Goal: Information Seeking & Learning: Check status

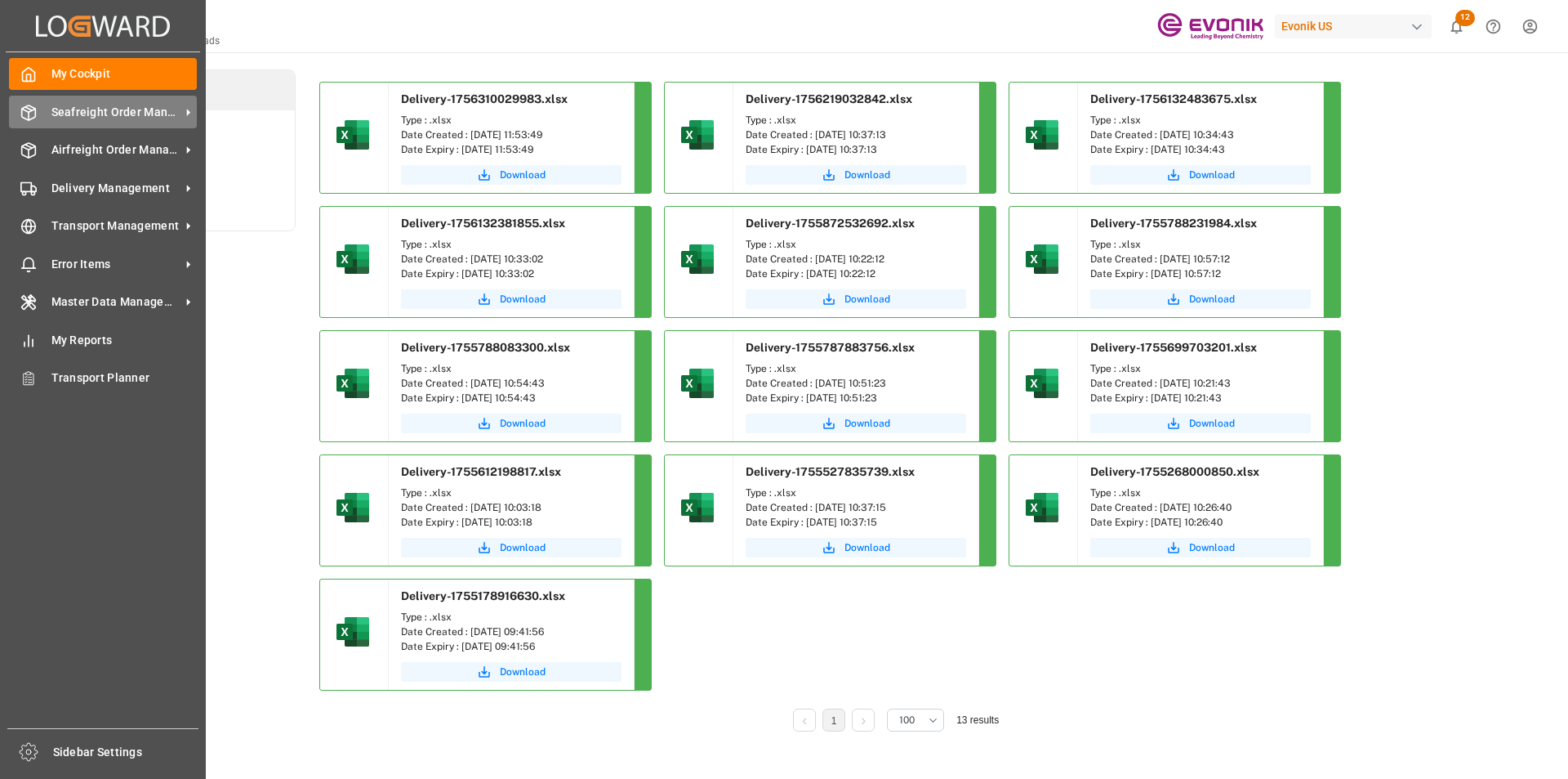
click at [91, 114] on span "Seafreight Order Management" at bounding box center [115, 112] width 129 height 17
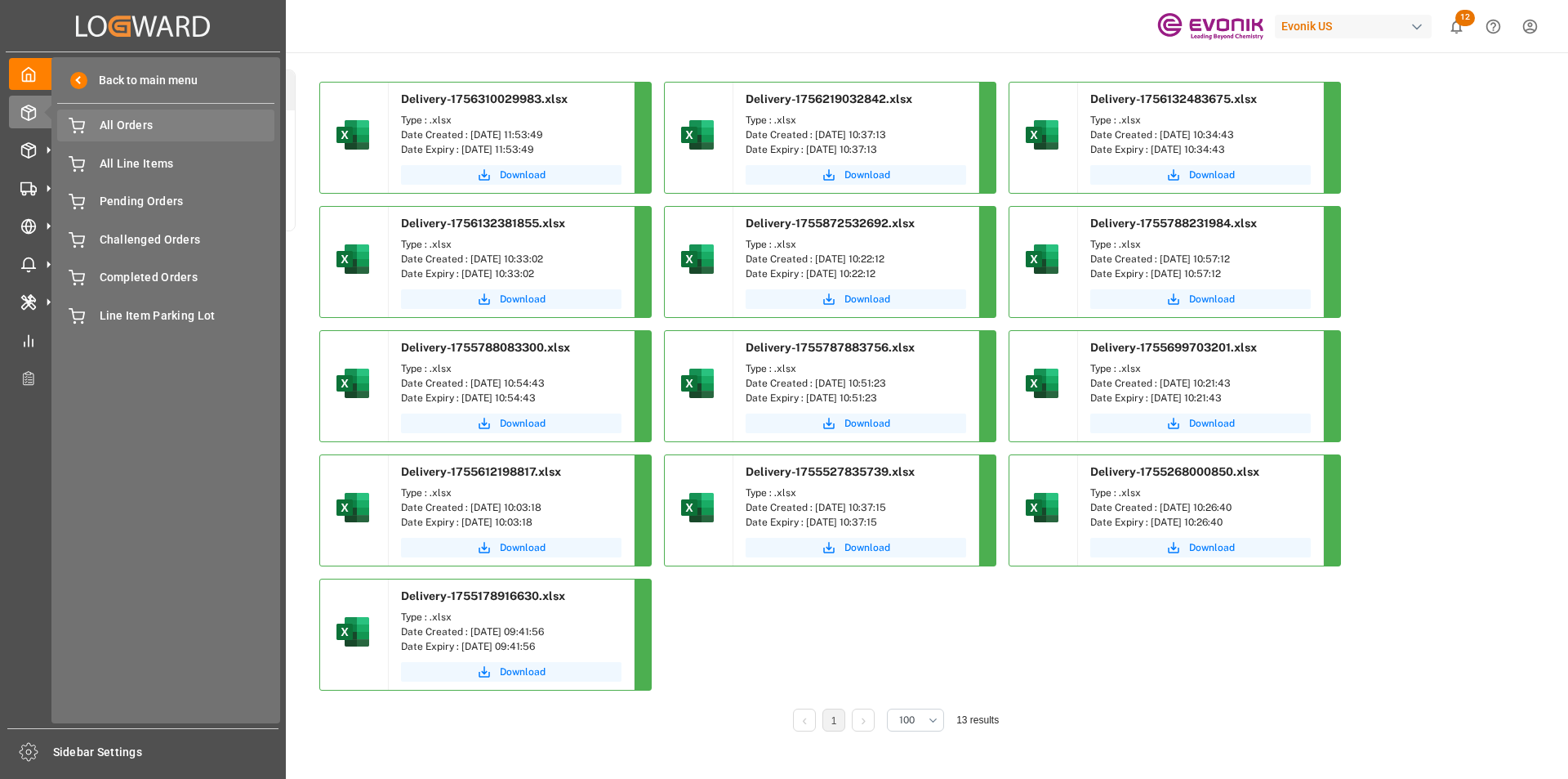
click at [120, 128] on span "All Orders" at bounding box center [187, 126] width 176 height 17
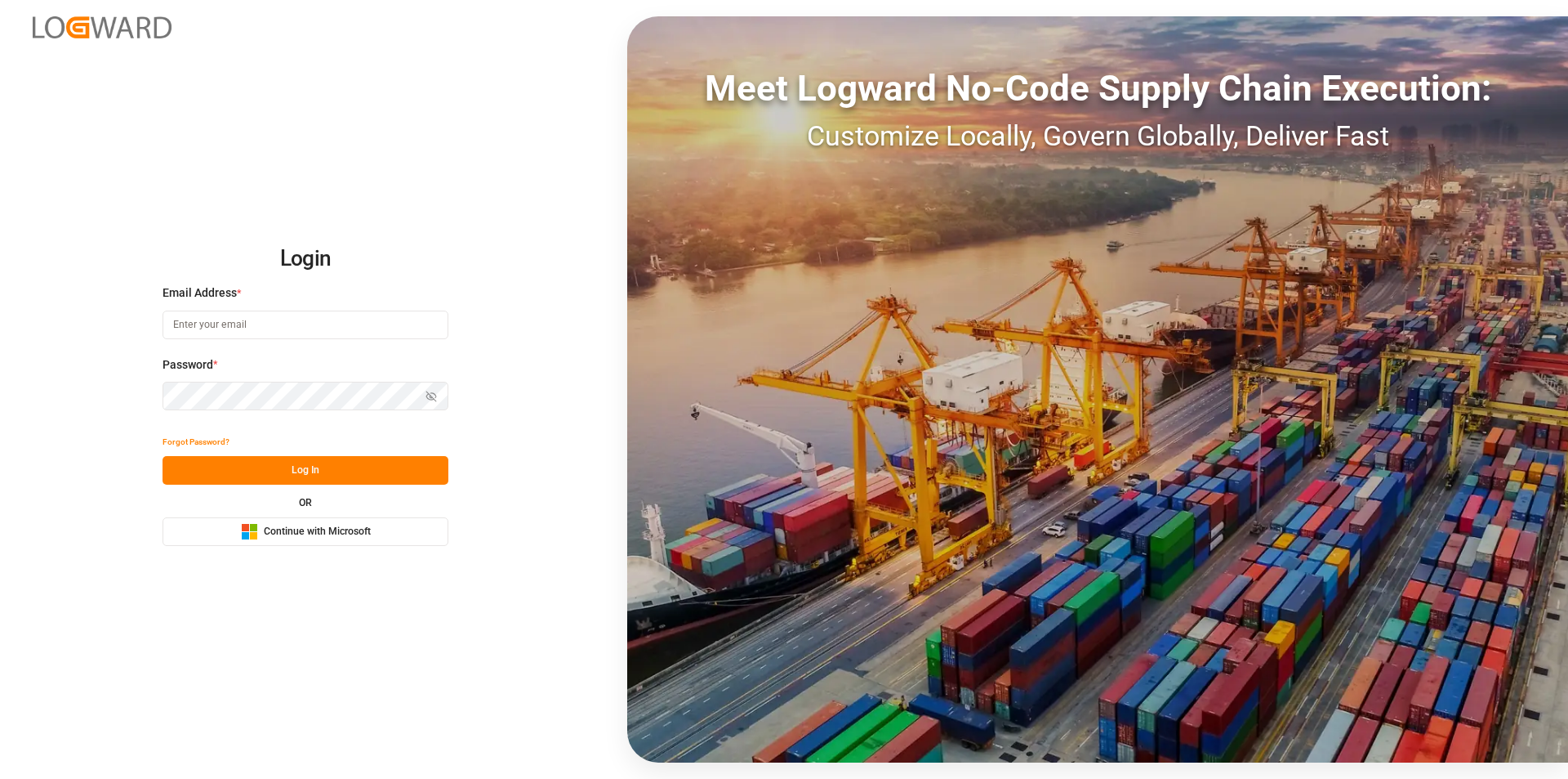
type input "abu.apu@leschaco.com"
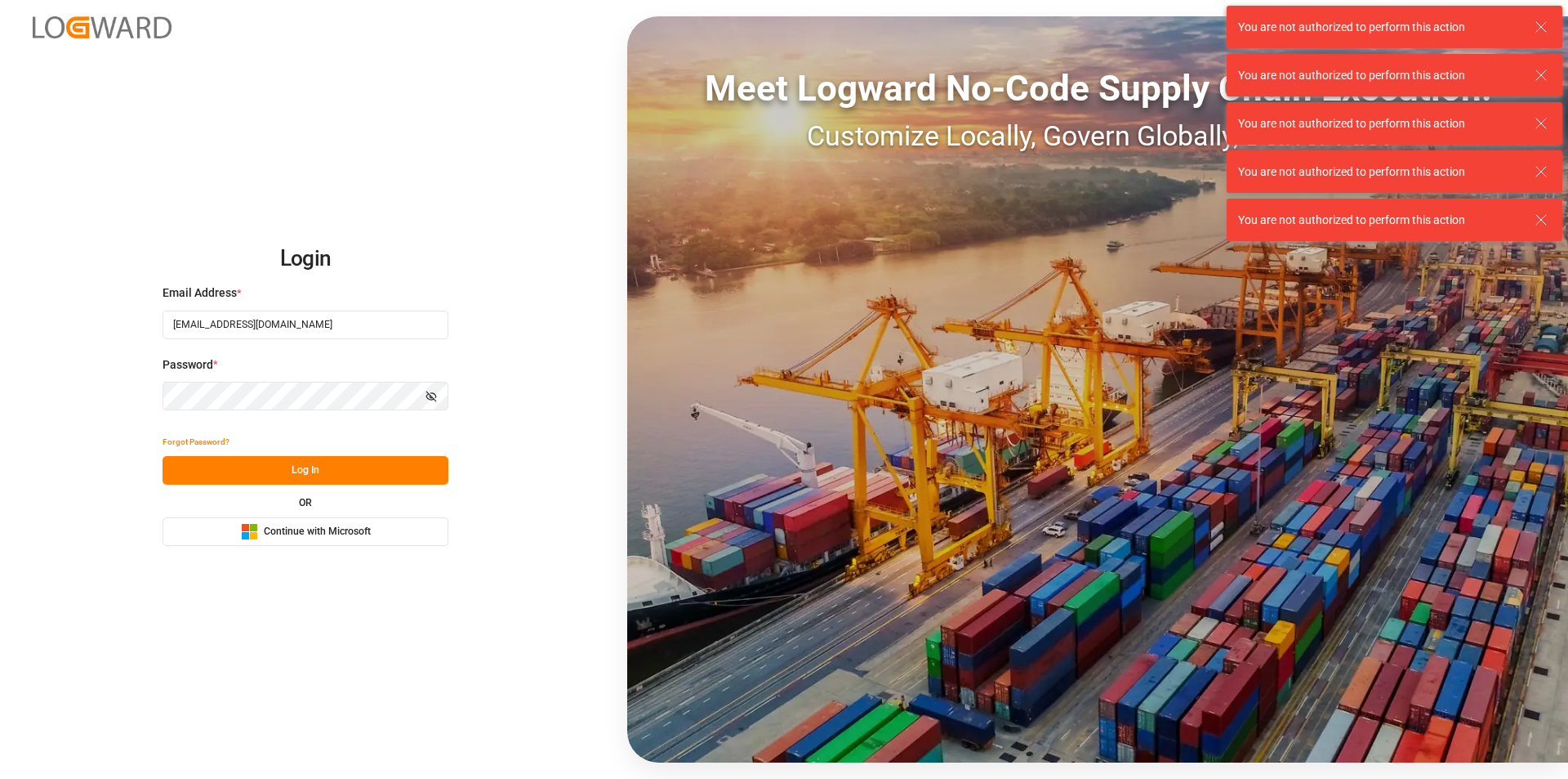
click at [291, 466] on button "Log In" at bounding box center [305, 470] width 286 height 29
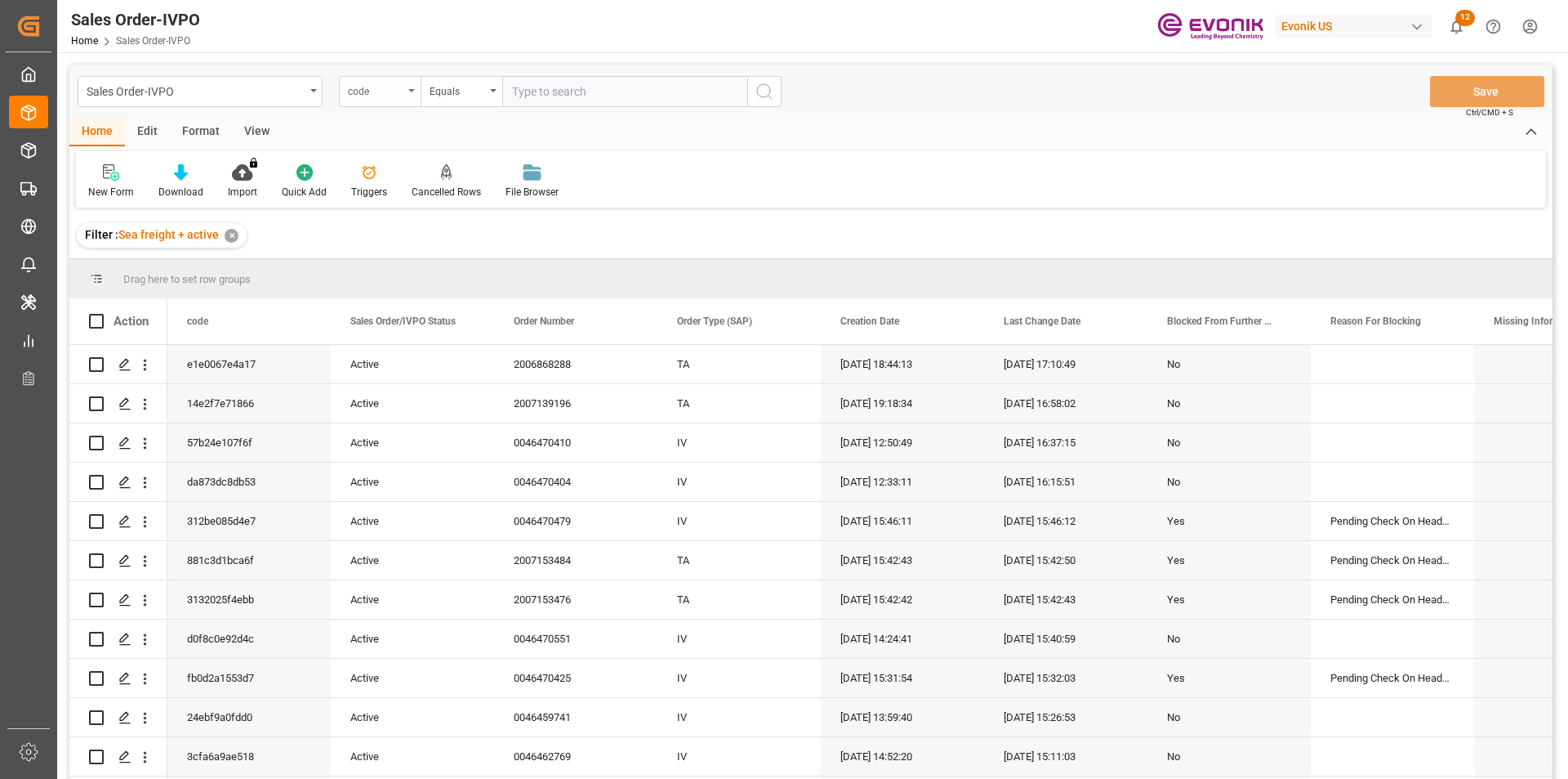
click at [401, 90] on div "code" at bounding box center [376, 89] width 56 height 19
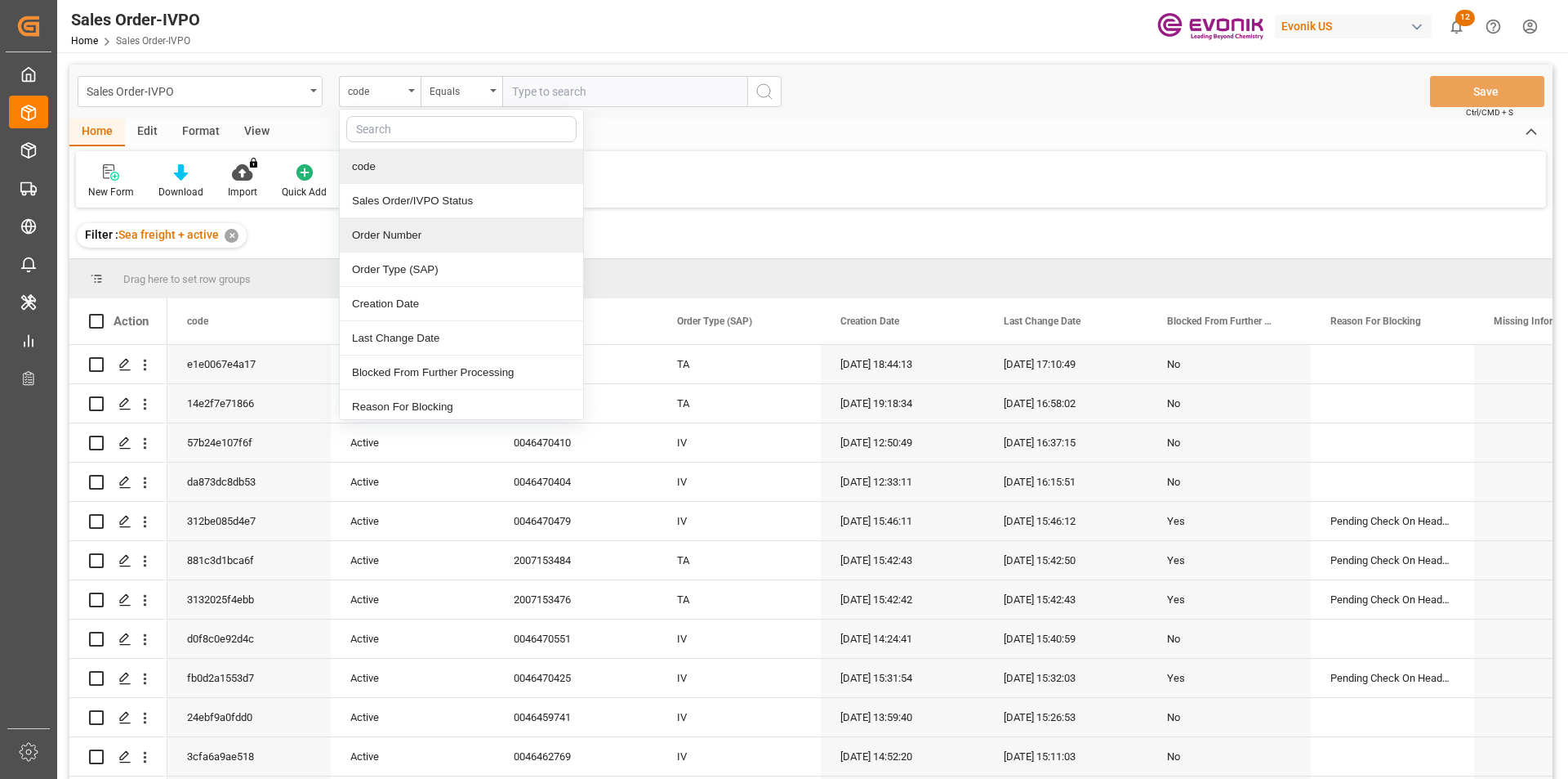
click at [383, 237] on div "Order Number" at bounding box center [462, 235] width 244 height 34
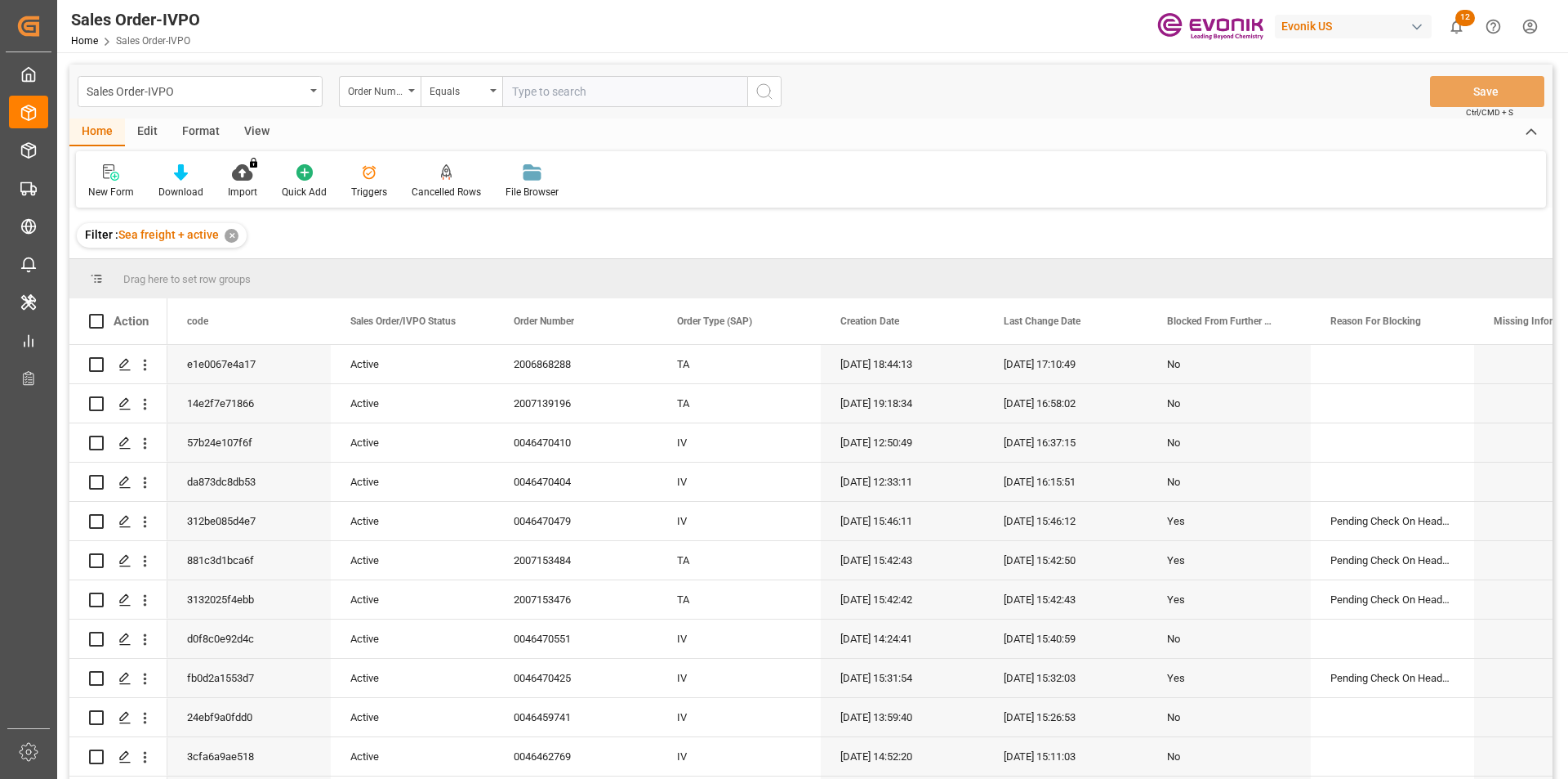
click at [548, 95] on input "text" at bounding box center [624, 91] width 245 height 31
paste input "0046461651"
type input "0046461651"
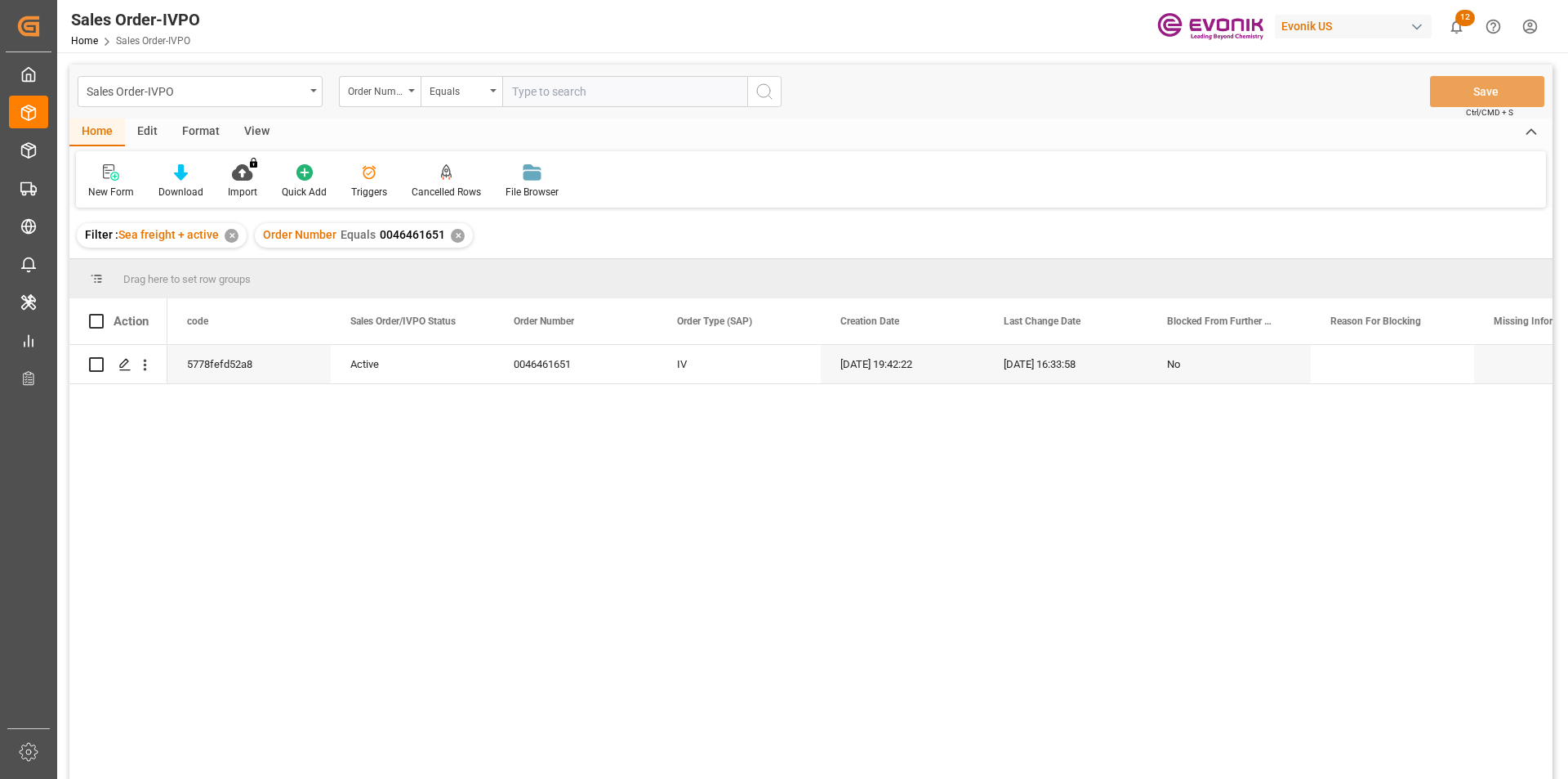
click at [254, 124] on div "View" at bounding box center [257, 132] width 50 height 28
click at [187, 176] on icon at bounding box center [185, 172] width 17 height 17
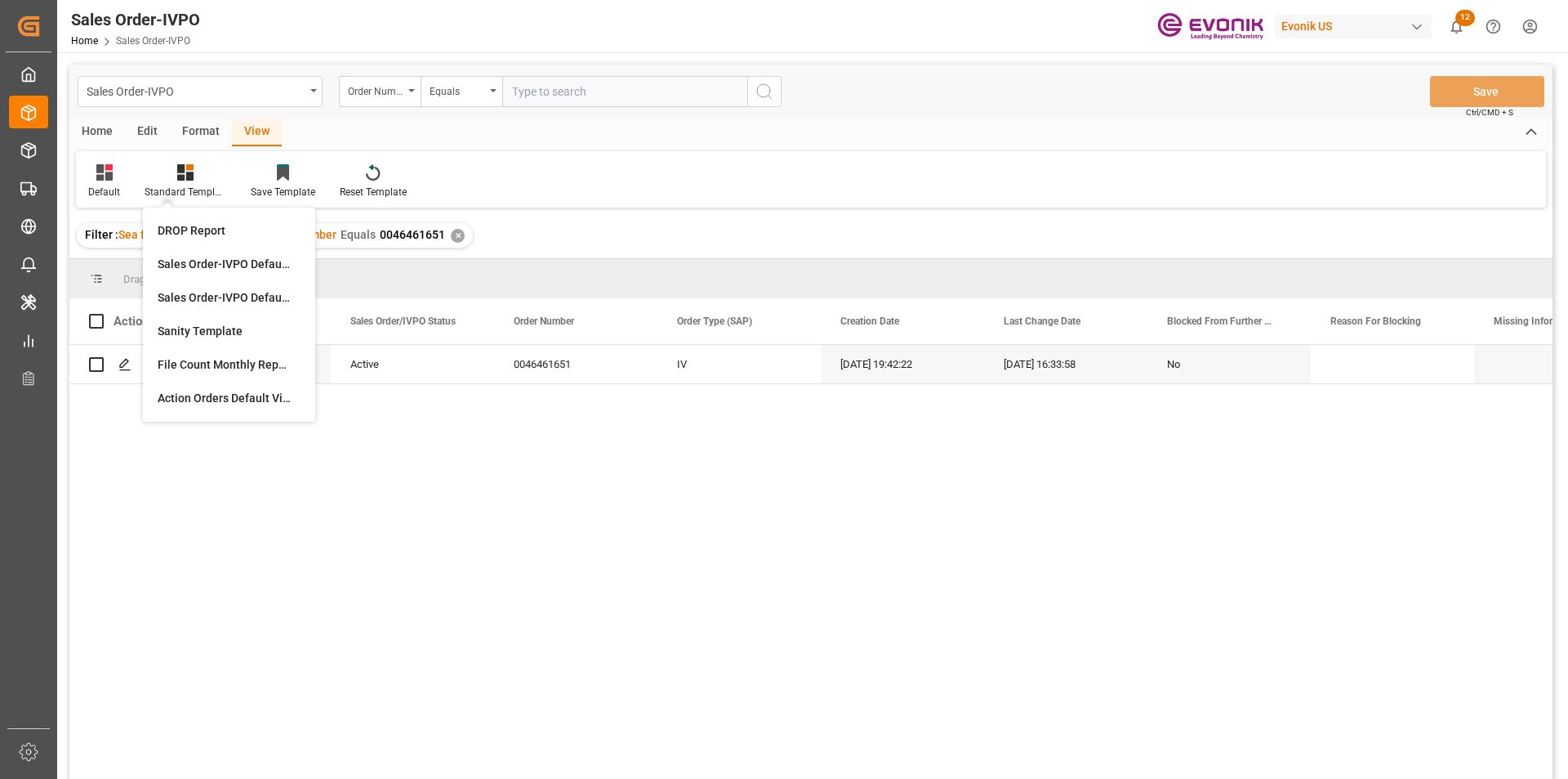
click at [479, 456] on div "5778fefd52a8 Active 0046461651 IV 19.08.2025 19:42:22 20.08.2025 16:33:58 No" at bounding box center [860, 566] width 1386 height 444
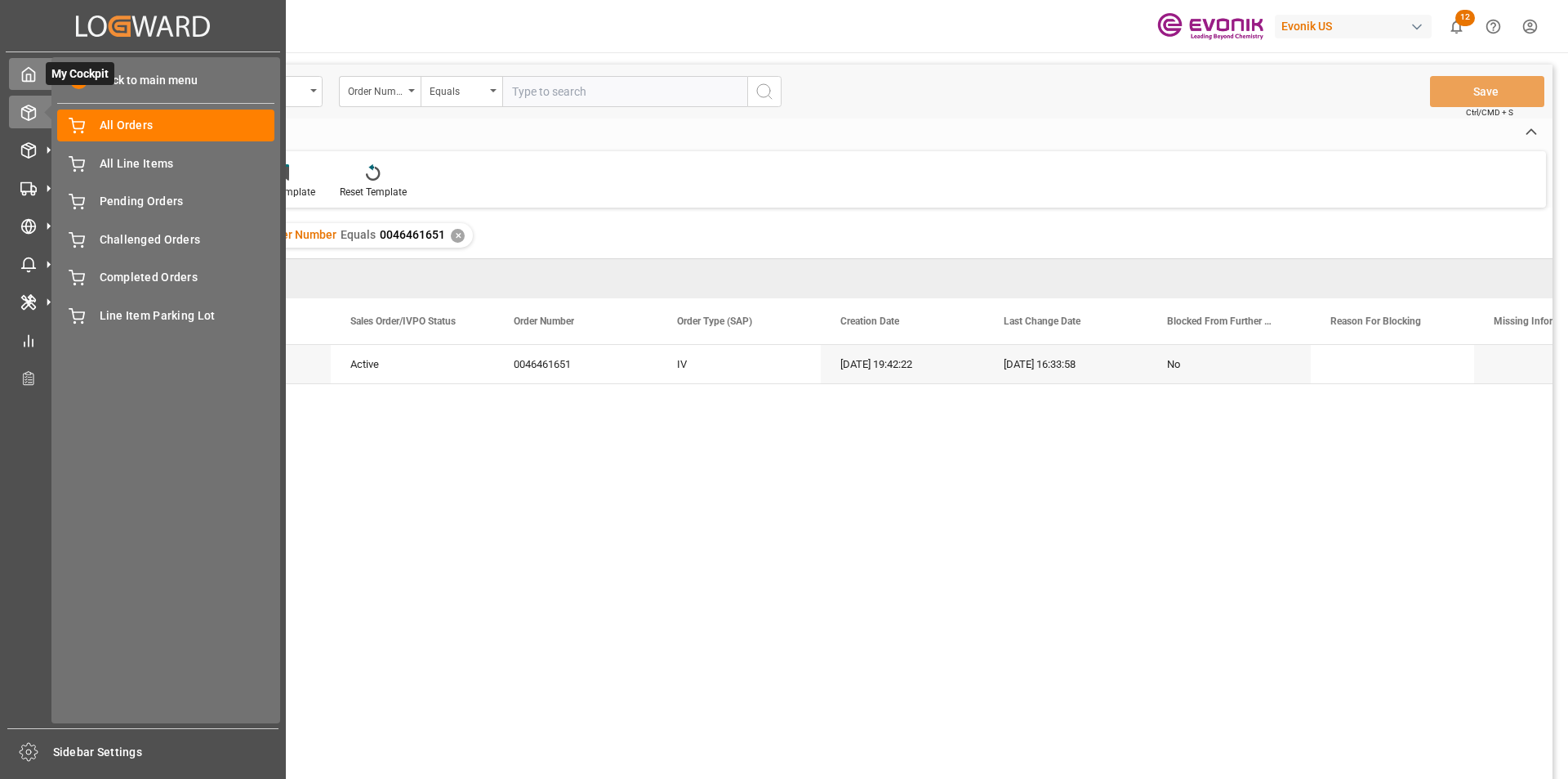
click at [20, 75] on icon at bounding box center [29, 74] width 17 height 17
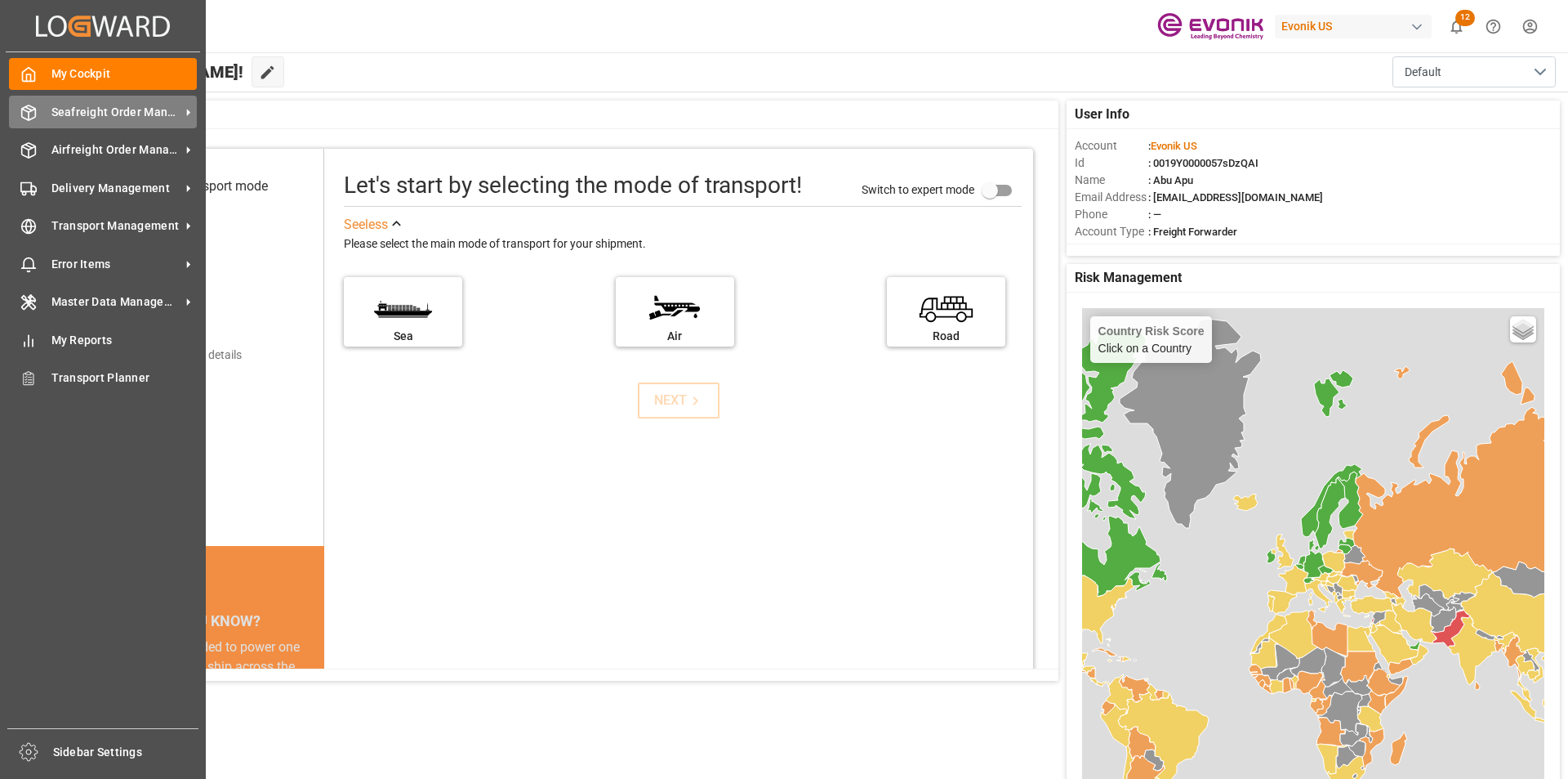
click at [130, 116] on span "Seafreight Order Management" at bounding box center [115, 112] width 129 height 17
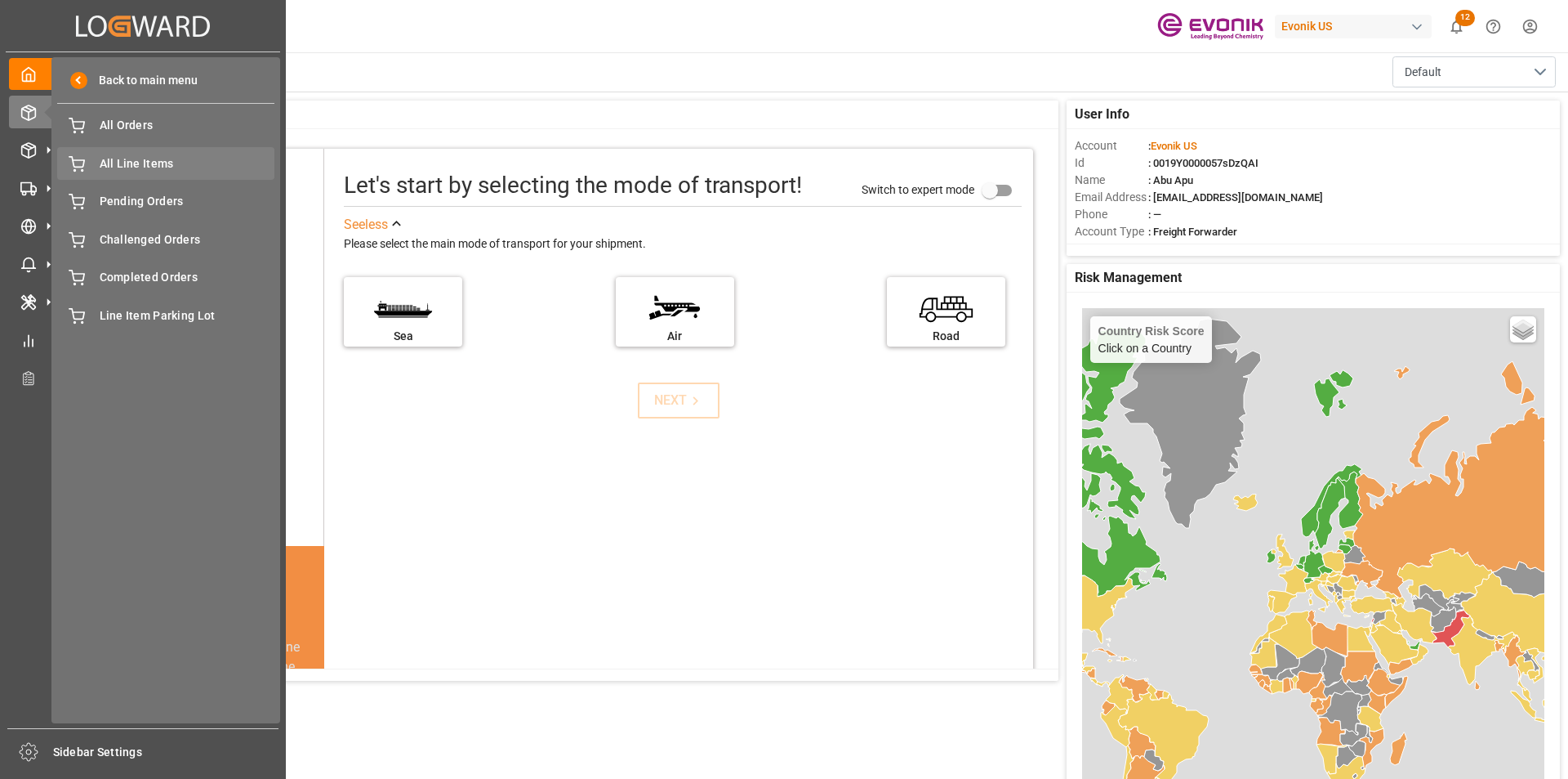
click at [159, 167] on span "All Line Items" at bounding box center [187, 164] width 176 height 17
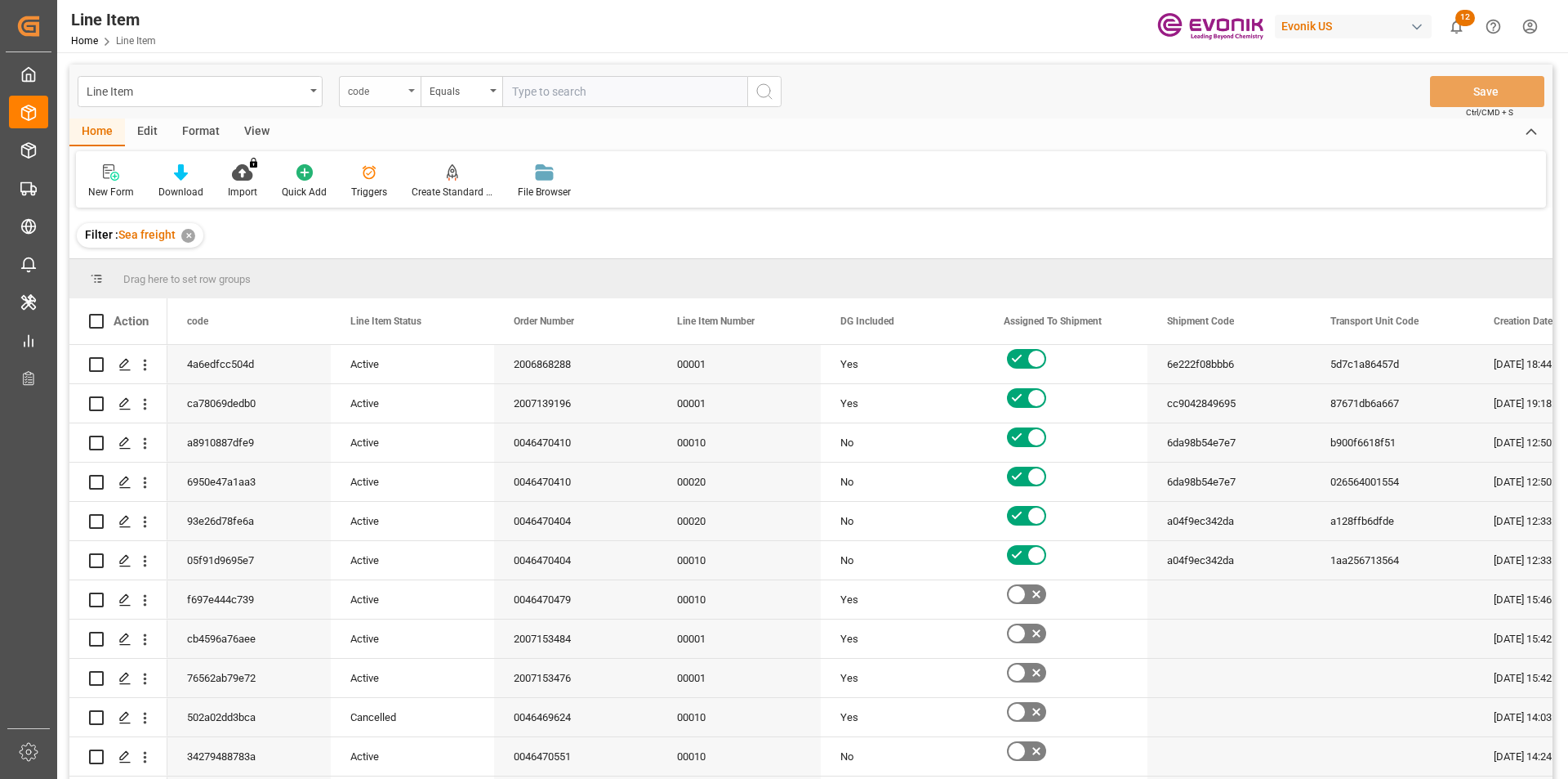
click at [410, 92] on div "code" at bounding box center [380, 91] width 82 height 31
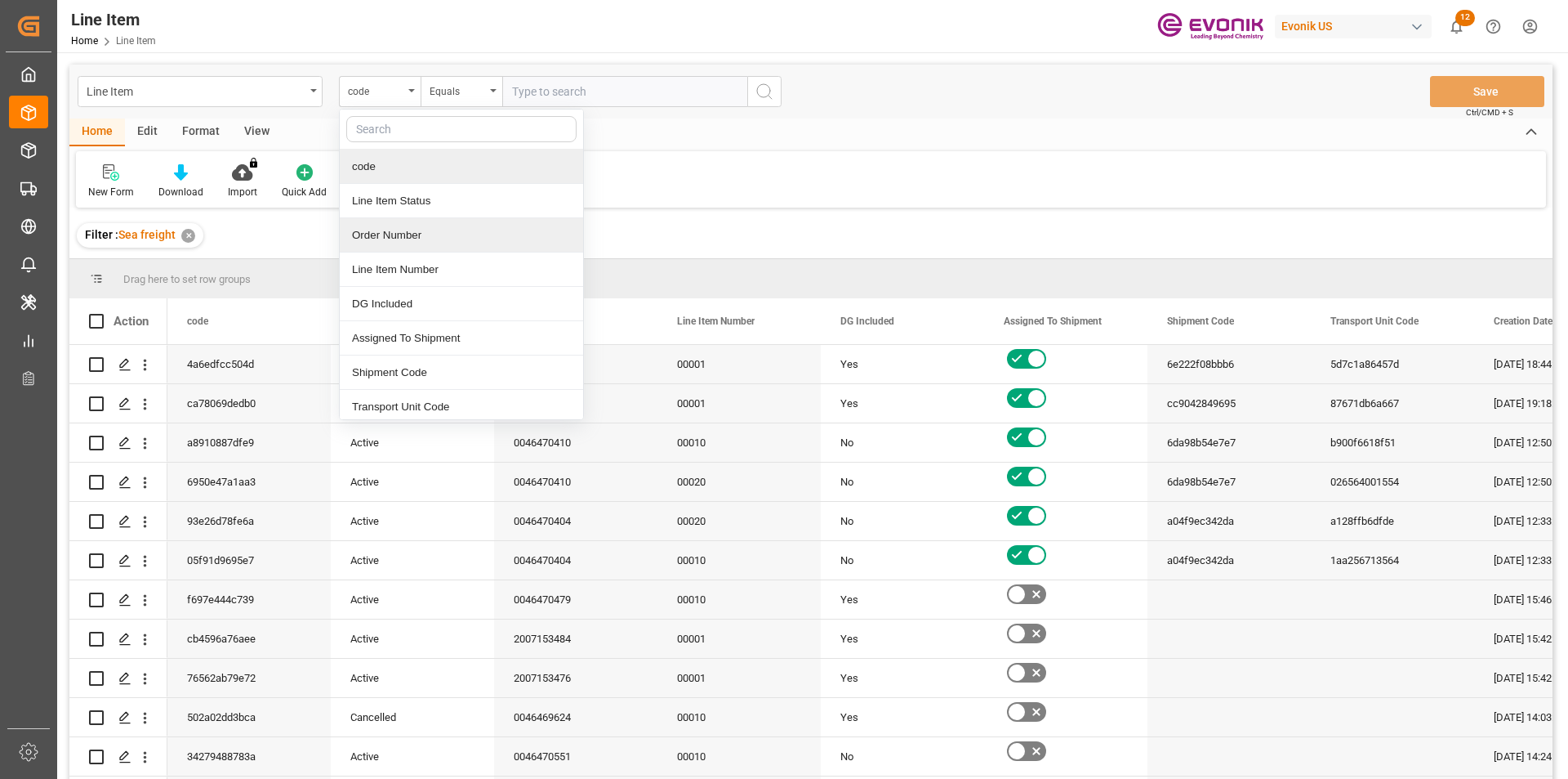
click at [371, 233] on div "Order Number" at bounding box center [462, 235] width 244 height 34
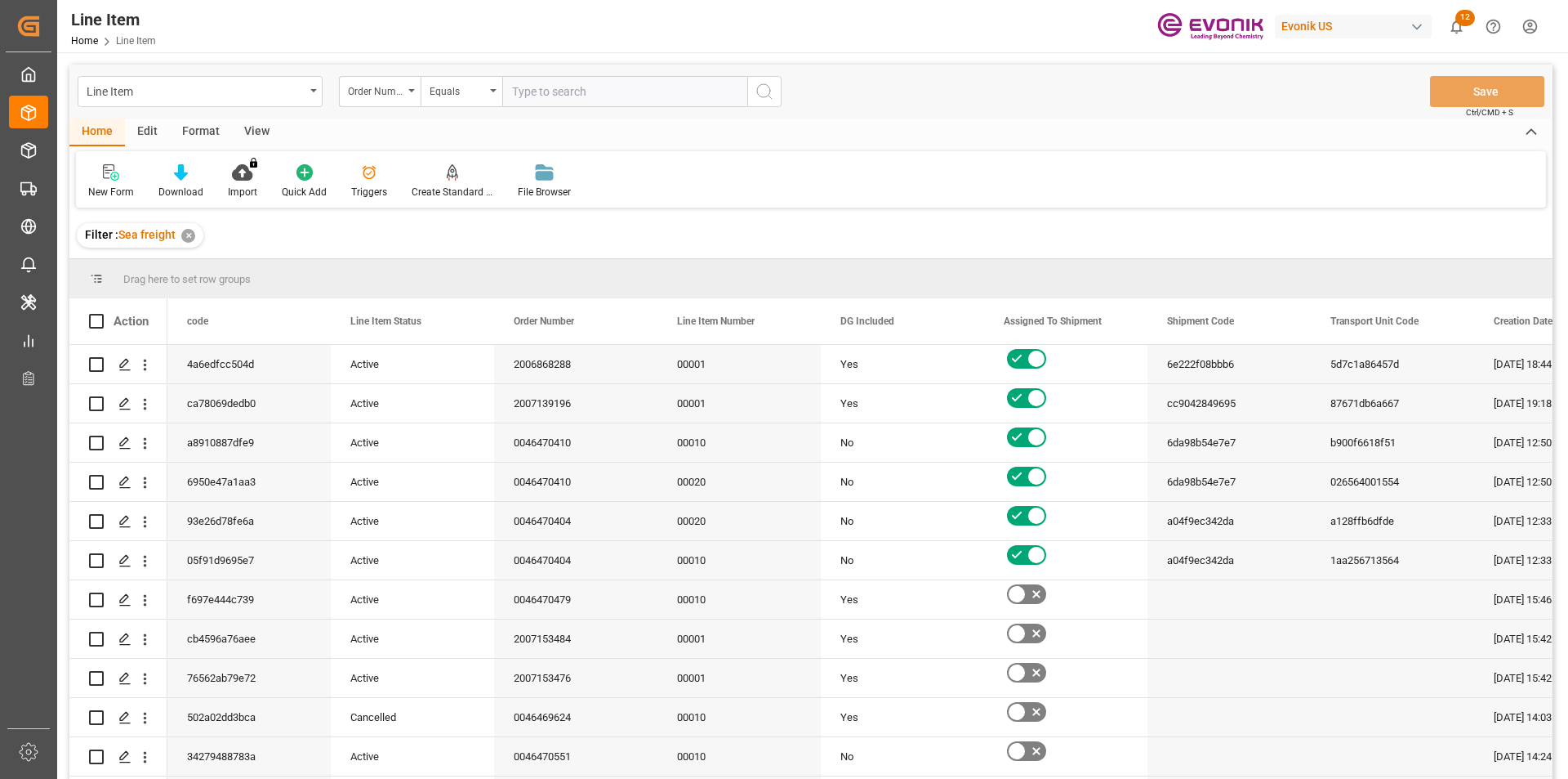
click at [522, 86] on input "text" at bounding box center [624, 91] width 245 height 31
paste input "0046461651"
type input "0046461651"
click at [760, 94] on icon "search button" at bounding box center [764, 91] width 20 height 20
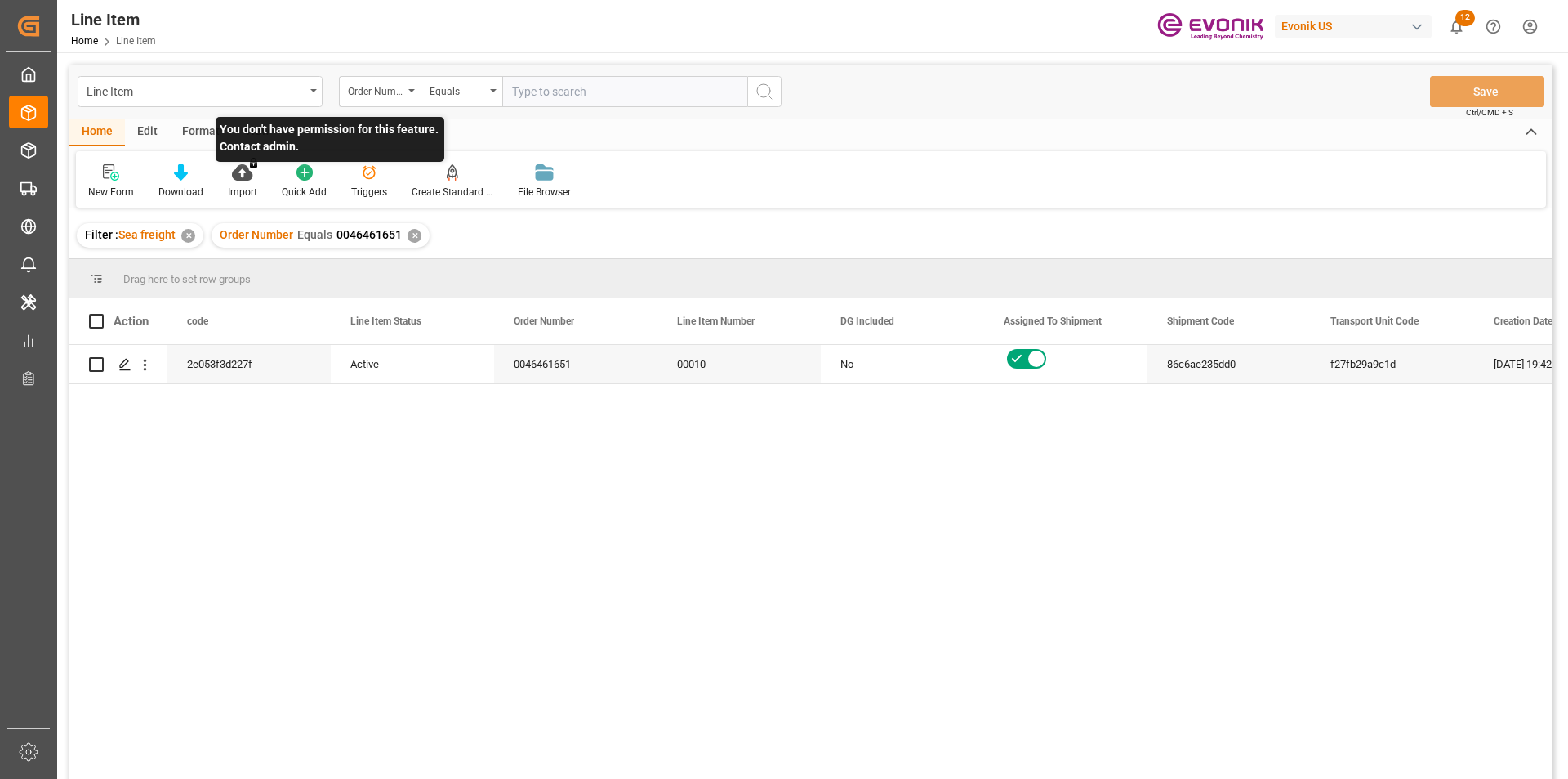
click at [252, 132] on p "You don't have permission for this feature. Contact admin." at bounding box center [330, 140] width 229 height 45
click at [257, 128] on div "View" at bounding box center [257, 132] width 50 height 28
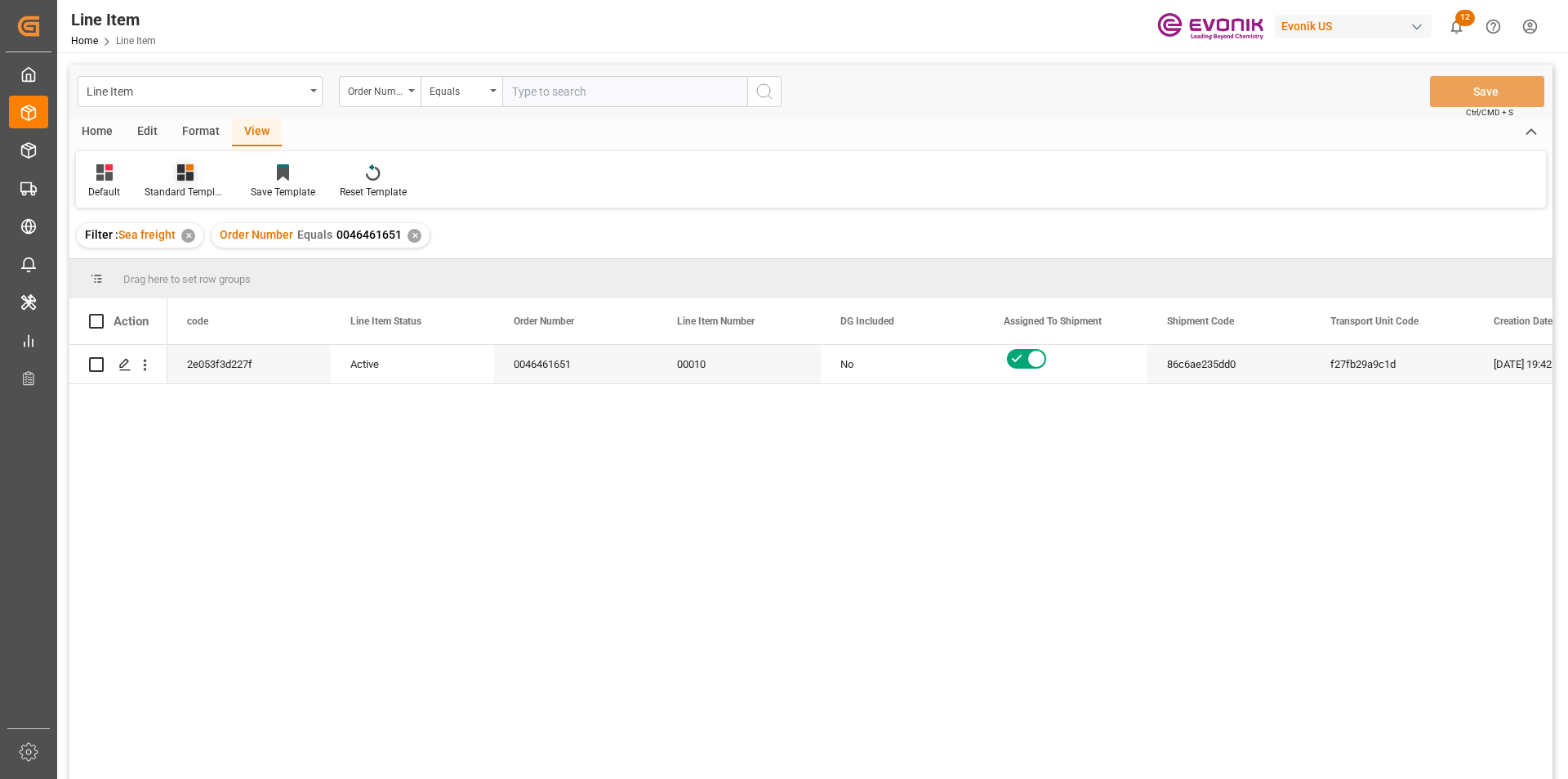
click at [182, 177] on icon at bounding box center [185, 172] width 17 height 17
click at [186, 358] on div "AES View" at bounding box center [229, 365] width 143 height 17
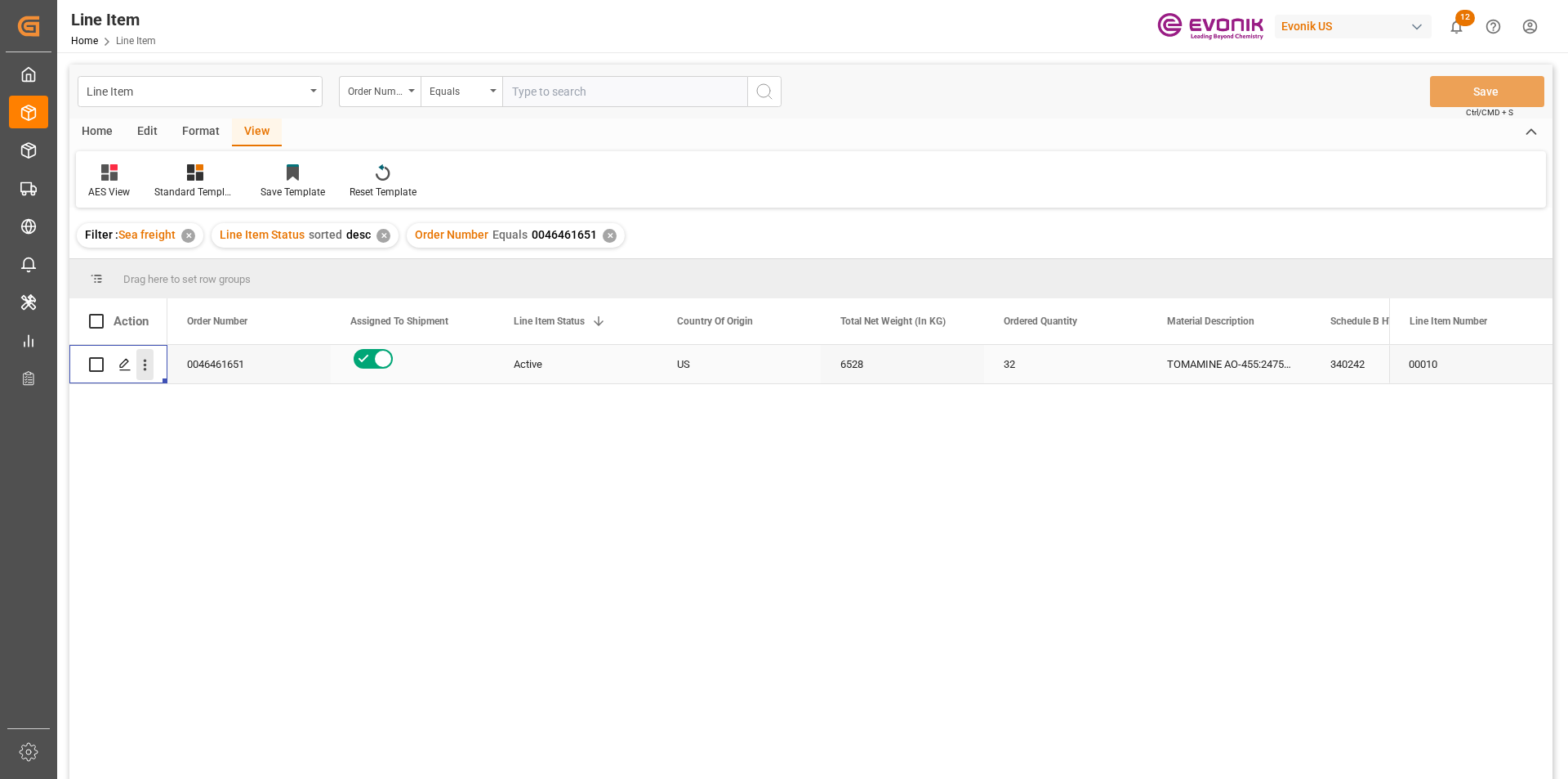
click at [142, 367] on icon "open menu" at bounding box center [145, 365] width 17 height 17
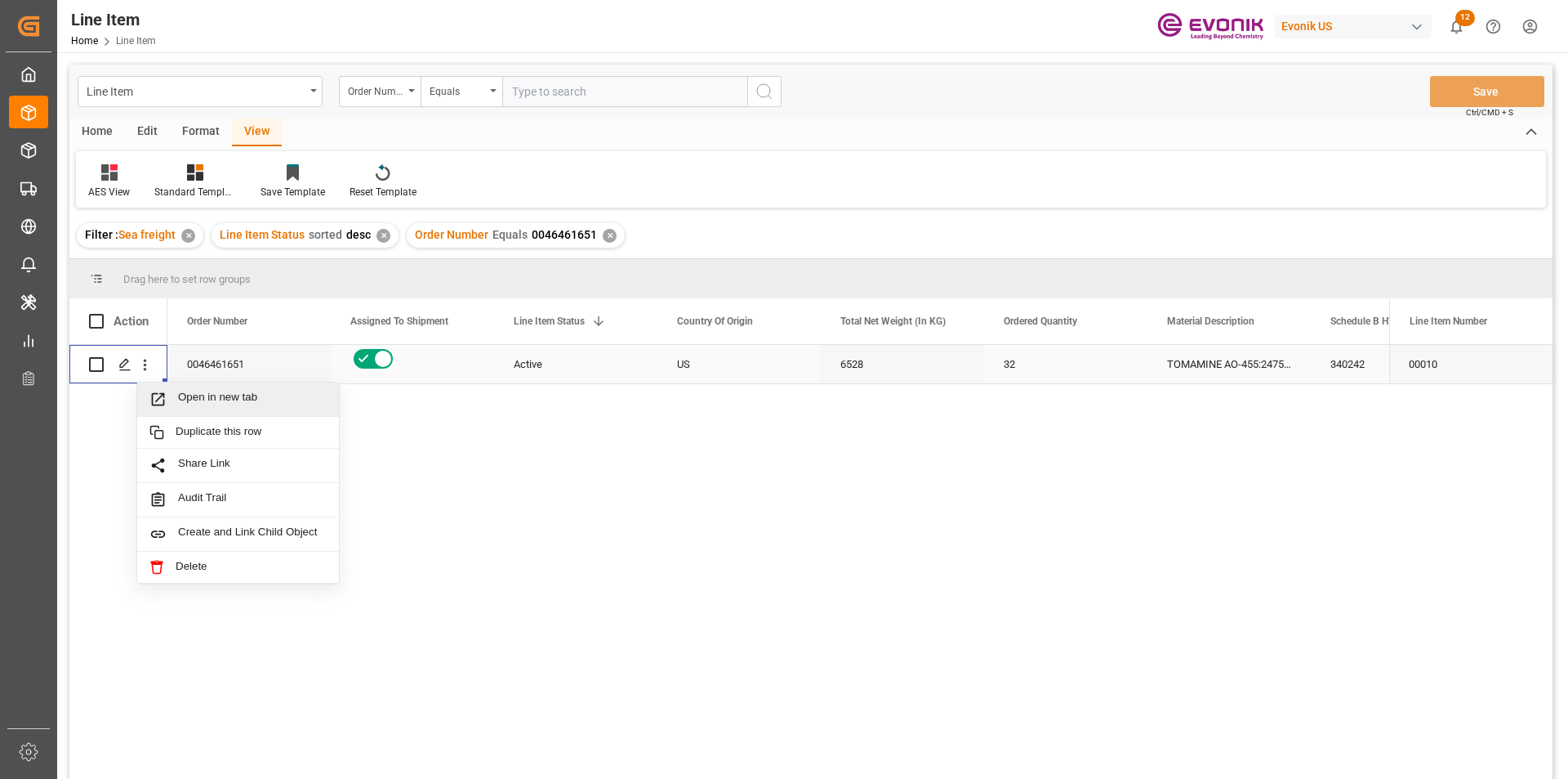
click at [174, 401] on span "Press SPACE to select this row." at bounding box center [164, 399] width 29 height 17
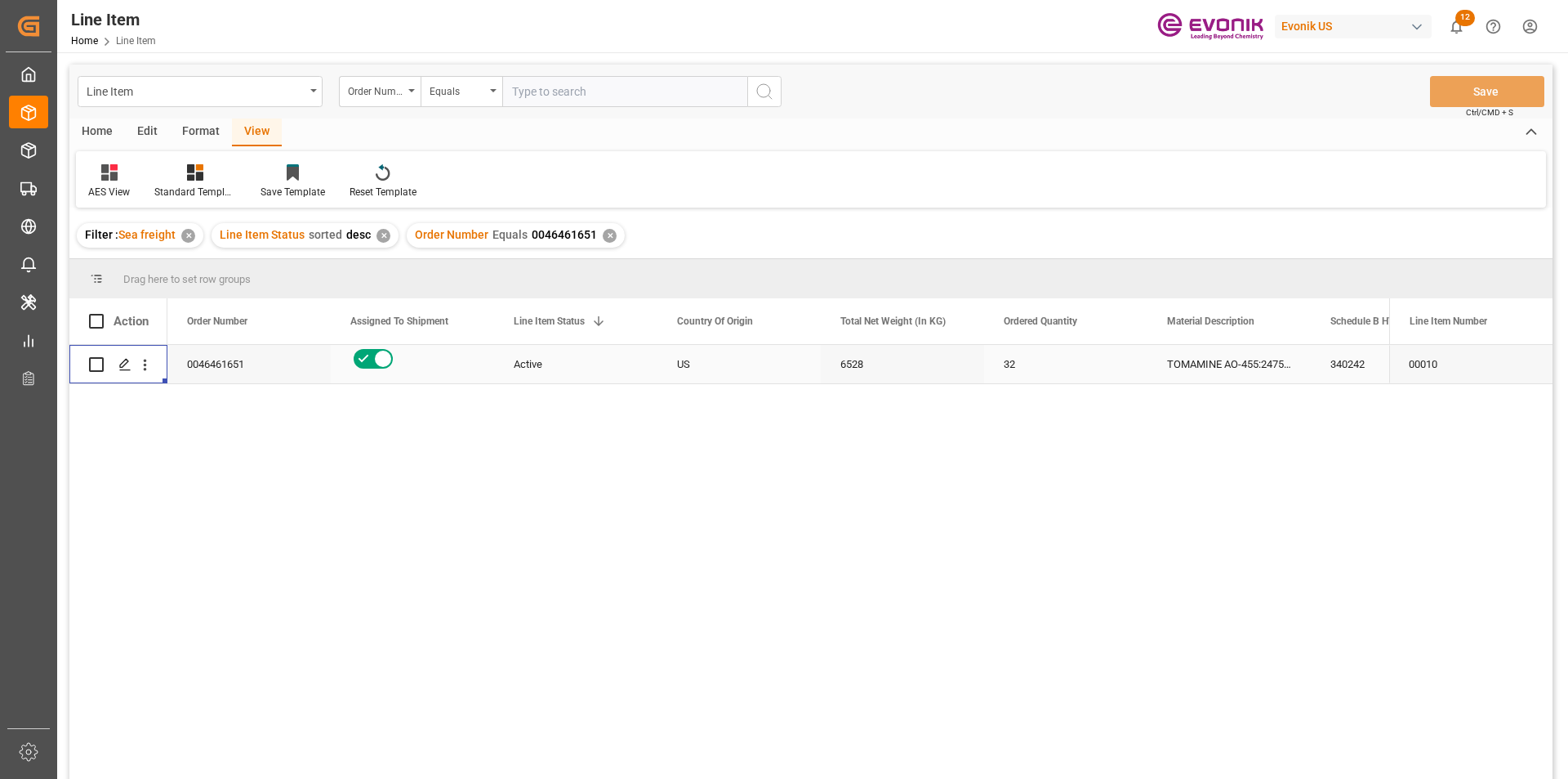
click at [876, 364] on div "6528" at bounding box center [903, 363] width 164 height 38
click at [1338, 357] on div "340242" at bounding box center [1393, 363] width 164 height 38
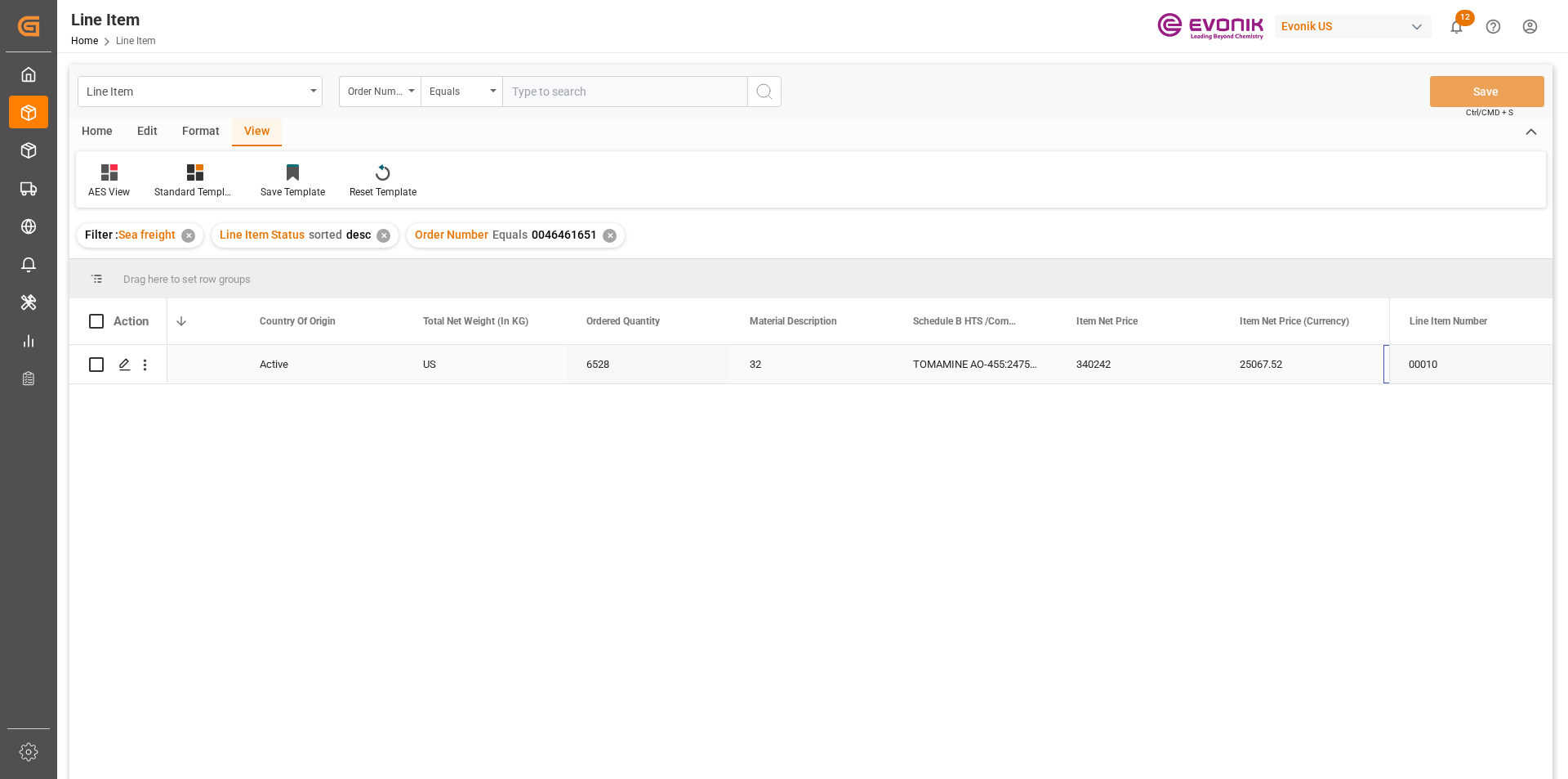
scroll to position [0, 418]
click at [1114, 371] on div "25067.52" at bounding box center [1139, 363] width 164 height 38
click at [1285, 365] on div "USD" at bounding box center [1302, 363] width 164 height 38
click at [1298, 359] on div "CN" at bounding box center [1302, 363] width 164 height 38
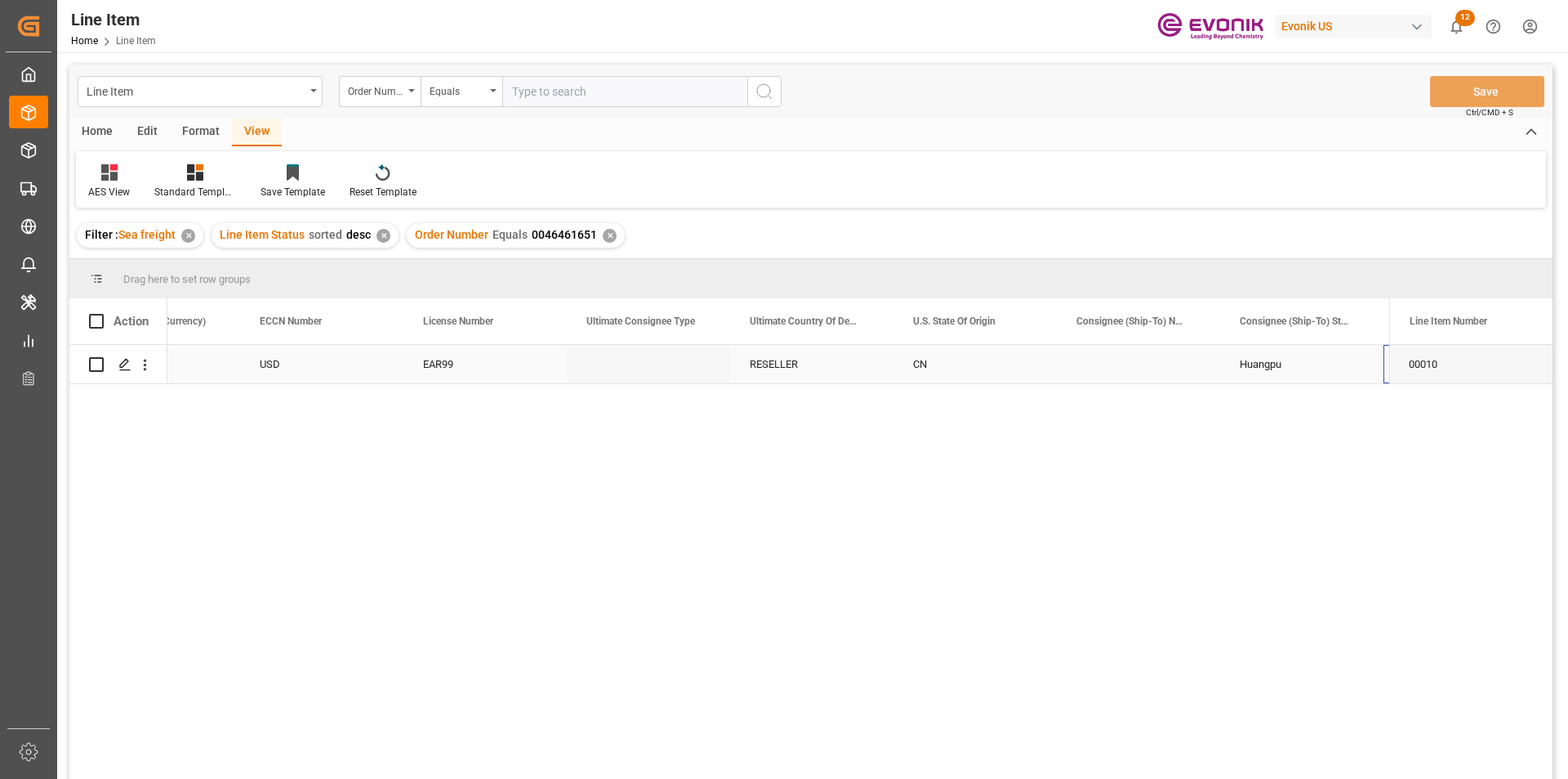
scroll to position [0, 1561]
click at [556, 92] on input "text" at bounding box center [624, 91] width 245 height 31
paste input "0046469818"
type input "0046469818"
click at [770, 97] on icon "search button" at bounding box center [764, 91] width 20 height 20
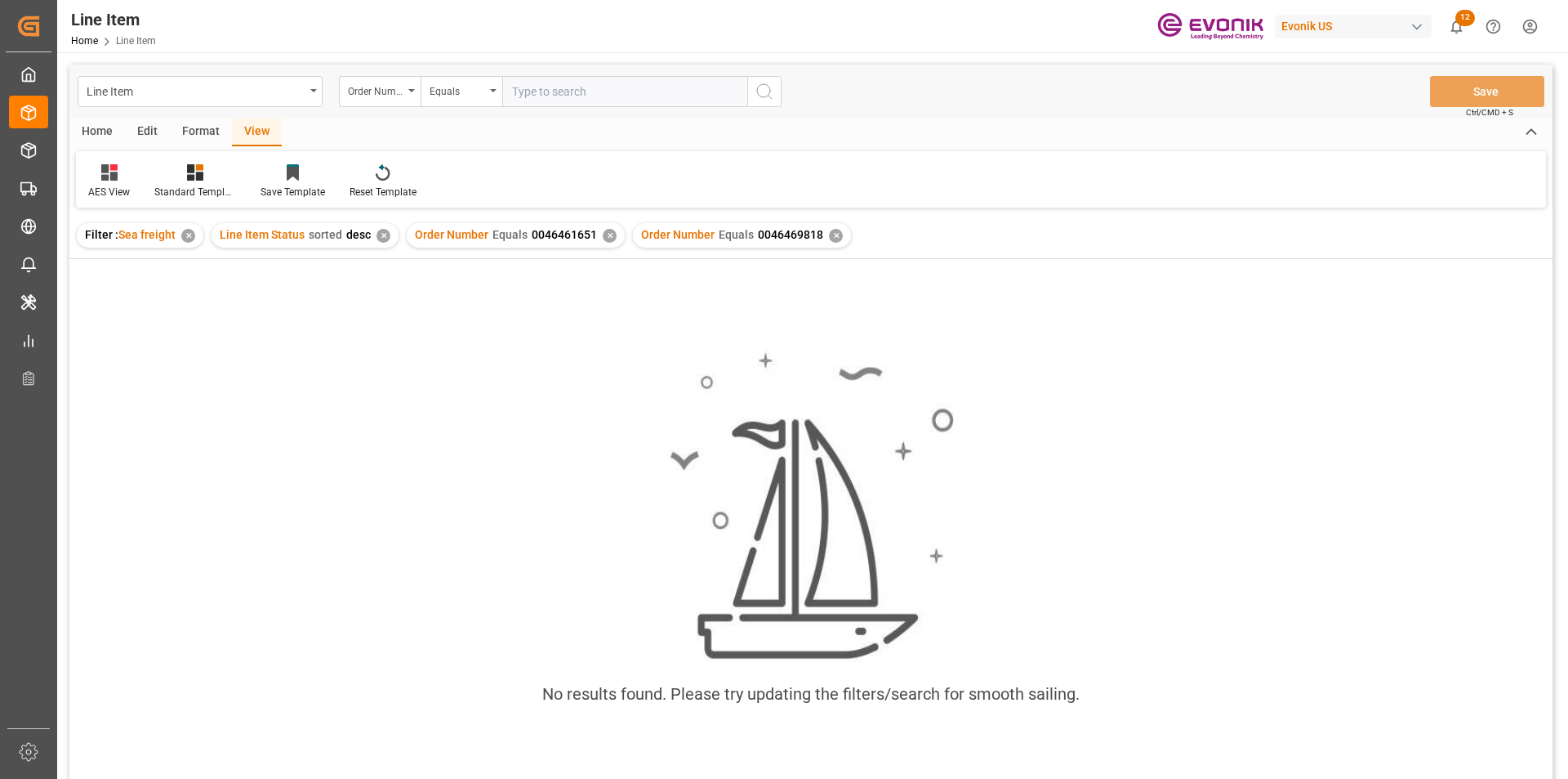
click at [606, 236] on div "✕" at bounding box center [610, 235] width 14 height 14
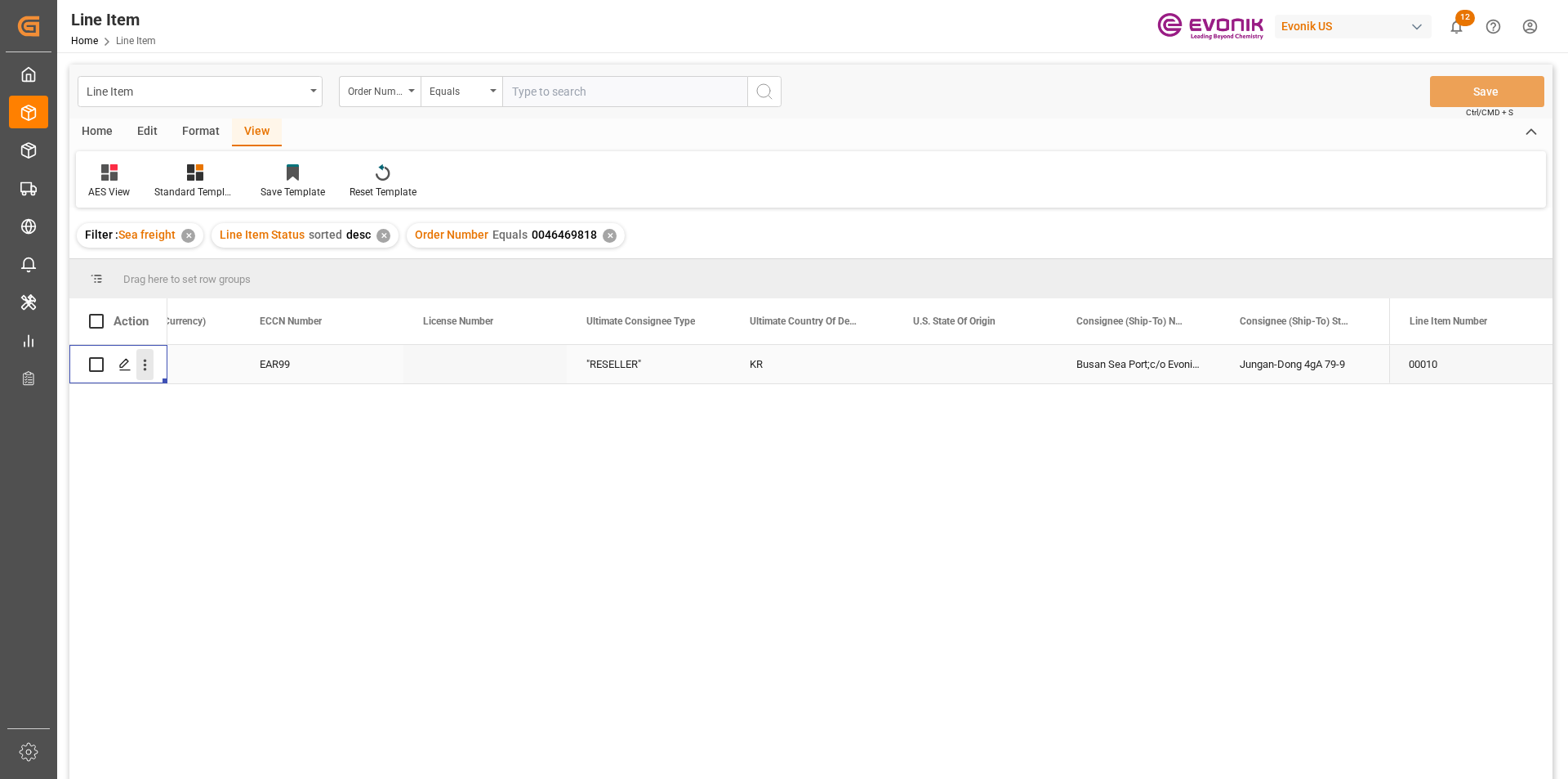
click at [143, 367] on icon "open menu" at bounding box center [145, 365] width 17 height 17
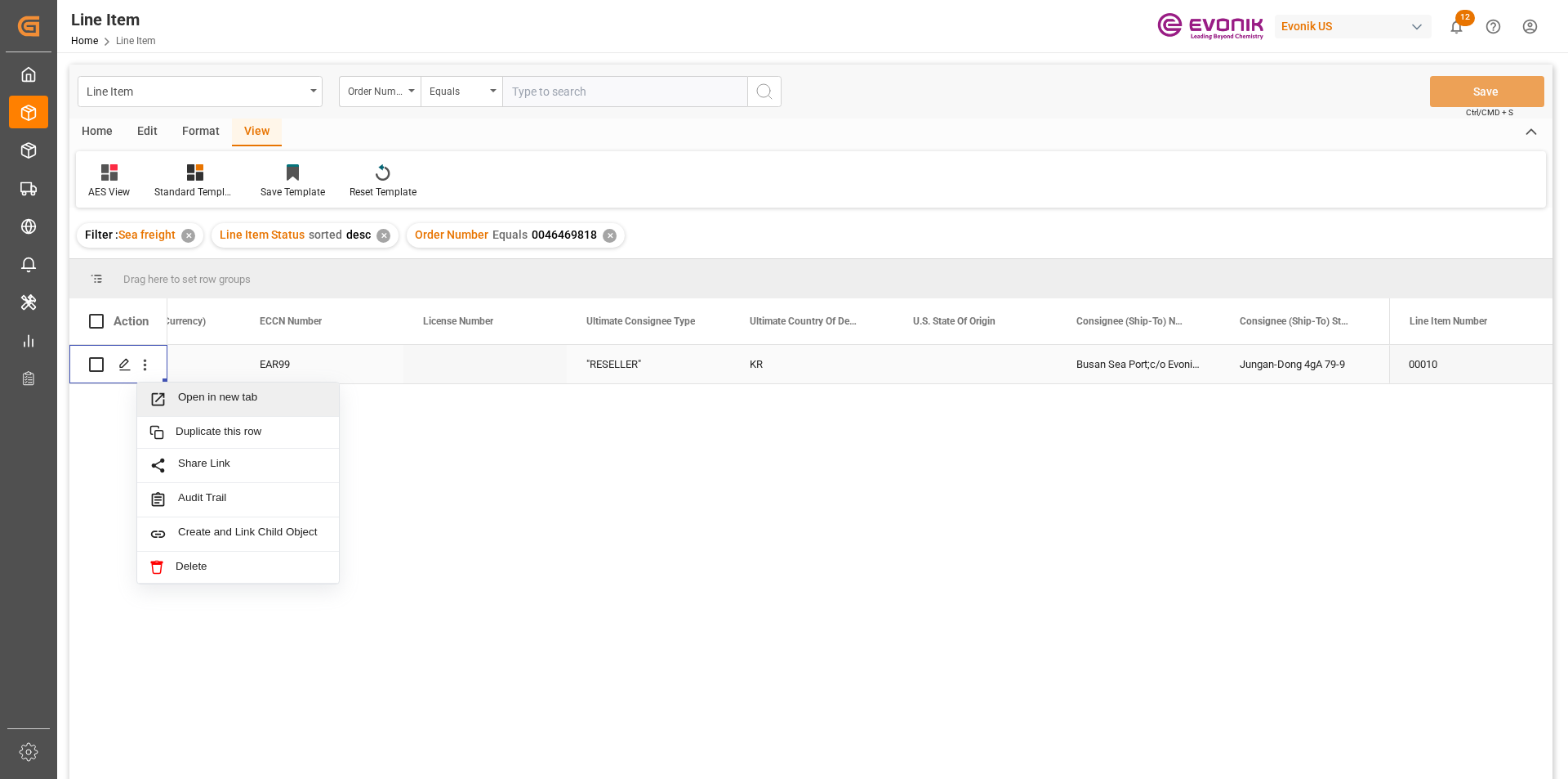
click at [191, 391] on span "Open in new tab" at bounding box center [252, 399] width 149 height 17
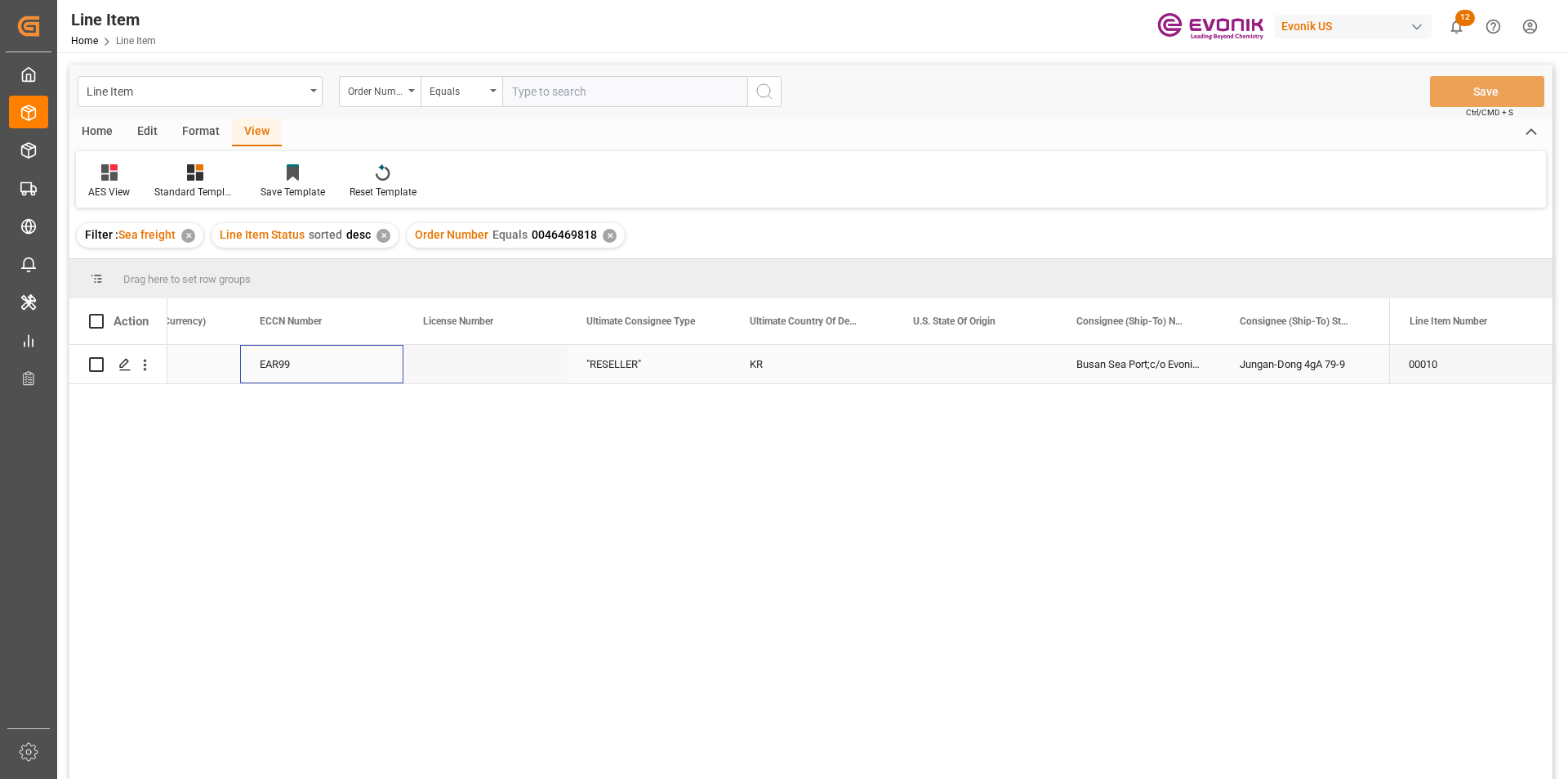
click at [312, 368] on div "EAR99" at bounding box center [321, 364] width 124 height 37
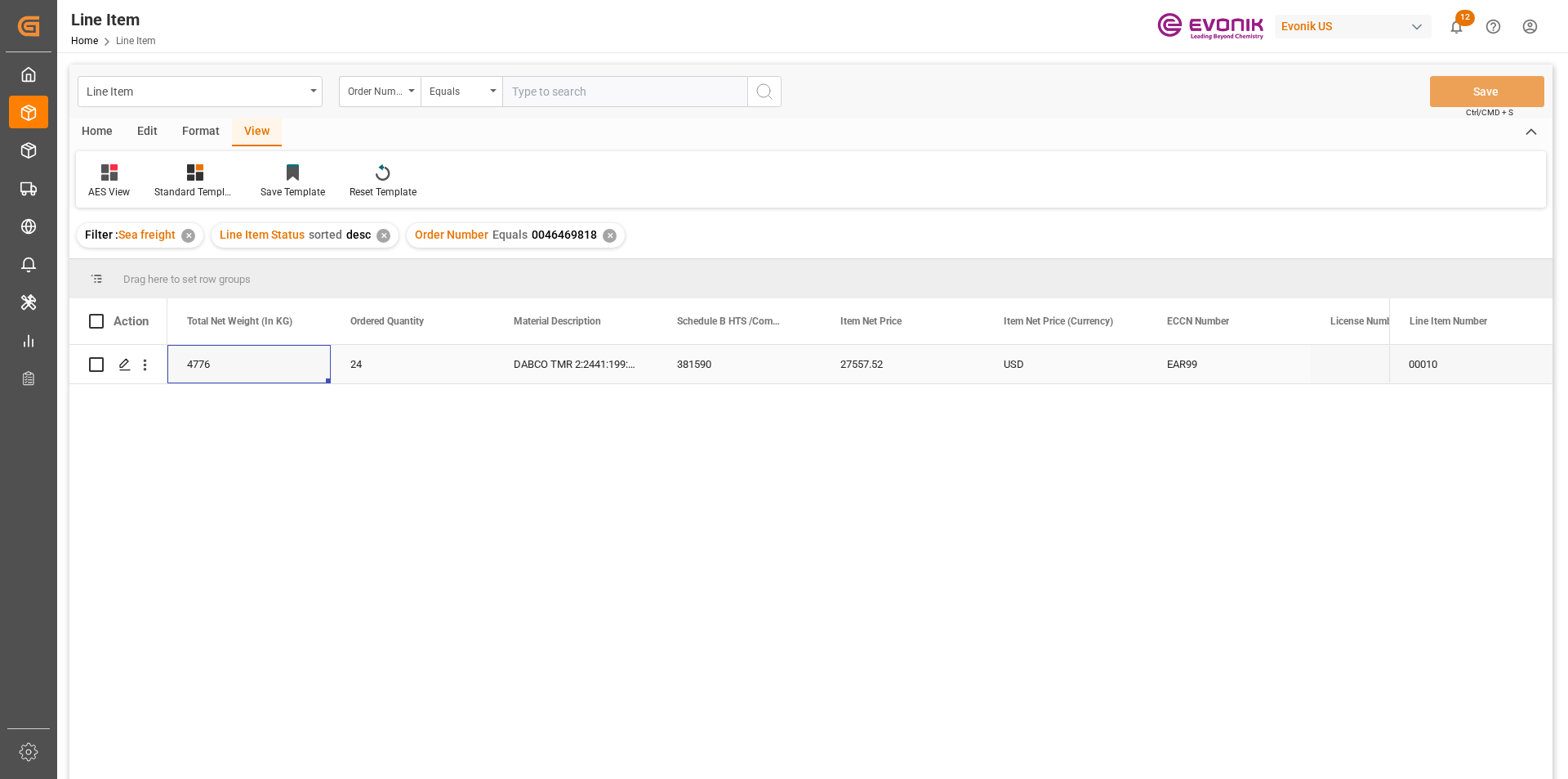
scroll to position [0, 490]
click at [414, 369] on div "4776" at bounding box center [412, 363] width 164 height 38
drag, startPoint x: 1024, startPoint y: 364, endPoint x: 1024, endPoint y: 402, distance: 38.0
click at [1024, 364] on div "27557.52" at bounding box center [1066, 363] width 164 height 38
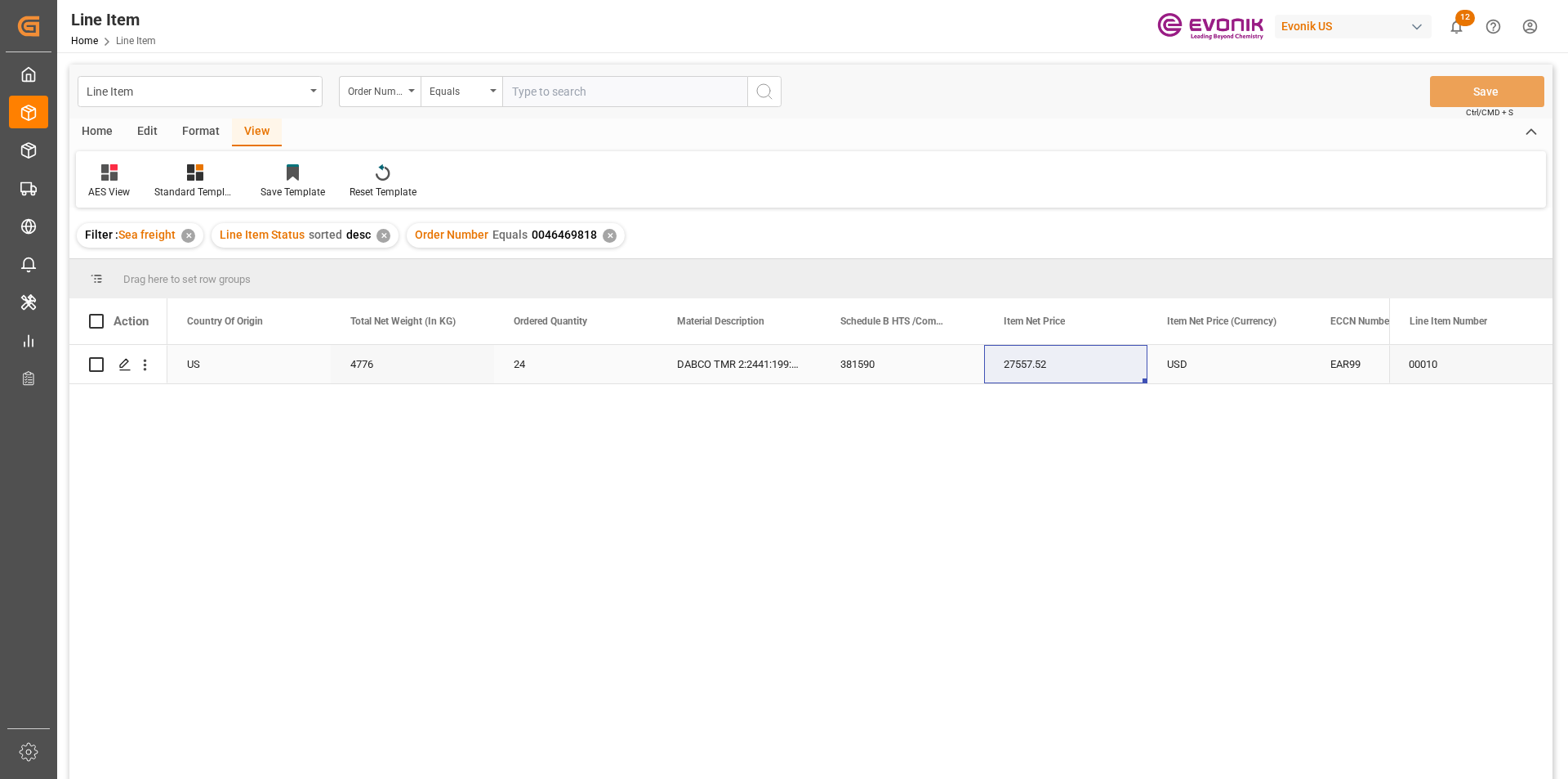
click at [1198, 359] on div "USD" at bounding box center [1229, 363] width 164 height 38
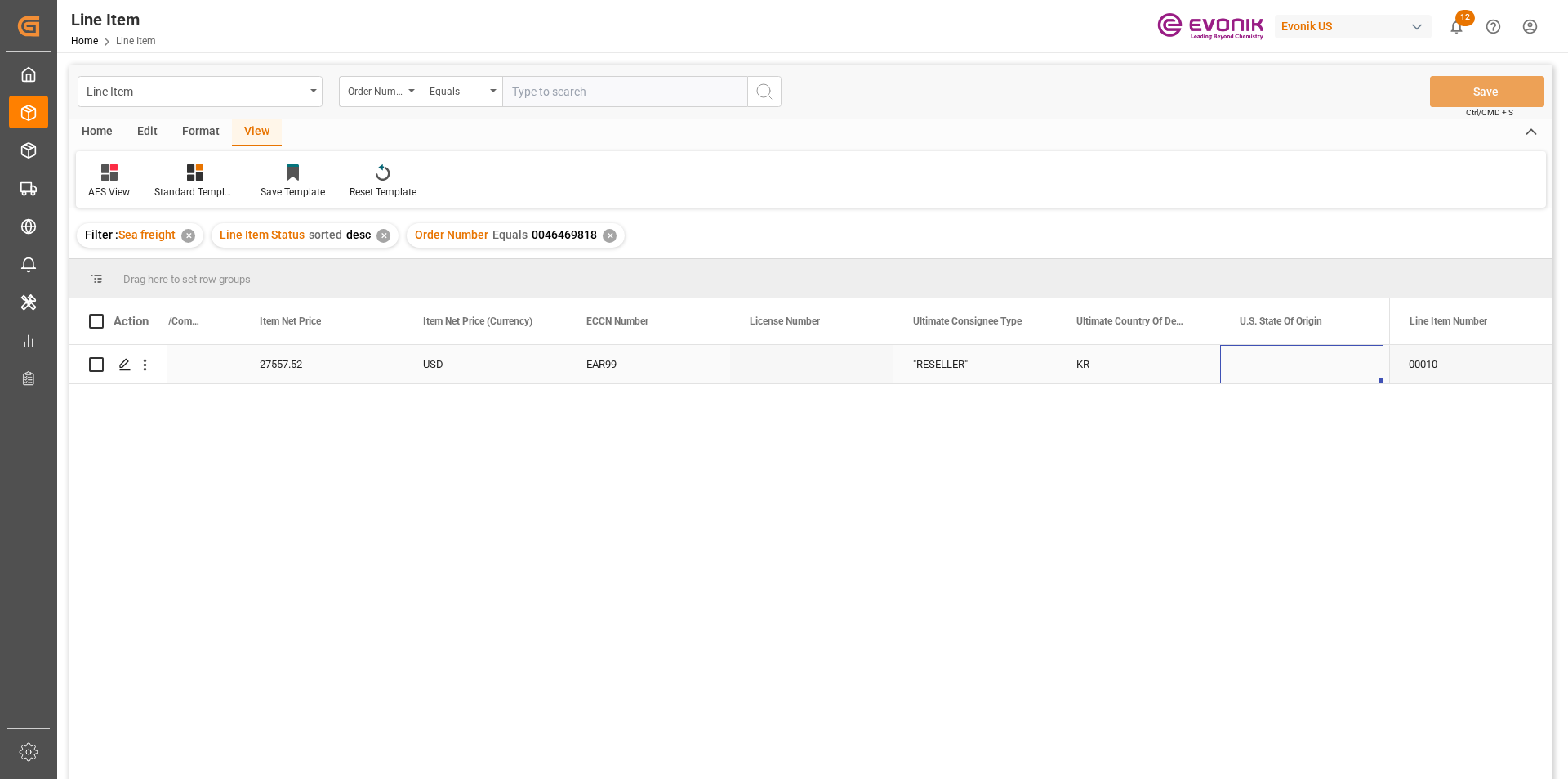
scroll to position [0, 1398]
click at [565, 83] on input "text" at bounding box center [624, 91] width 245 height 31
paste input "0046469888"
type input "0046469888"
click at [762, 89] on icon "search button" at bounding box center [764, 91] width 20 height 20
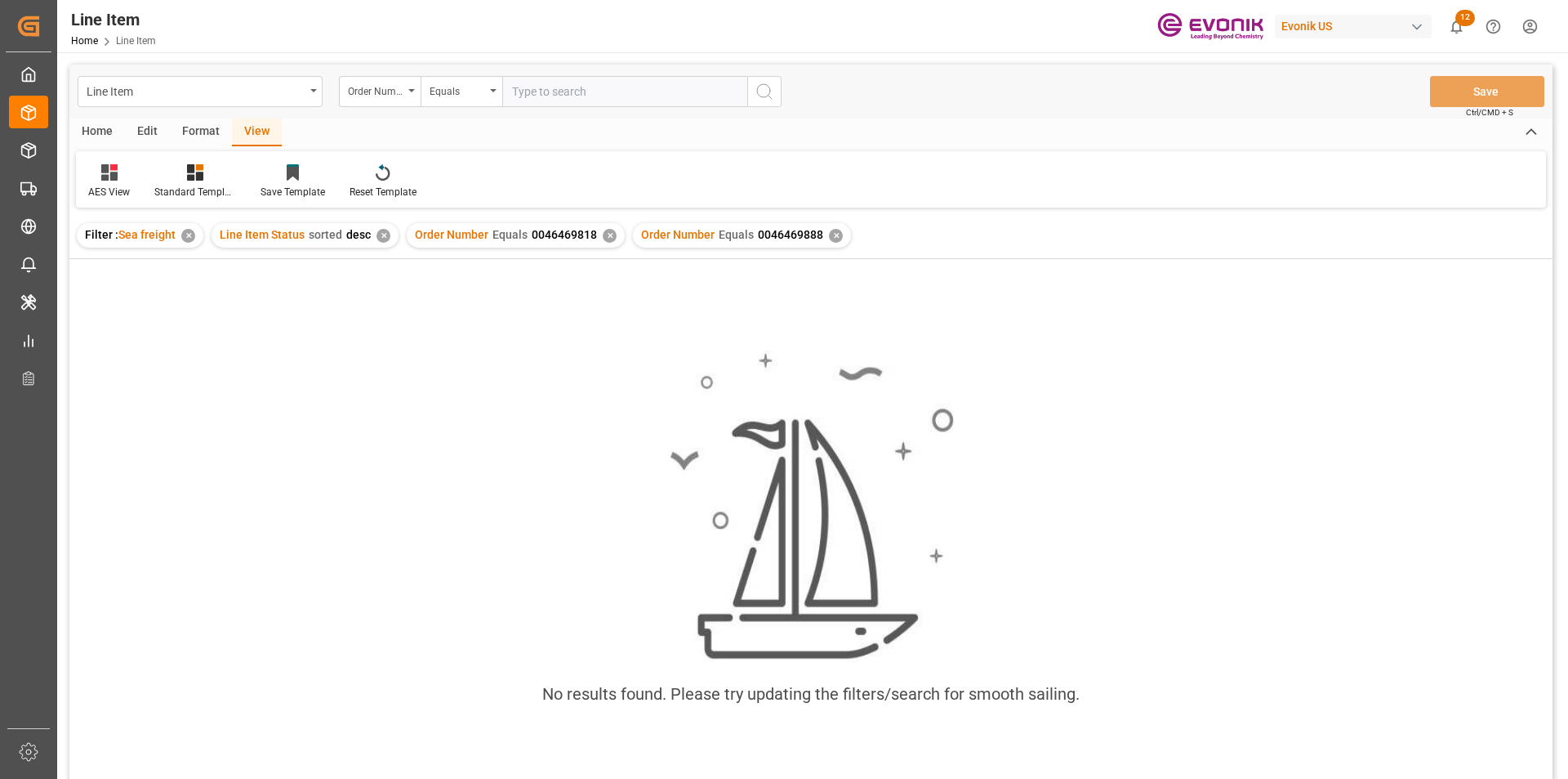
click at [609, 232] on div "✕" at bounding box center [610, 235] width 14 height 14
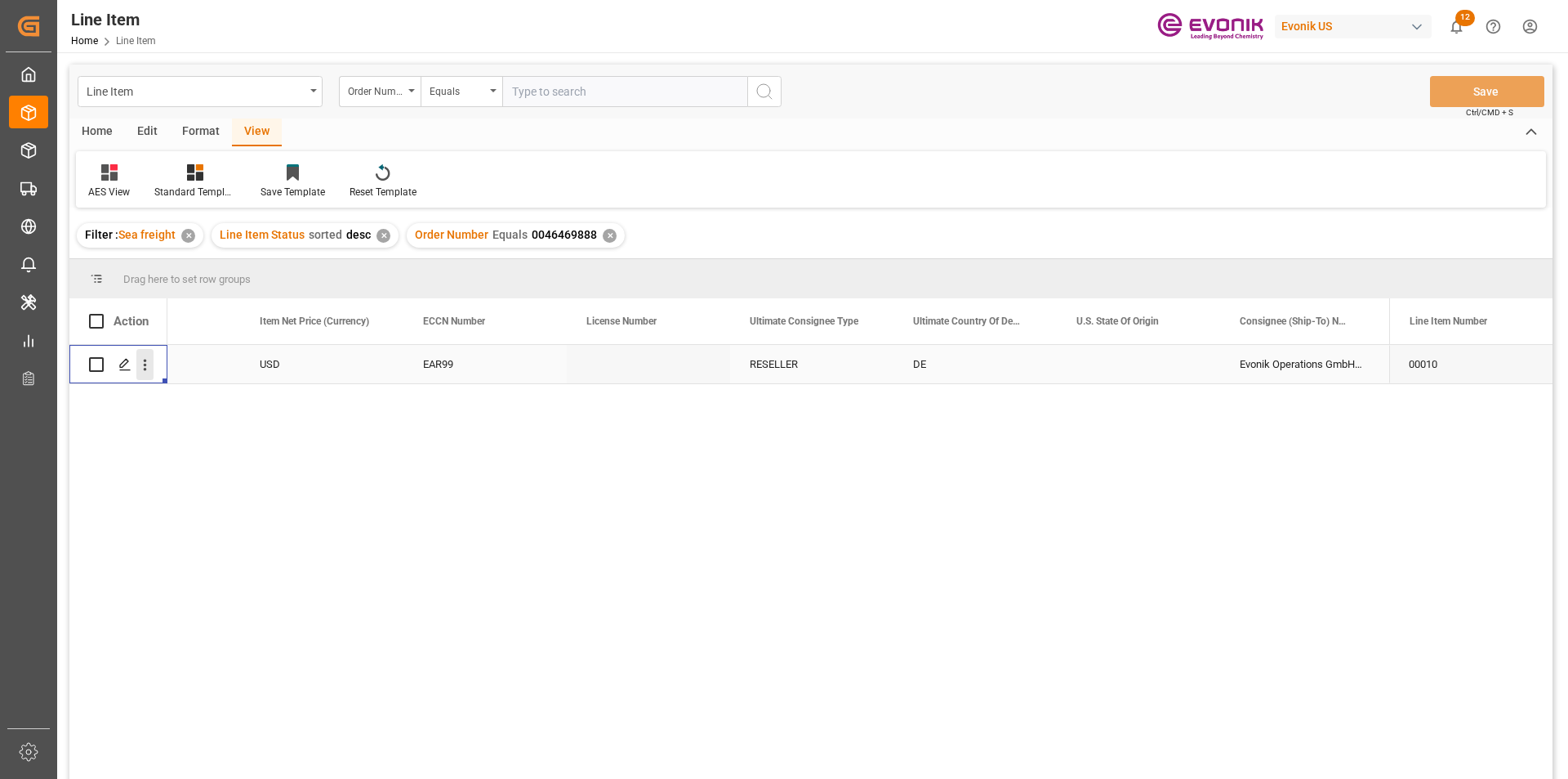
click at [143, 367] on icon "open menu" at bounding box center [145, 365] width 17 height 17
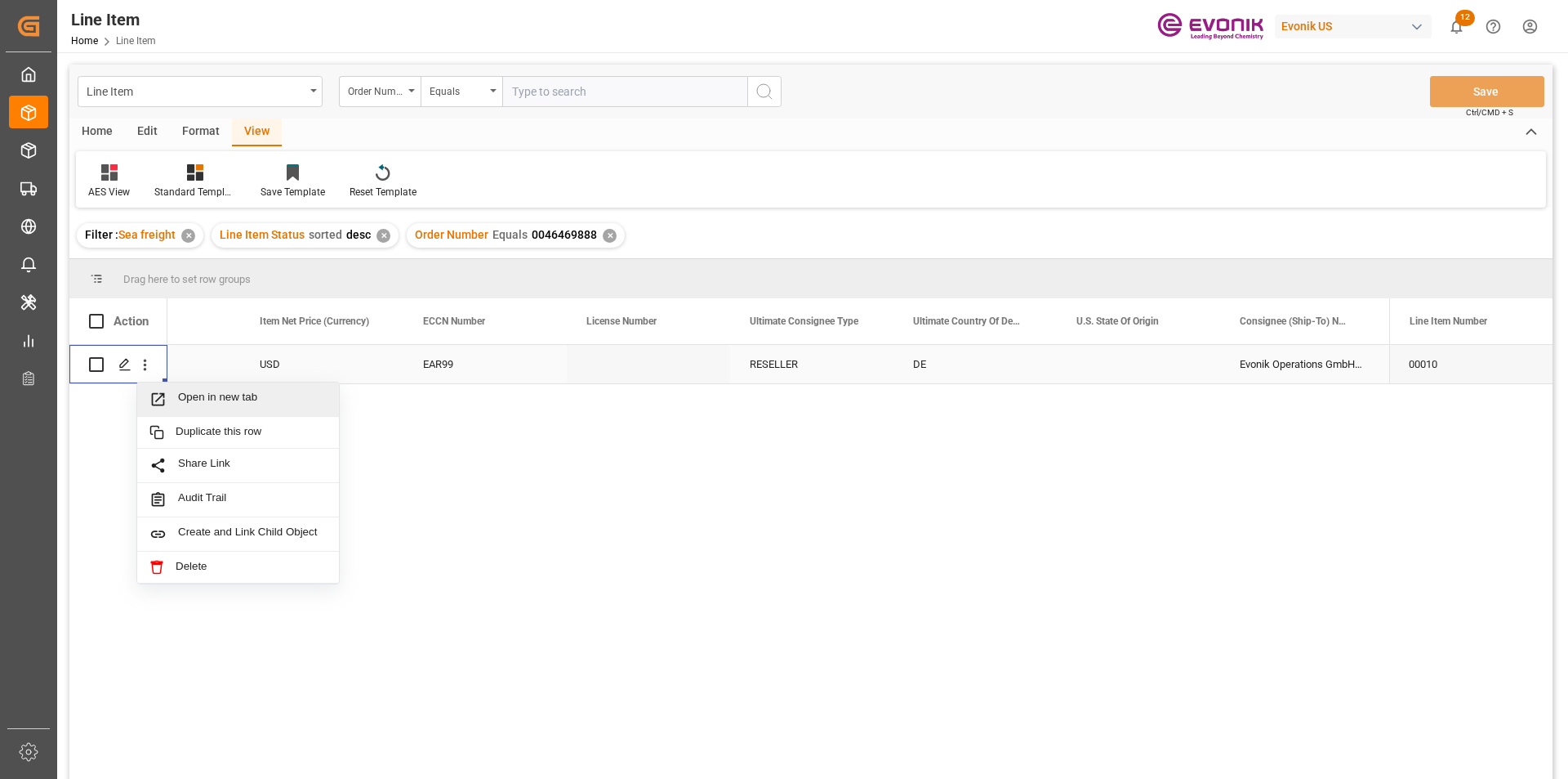
click at [208, 397] on span "Open in new tab" at bounding box center [252, 399] width 149 height 17
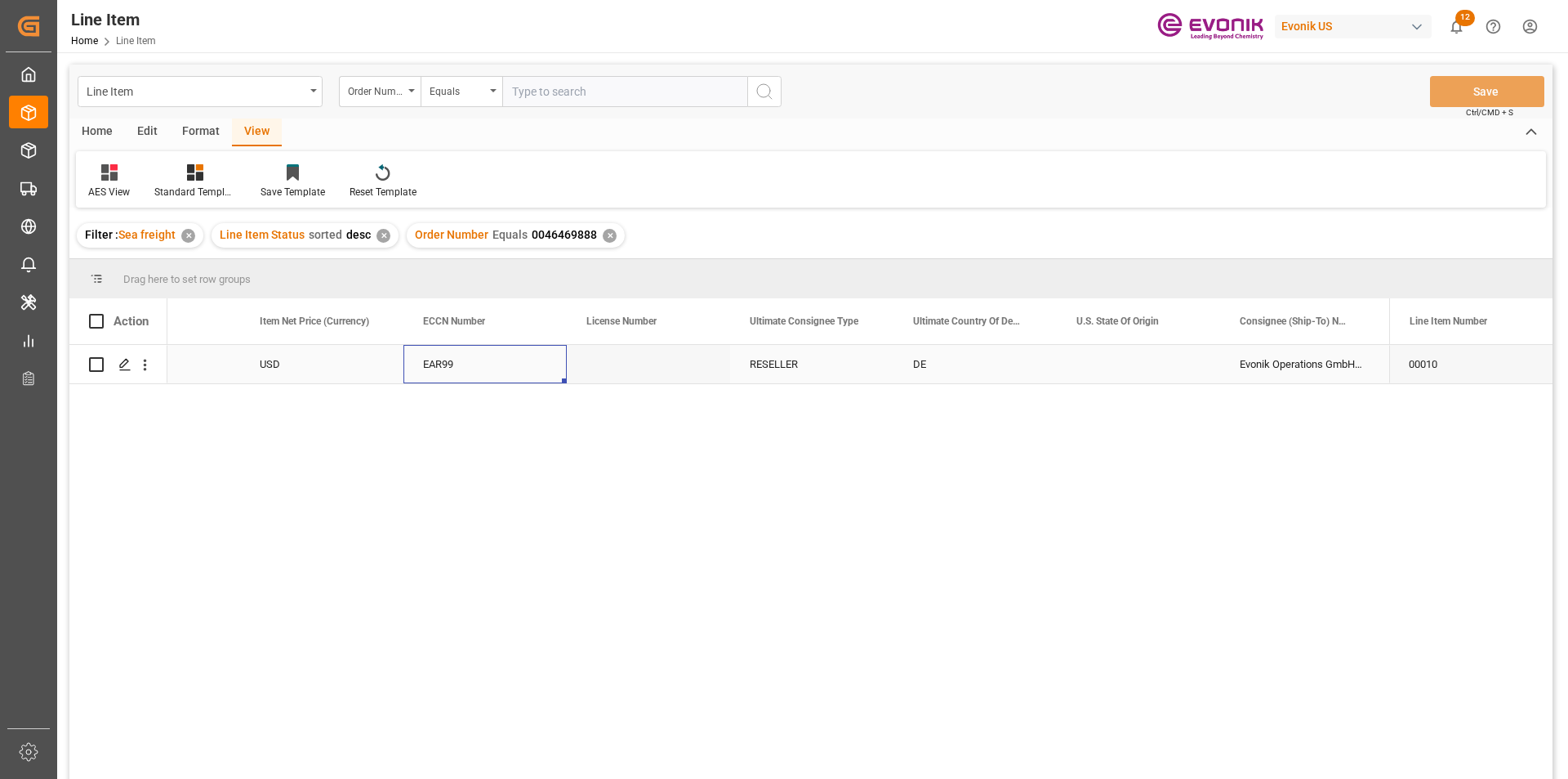
click at [444, 360] on div "EAR99" at bounding box center [485, 364] width 124 height 37
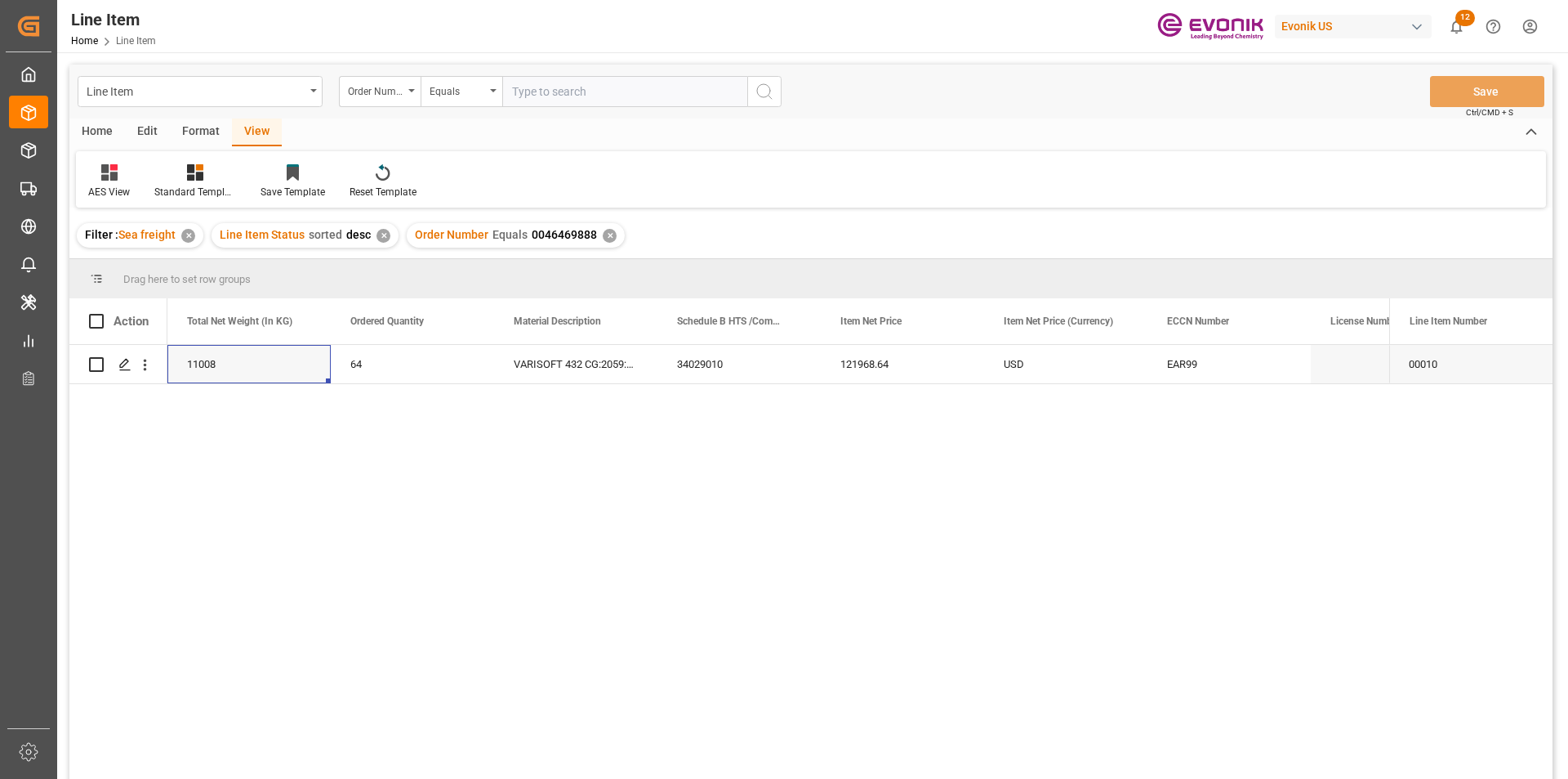
scroll to position [0, 490]
click at [397, 366] on div "11008" at bounding box center [412, 363] width 164 height 38
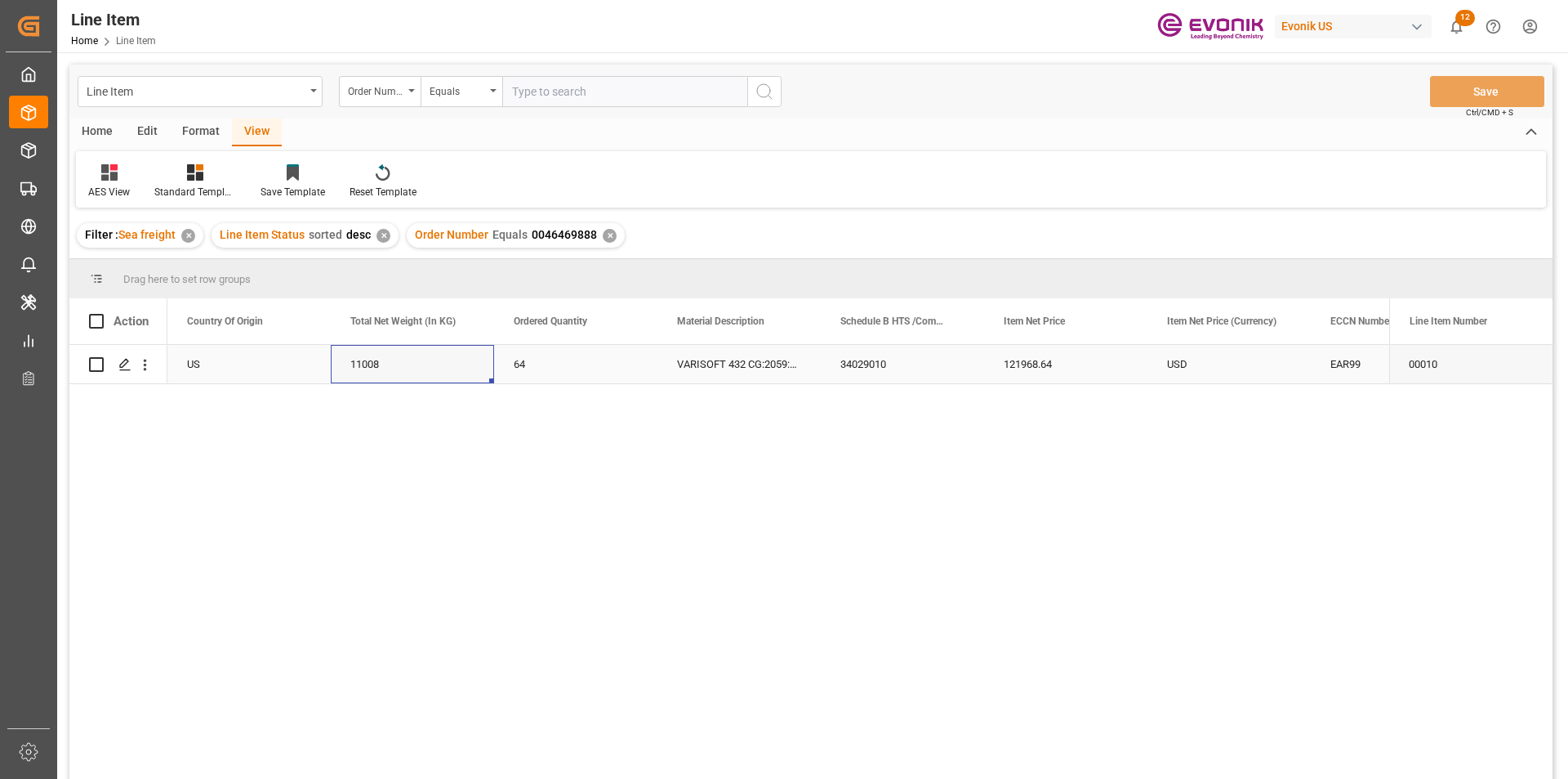
click at [1026, 368] on div "121968.64" at bounding box center [1066, 363] width 164 height 38
click at [1346, 360] on div "EAR99" at bounding box center [1392, 364] width 124 height 37
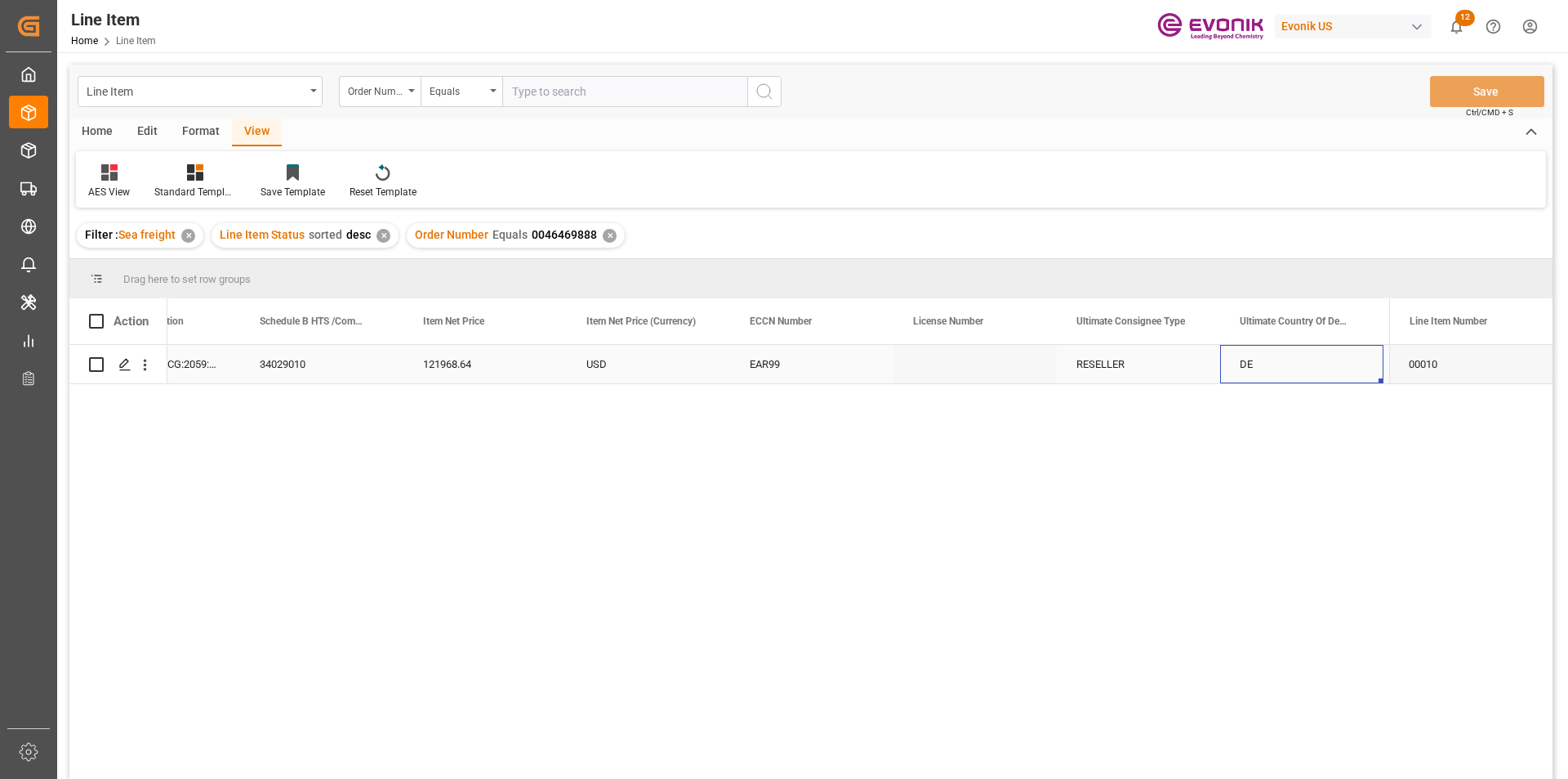
scroll to position [0, 1234]
click at [1306, 351] on div "Press SPACE to select this row." at bounding box center [1302, 363] width 164 height 38
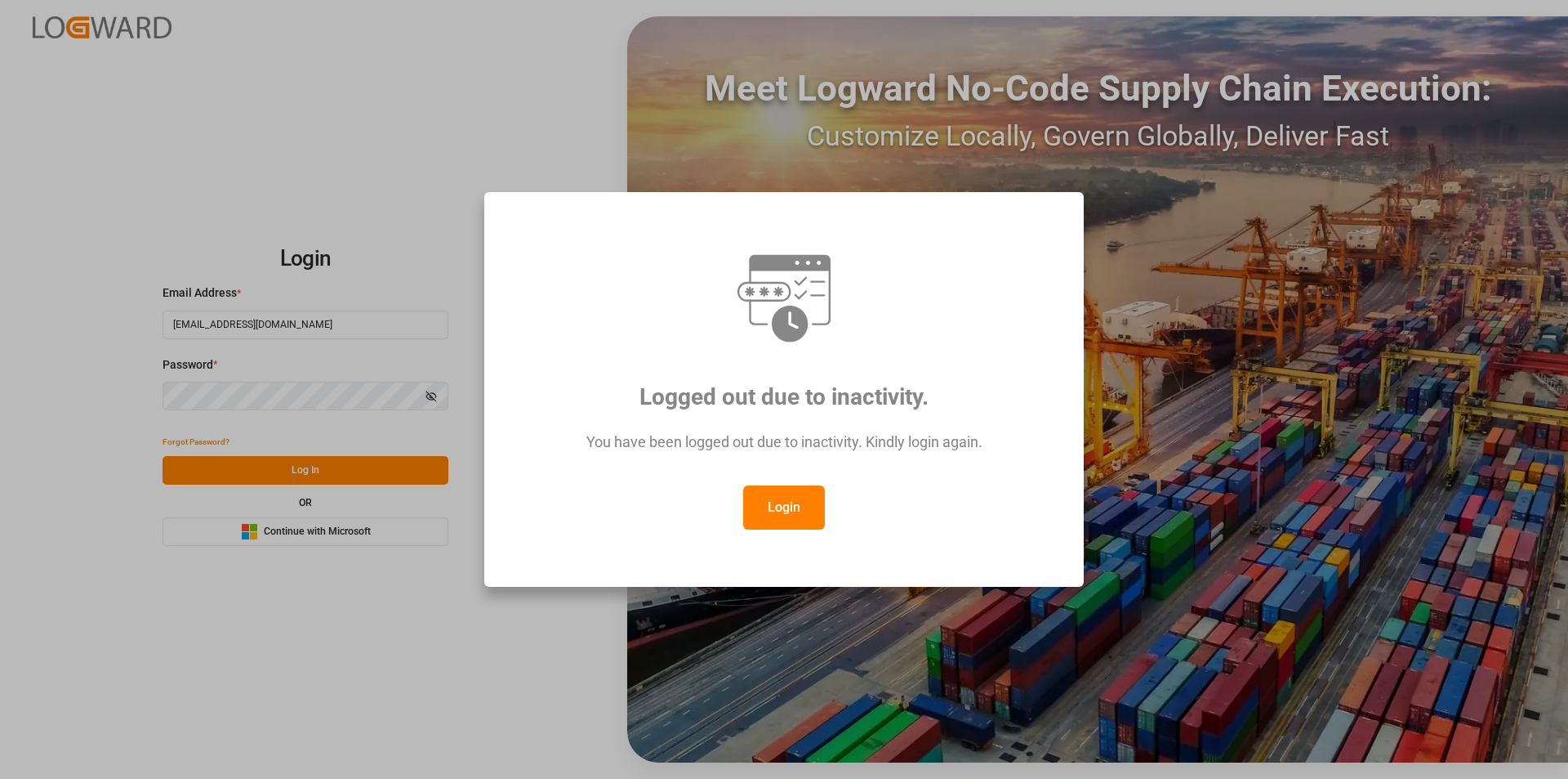
click at [766, 502] on button "Login" at bounding box center [784, 506] width 82 height 44
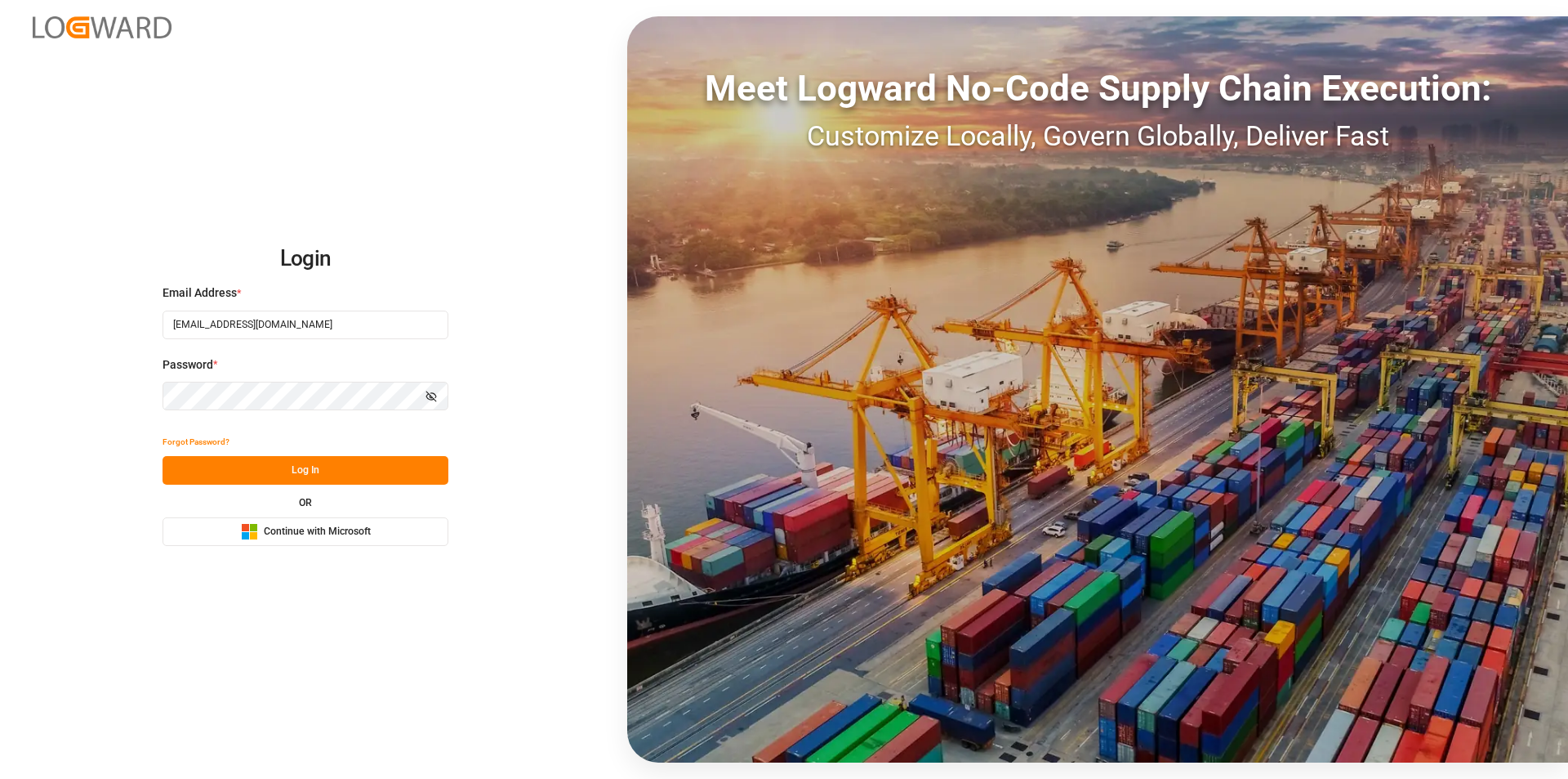
click at [253, 464] on button "Log In" at bounding box center [305, 470] width 286 height 29
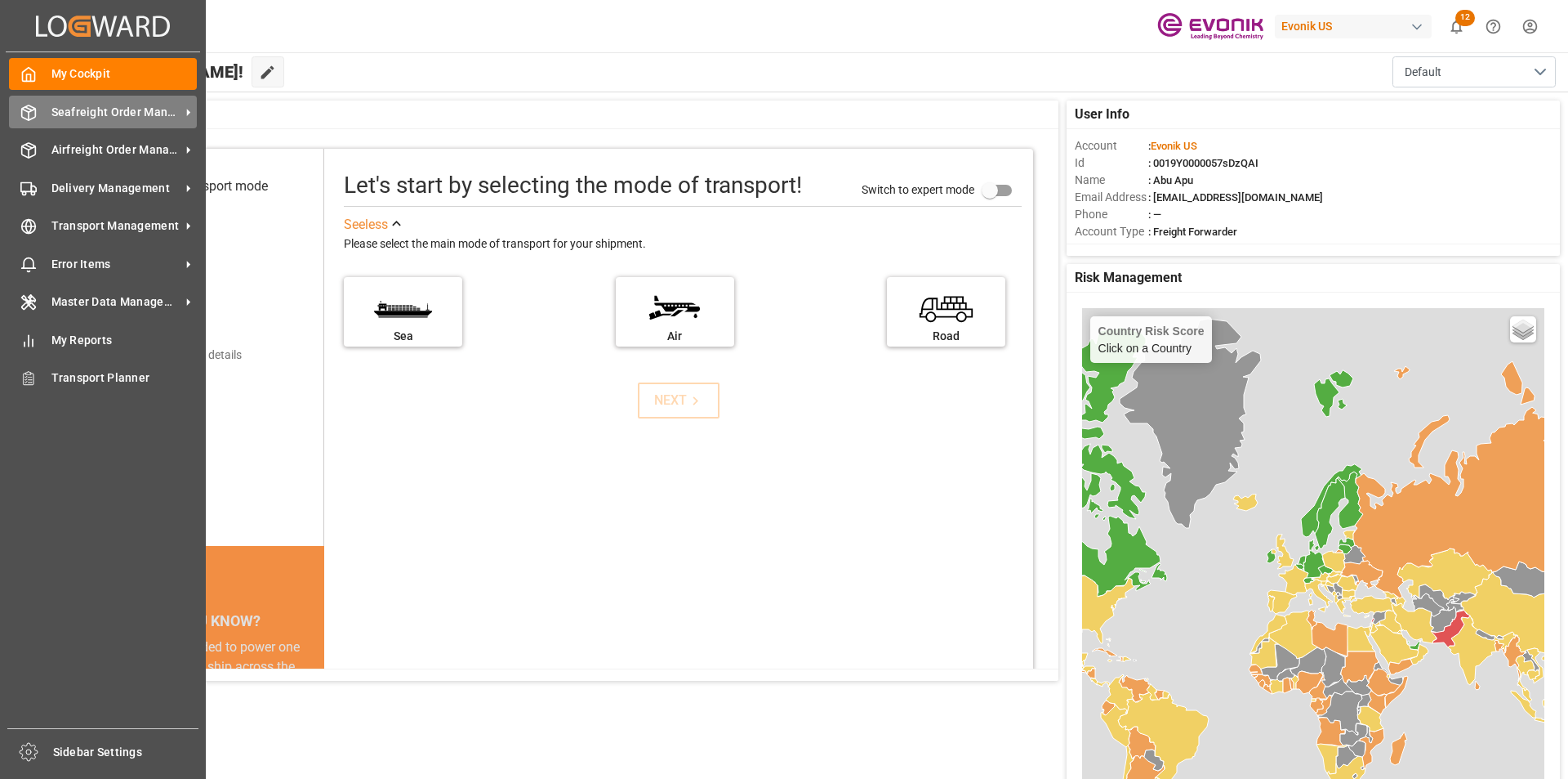
click at [72, 111] on span "Seafreight Order Management" at bounding box center [115, 112] width 129 height 17
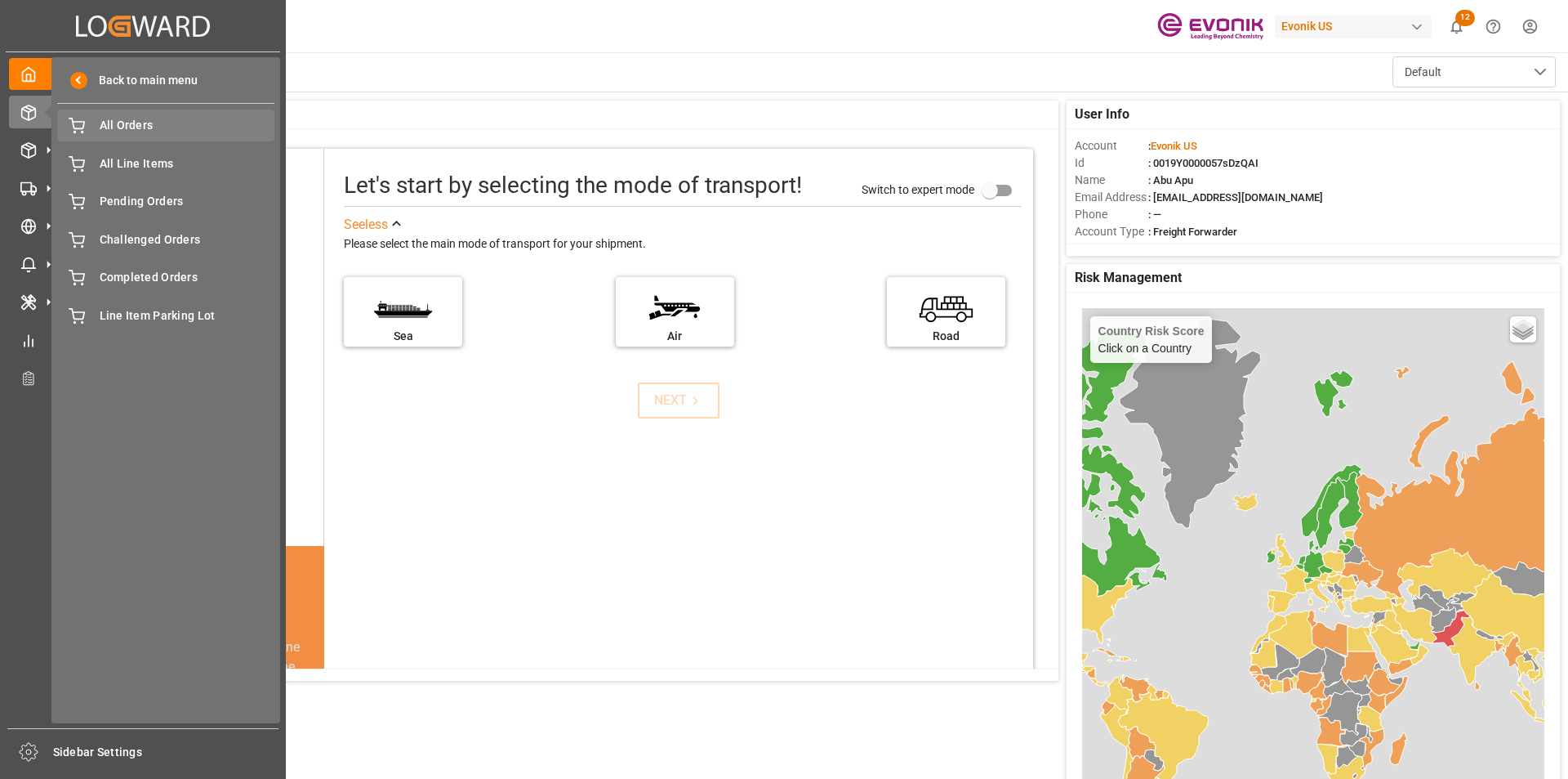
click at [170, 127] on span "All Orders" at bounding box center [187, 126] width 176 height 17
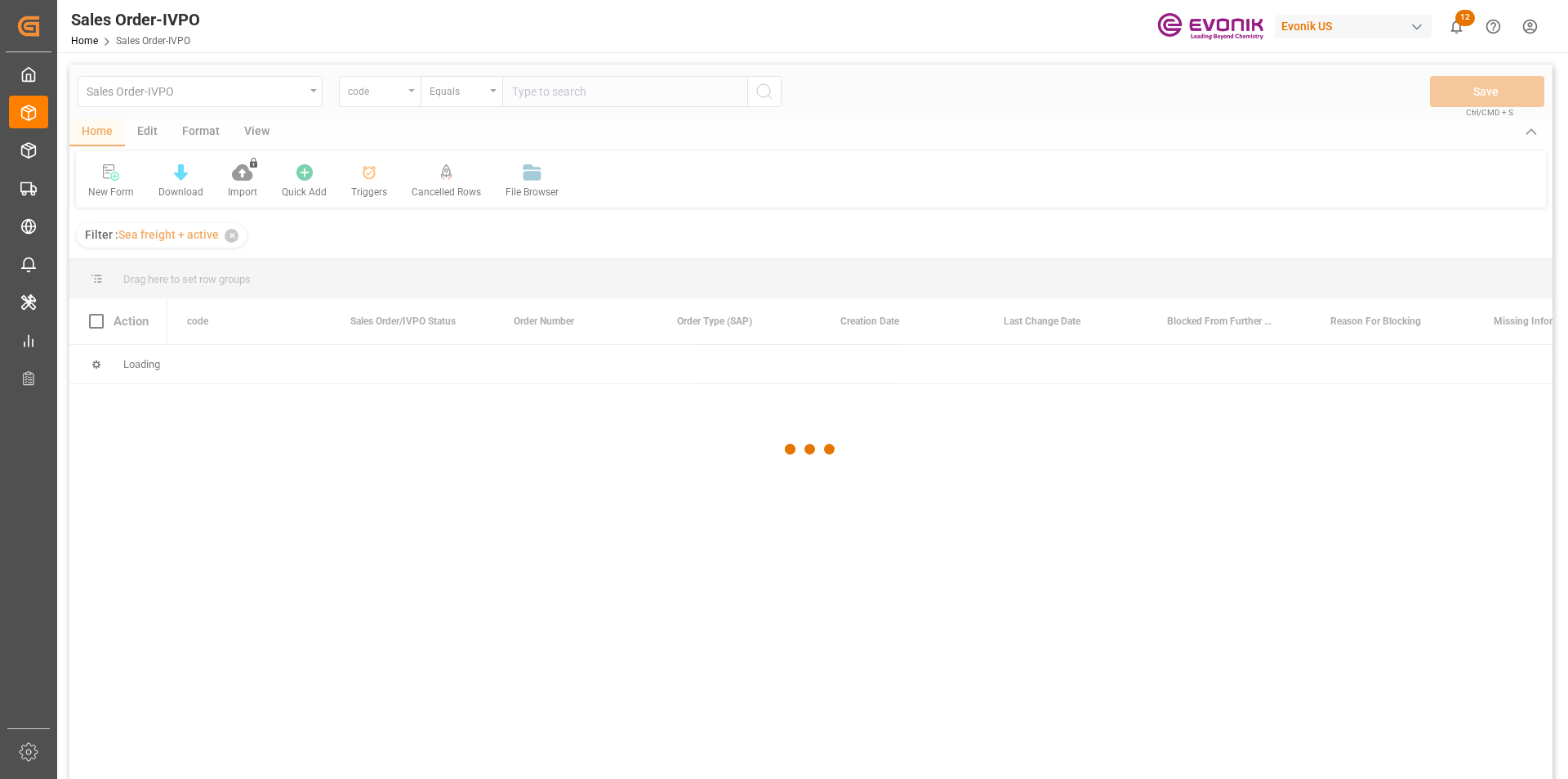
click at [409, 90] on div at bounding box center [811, 449] width 1483 height 769
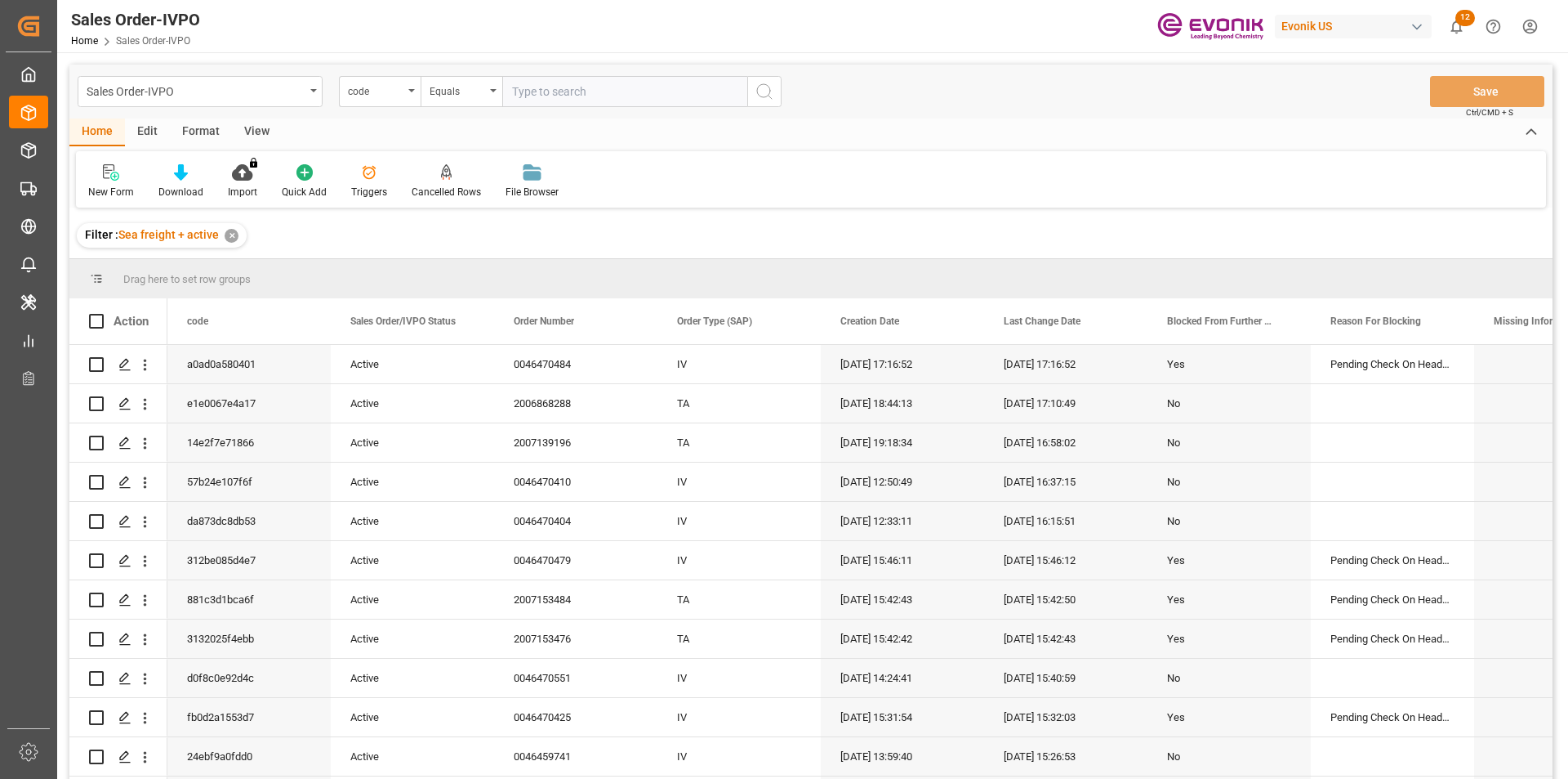
click at [409, 90] on icon "open menu" at bounding box center [411, 91] width 7 height 4
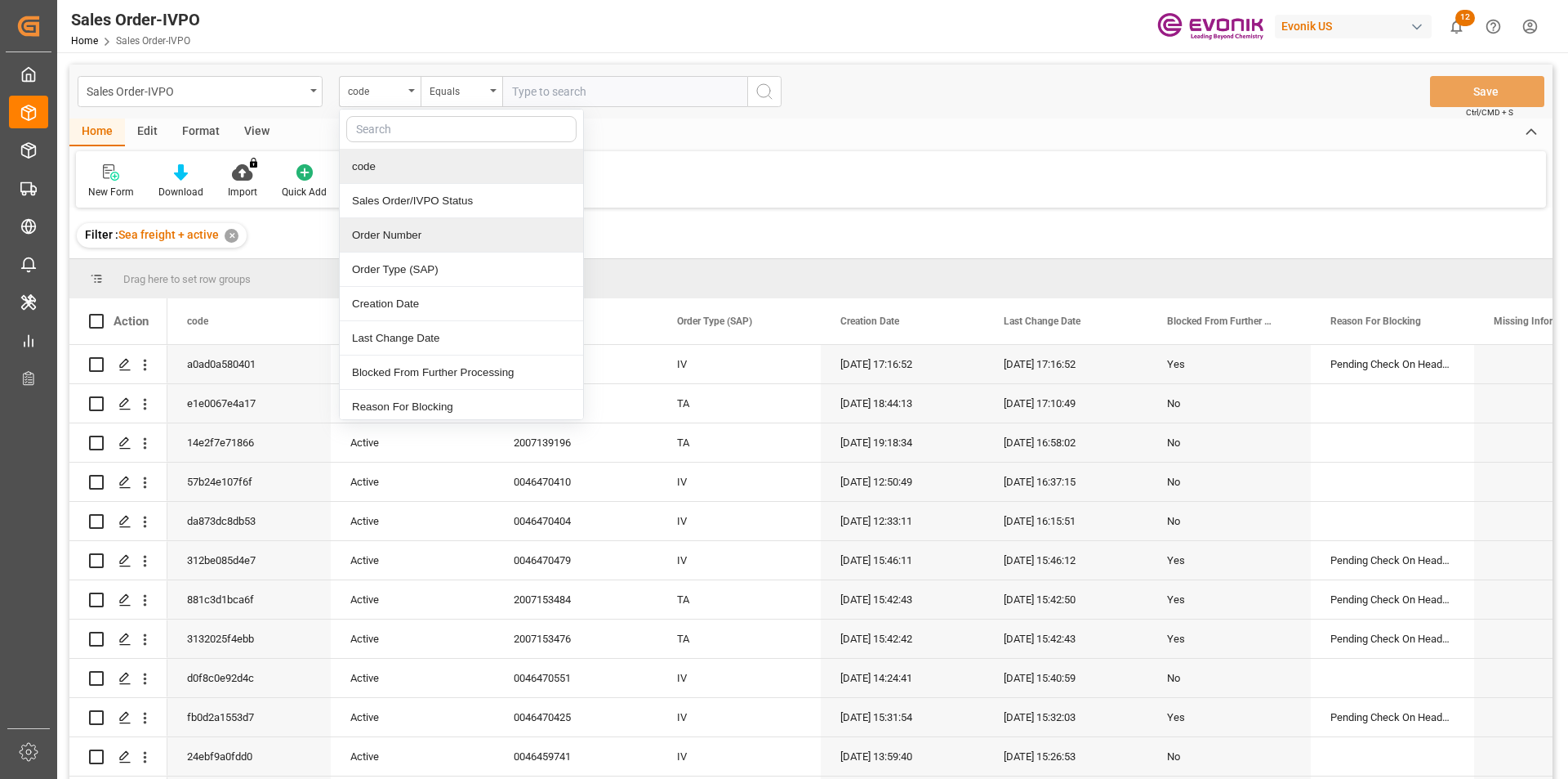
click at [392, 235] on div "Order Number" at bounding box center [462, 235] width 244 height 34
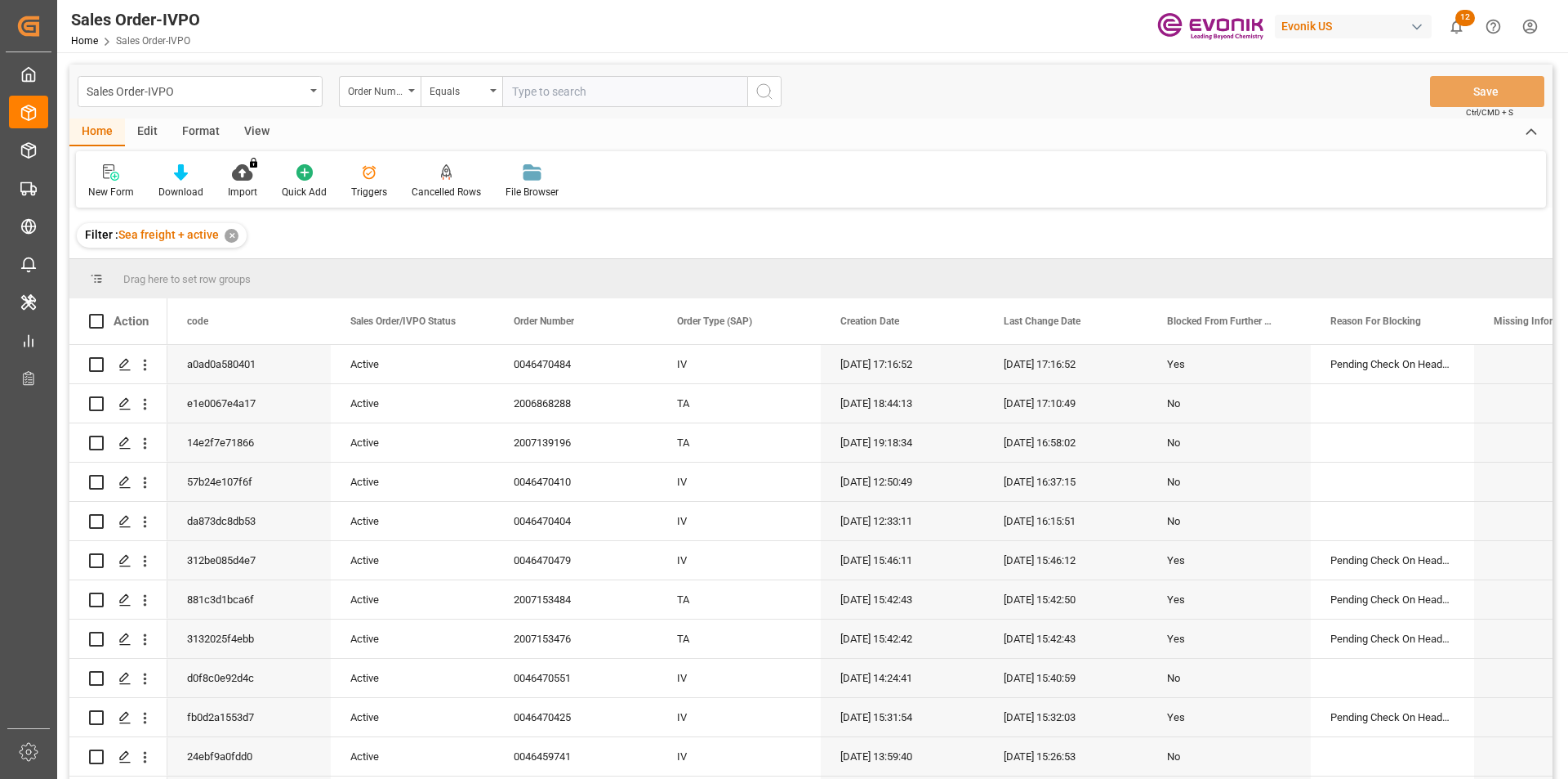
click at [521, 91] on input "text" at bounding box center [624, 91] width 245 height 31
paste input "0046461651"
type input "0046461651"
click at [770, 92] on icon "search button" at bounding box center [764, 91] width 20 height 20
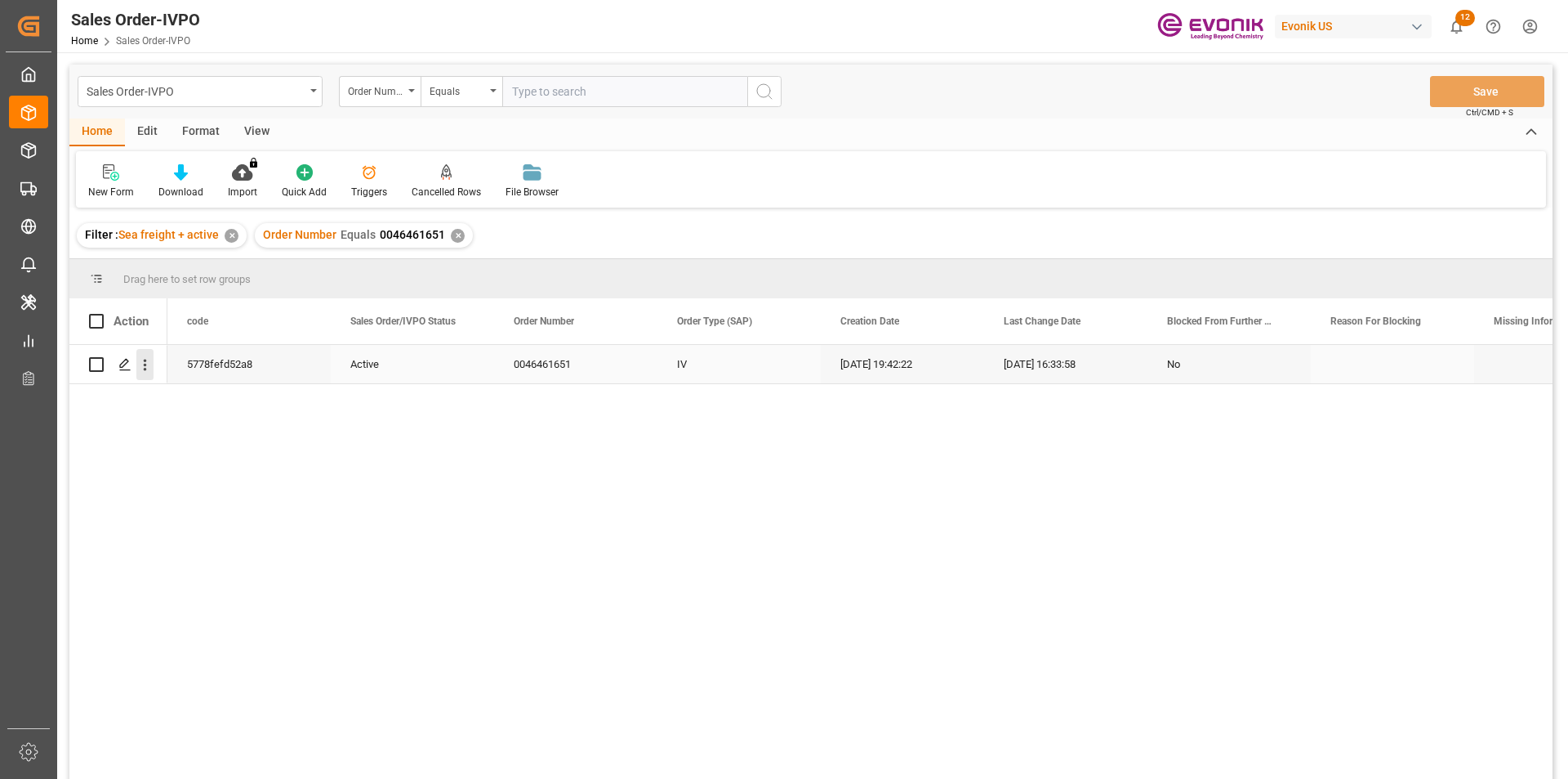
click at [148, 366] on icon "open menu" at bounding box center [145, 365] width 17 height 17
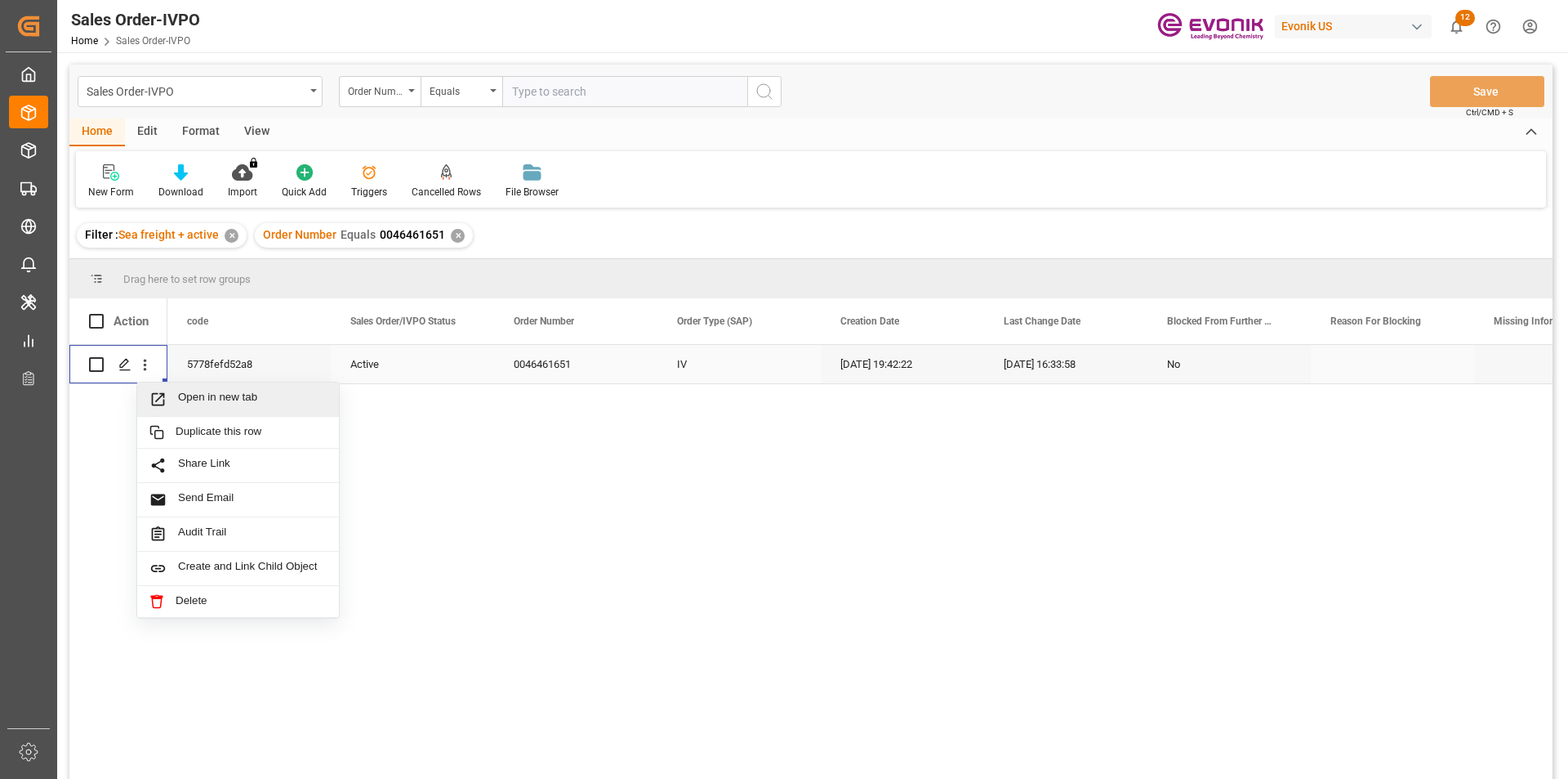
click at [196, 393] on span "Open in new tab" at bounding box center [252, 399] width 149 height 17
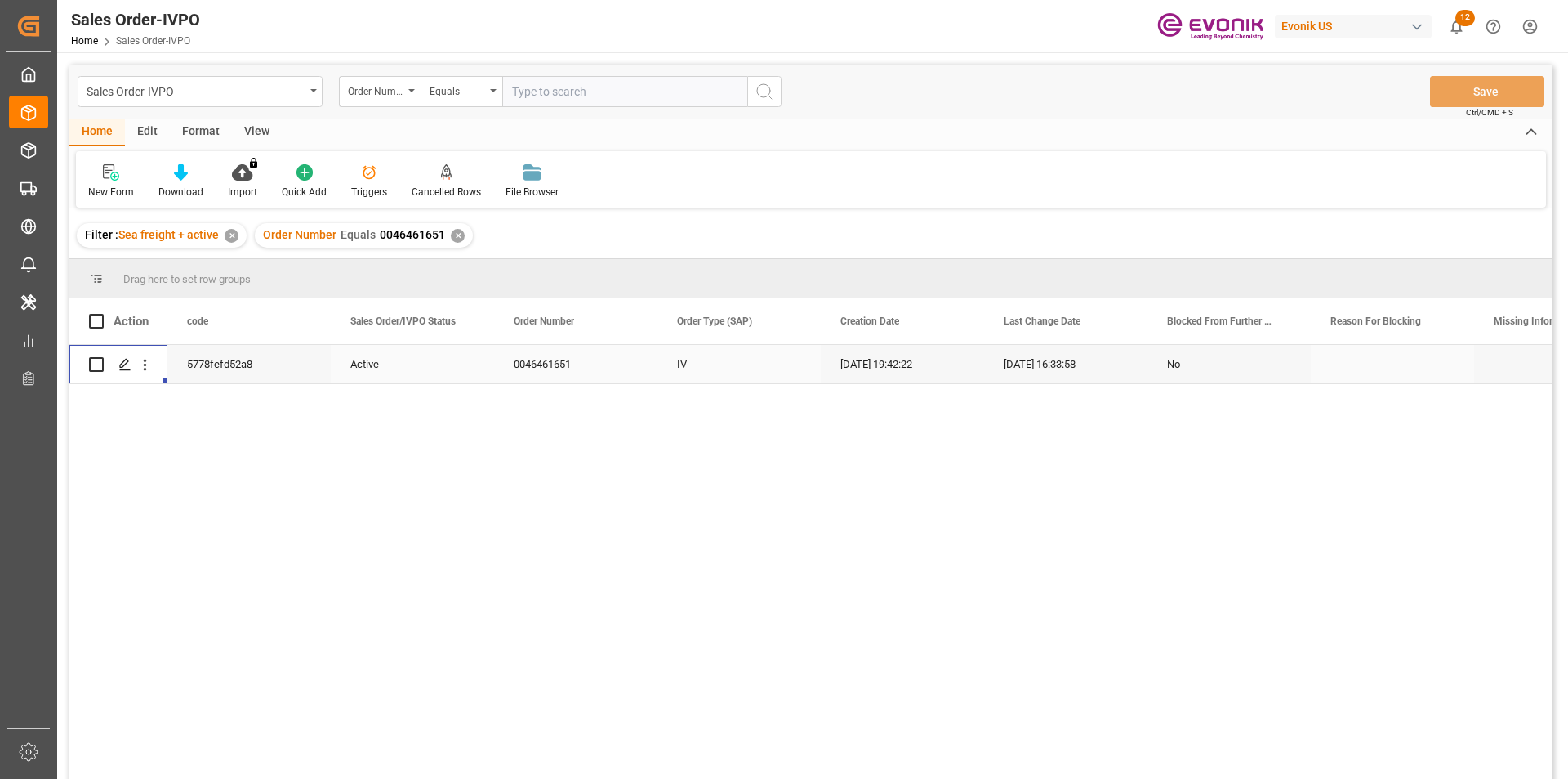
click at [562, 90] on input "text" at bounding box center [624, 91] width 245 height 31
paste input "0046469818"
type input "0046469818"
click at [767, 91] on icon "search button" at bounding box center [764, 91] width 20 height 20
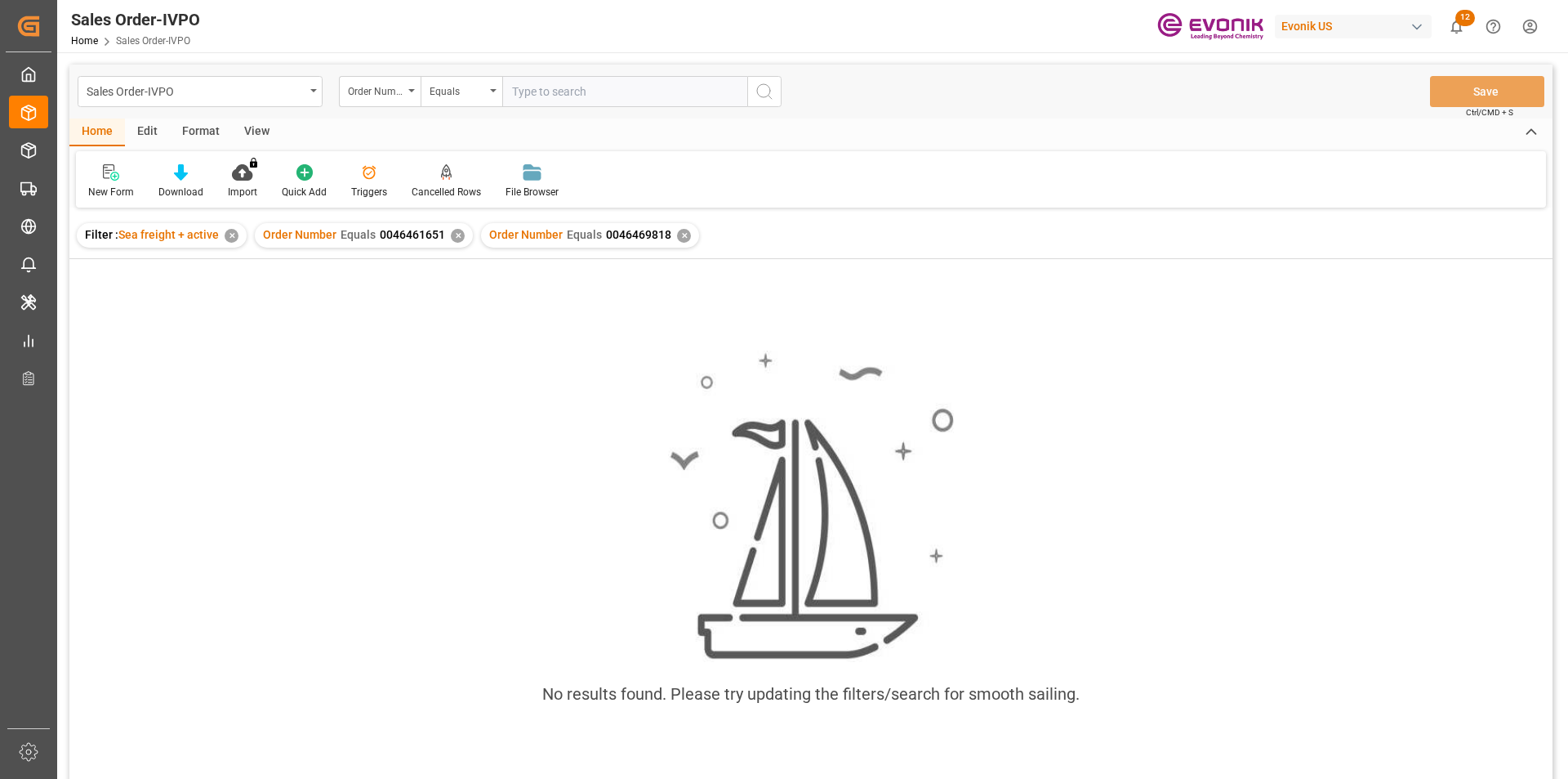
click at [451, 232] on div "✕" at bounding box center [458, 235] width 14 height 14
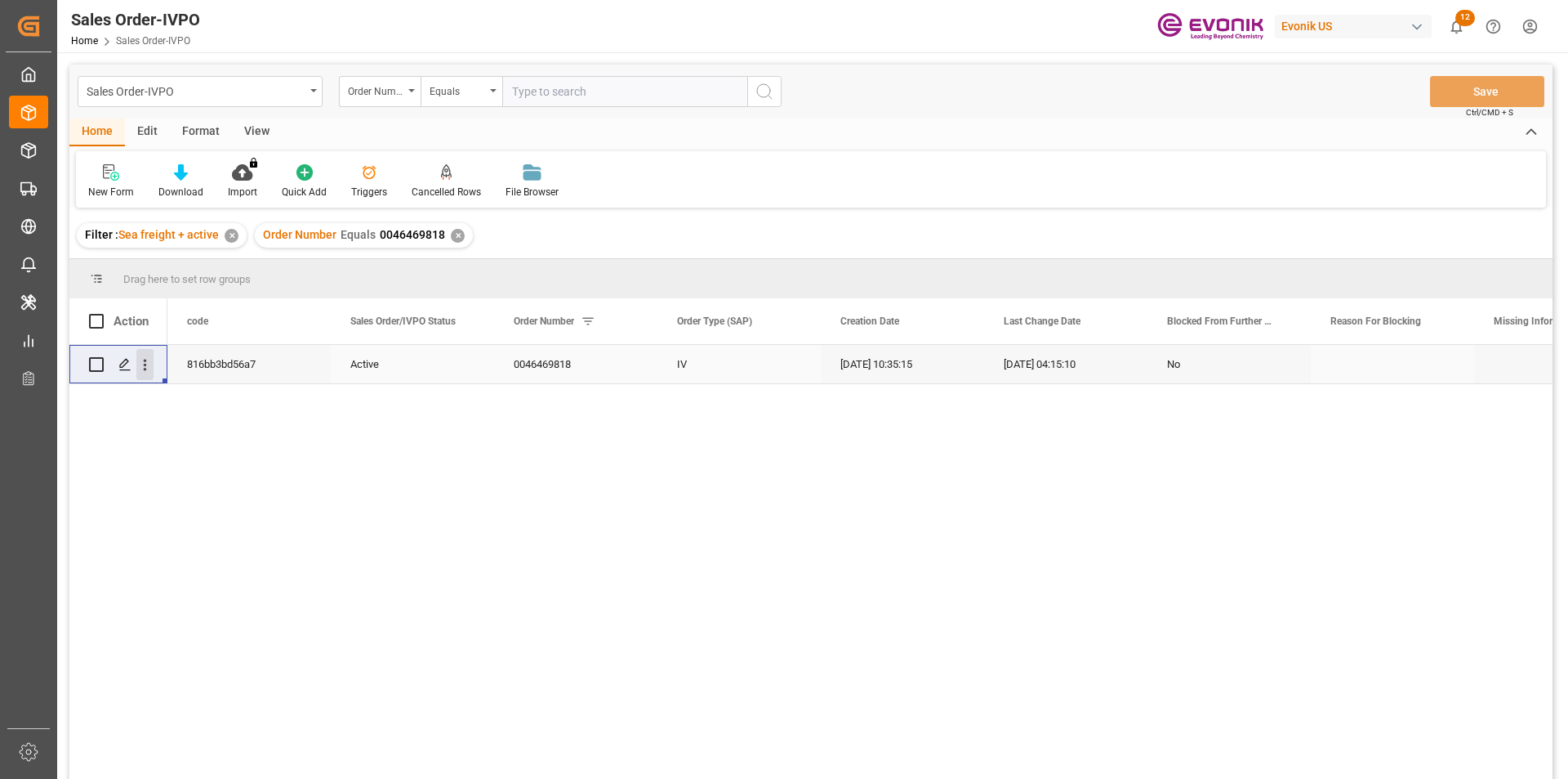
click at [144, 369] on icon "open menu" at bounding box center [145, 365] width 4 height 11
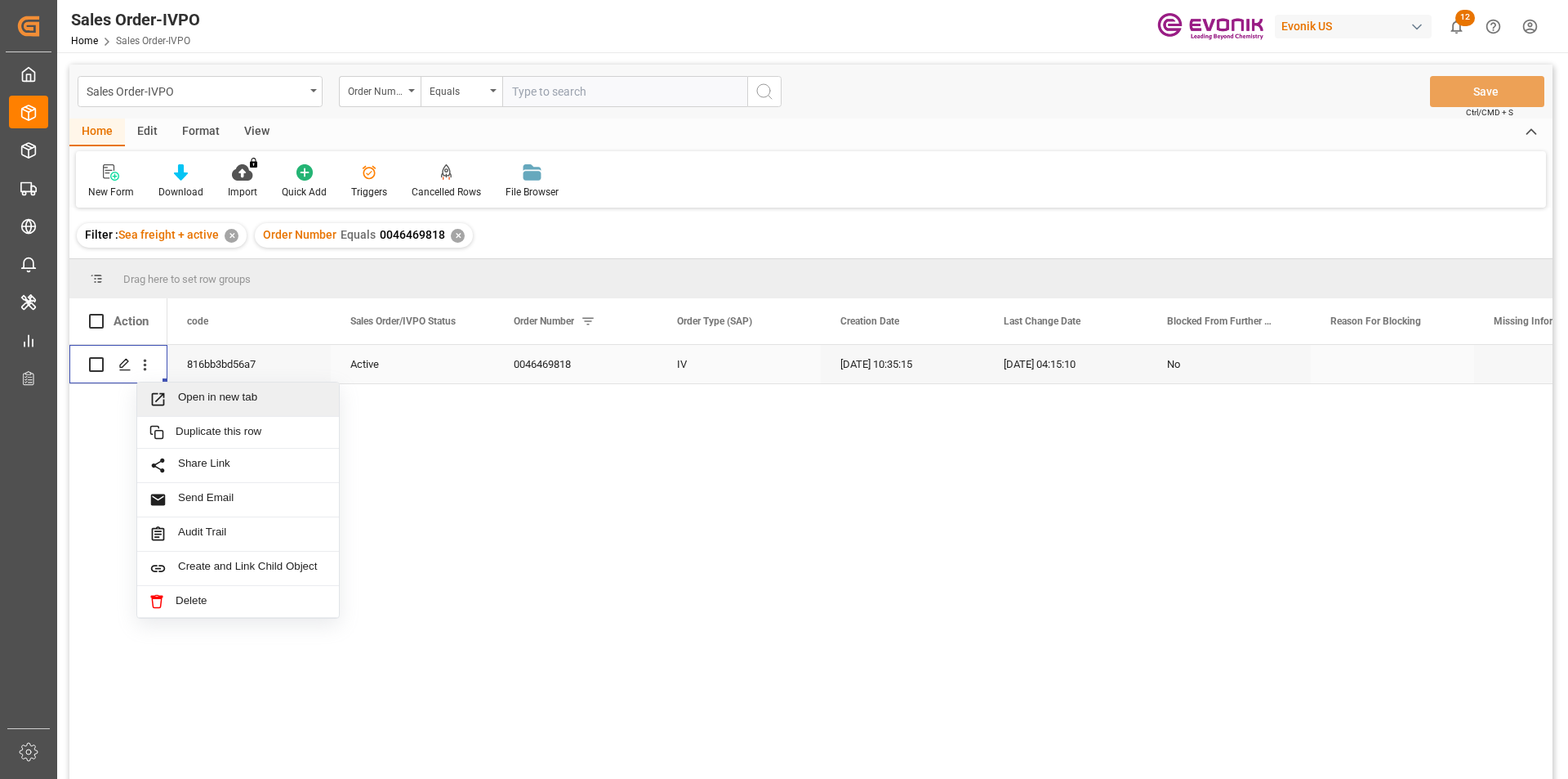
click at [206, 400] on span "Open in new tab" at bounding box center [252, 399] width 149 height 17
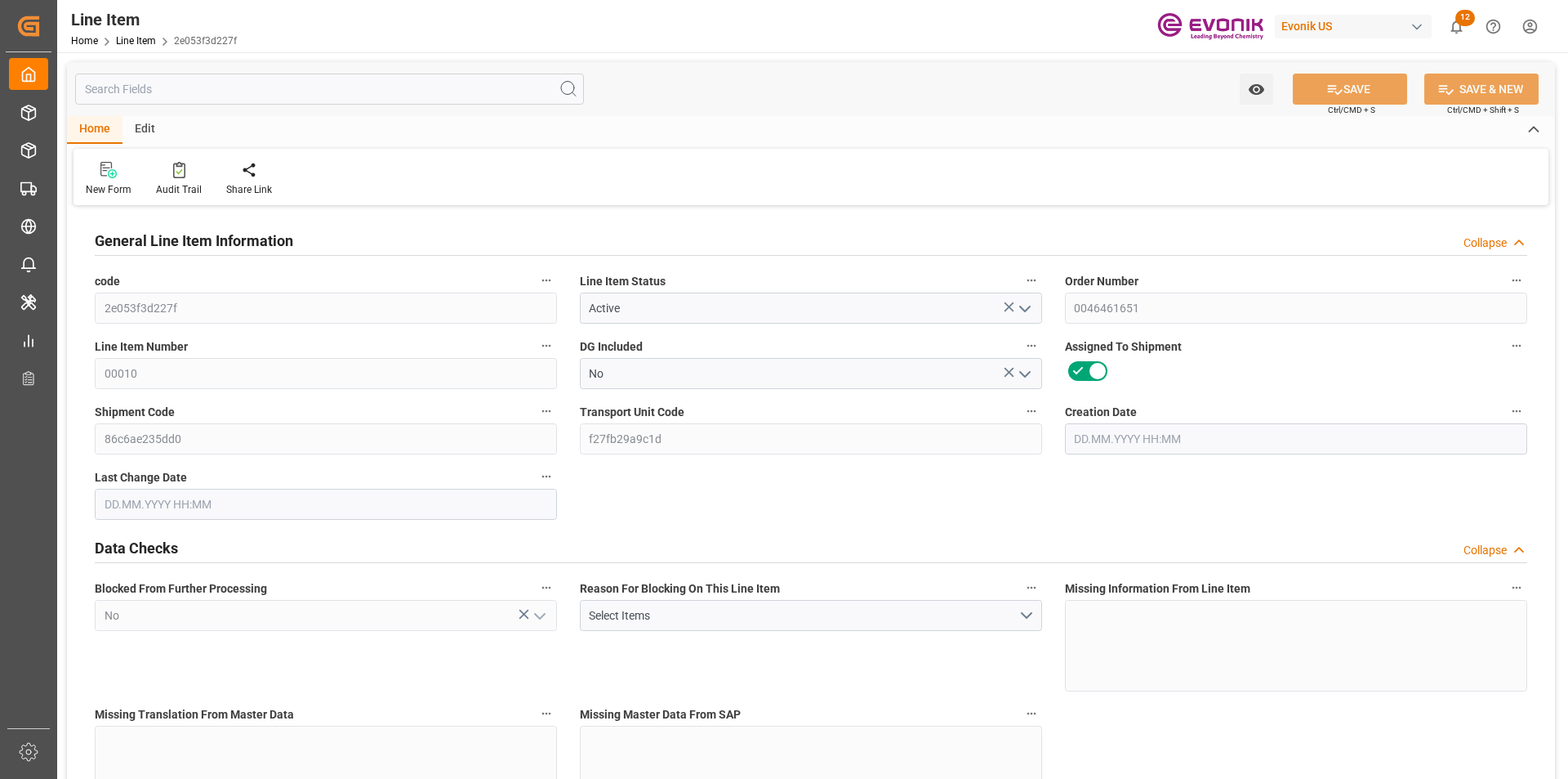
type input "8"
type input "6832"
type input "6528"
type input "9.2392"
type input "32"
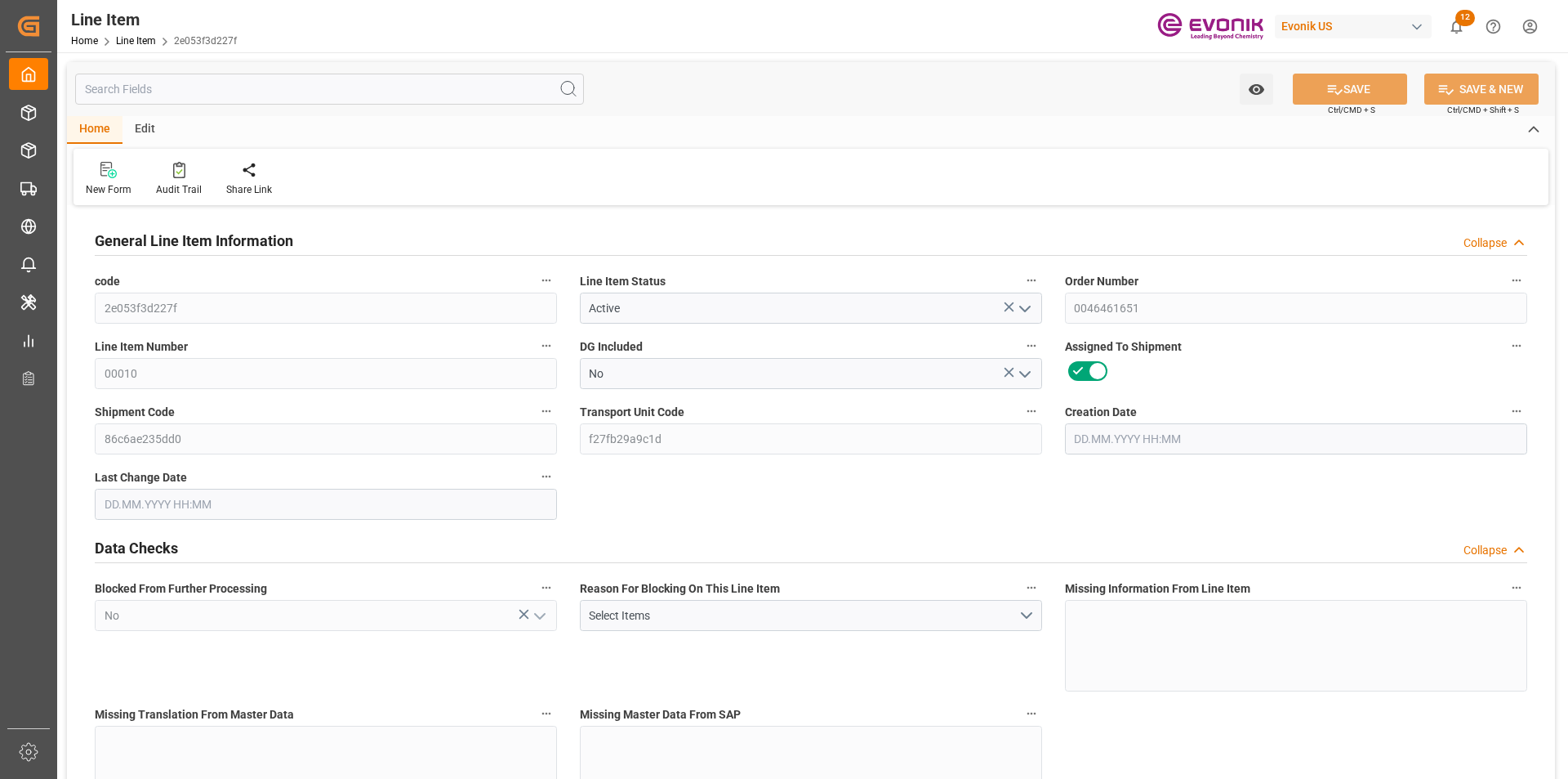
type input "25067.52"
type input "32"
type input "6832"
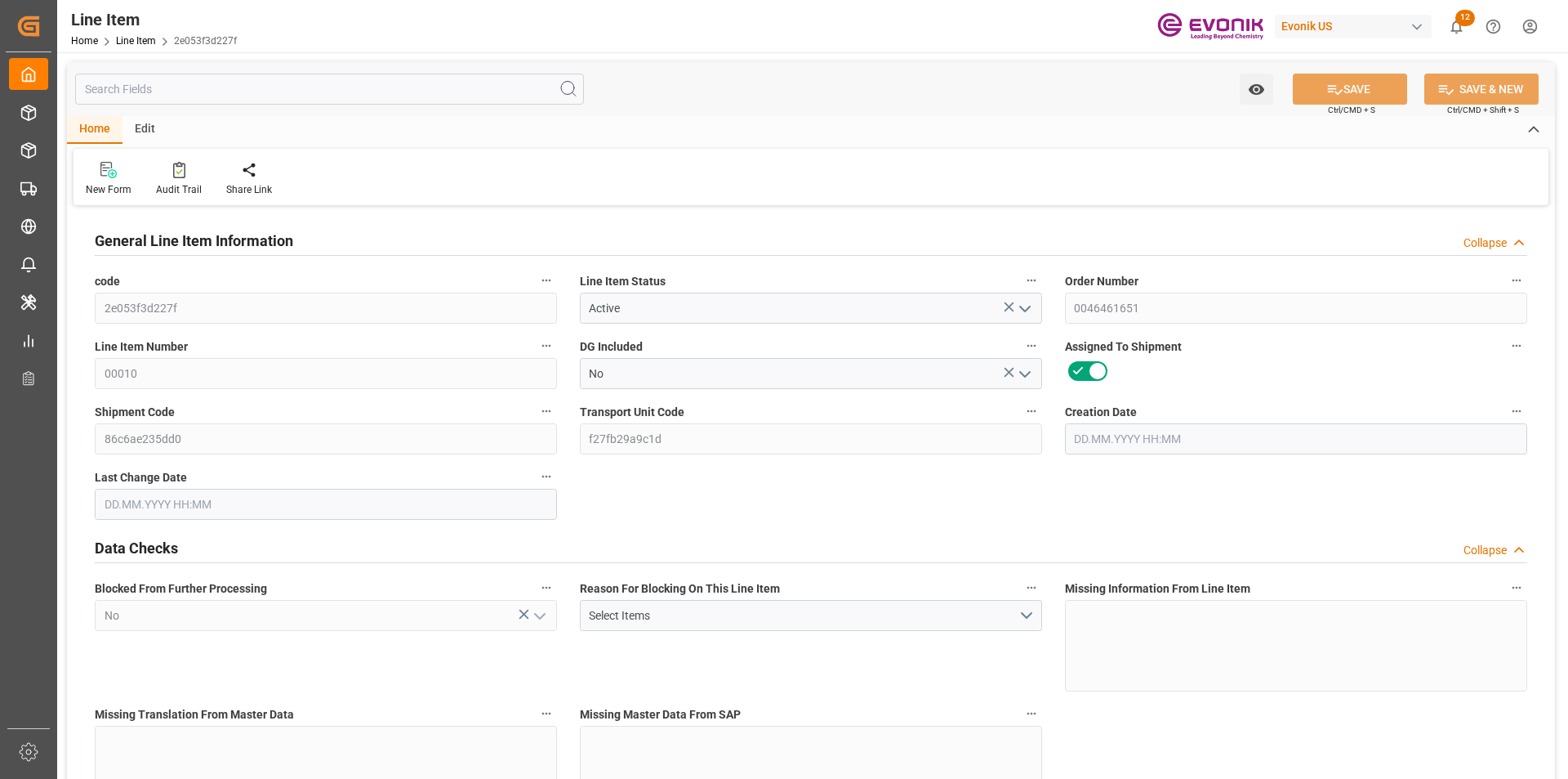
type input "7013.6"
type input "6528"
type input "9.2392"
type input "9239.2"
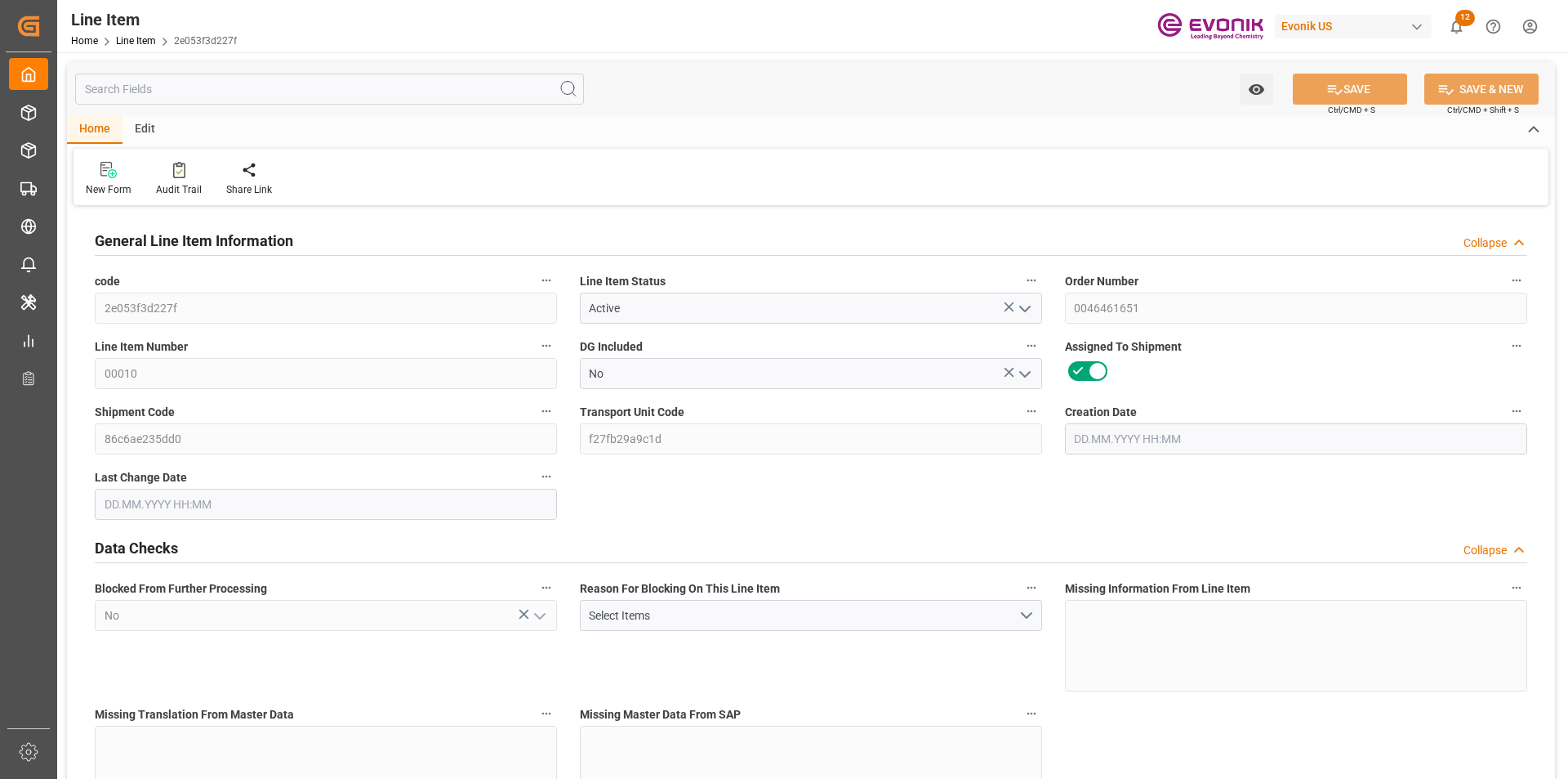
type input "0"
type input "[DATE] 19:42"
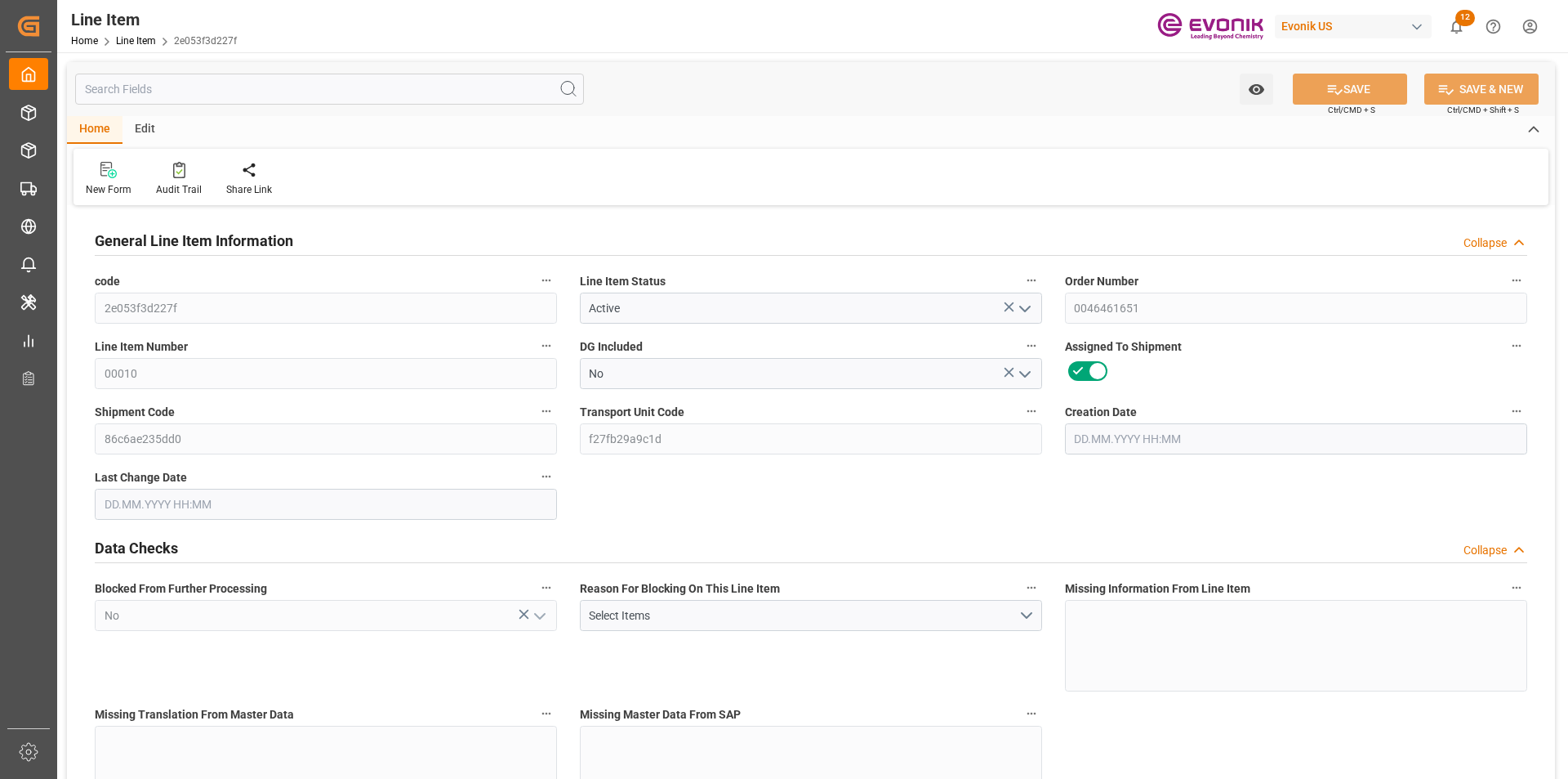
type input "20.08.2025 16:34"
type input "27.10.2025"
type input "27.08.2025"
type input "20.08.2025"
click at [235, 96] on input "text" at bounding box center [329, 88] width 509 height 31
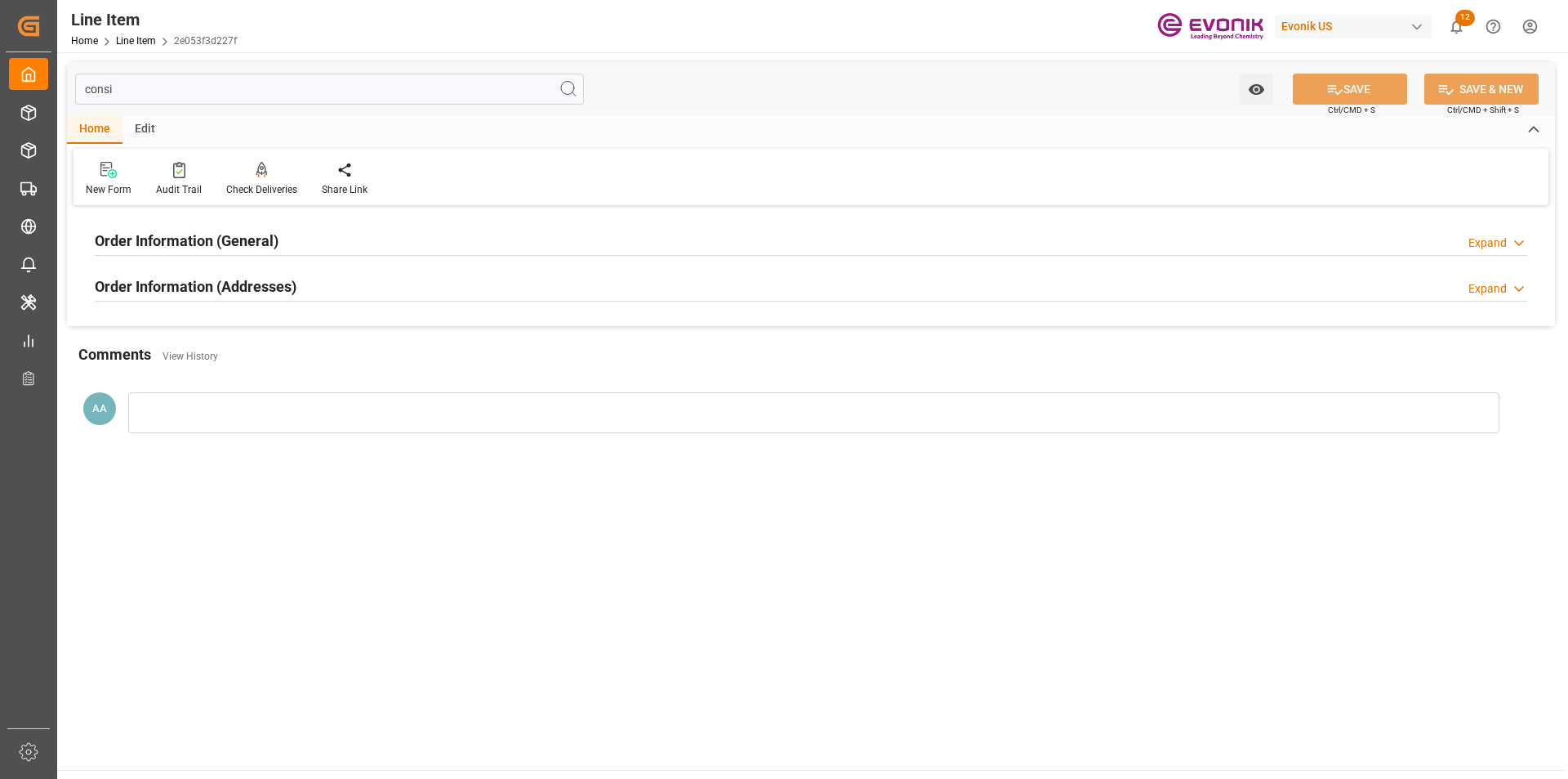
type input "consi"
click at [244, 233] on h2 "Order Information (General)" at bounding box center [186, 241] width 183 height 22
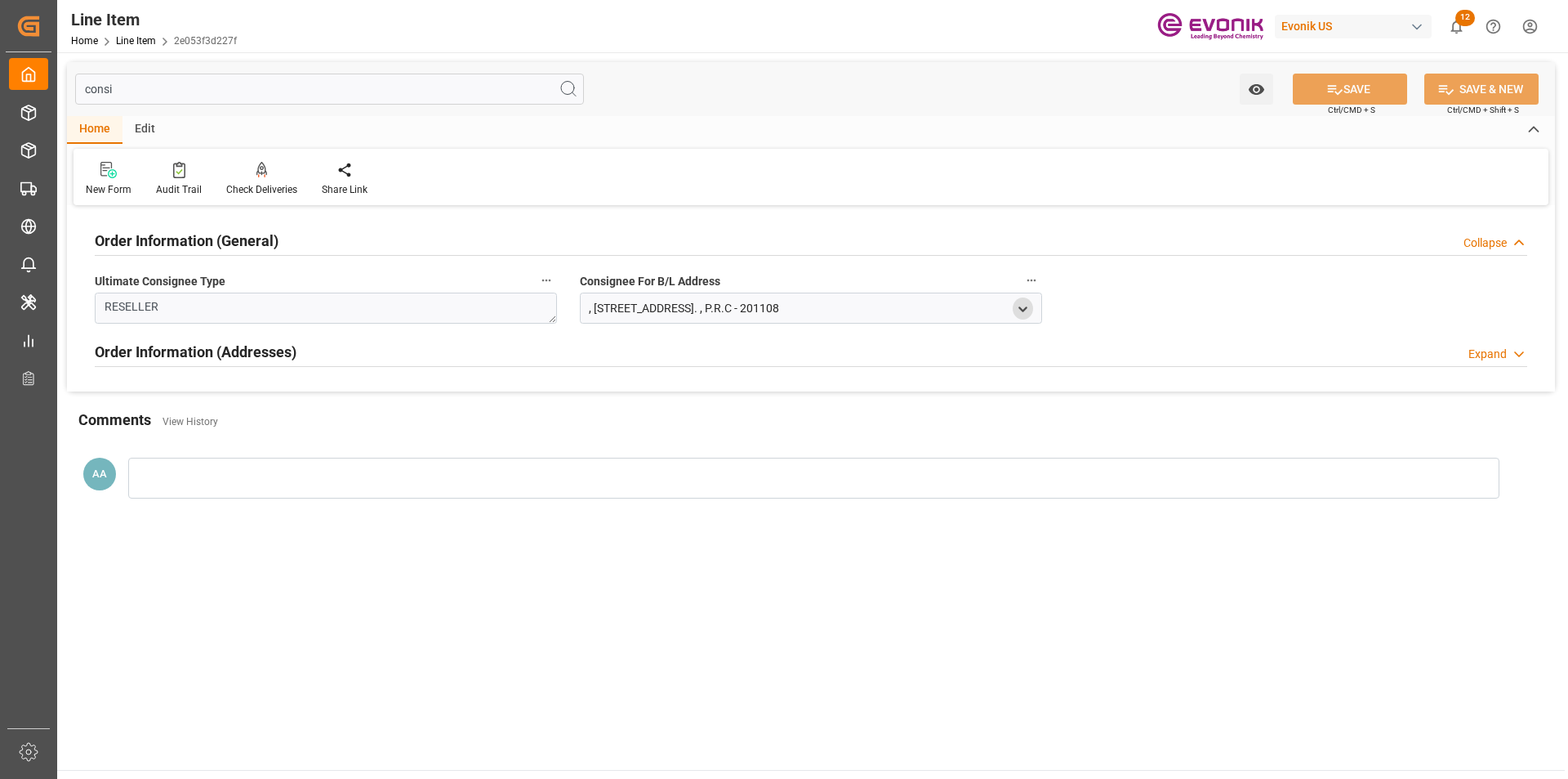
click at [1017, 309] on icon "open menu" at bounding box center [1023, 309] width 14 height 14
drag, startPoint x: 111, startPoint y: 90, endPoint x: 56, endPoint y: 88, distance: 55.0
click at [56, 88] on div "Created by potrace 1.15, written by Peter Selinger 2001-2017 Created by potrace…" at bounding box center [784, 389] width 1568 height 779
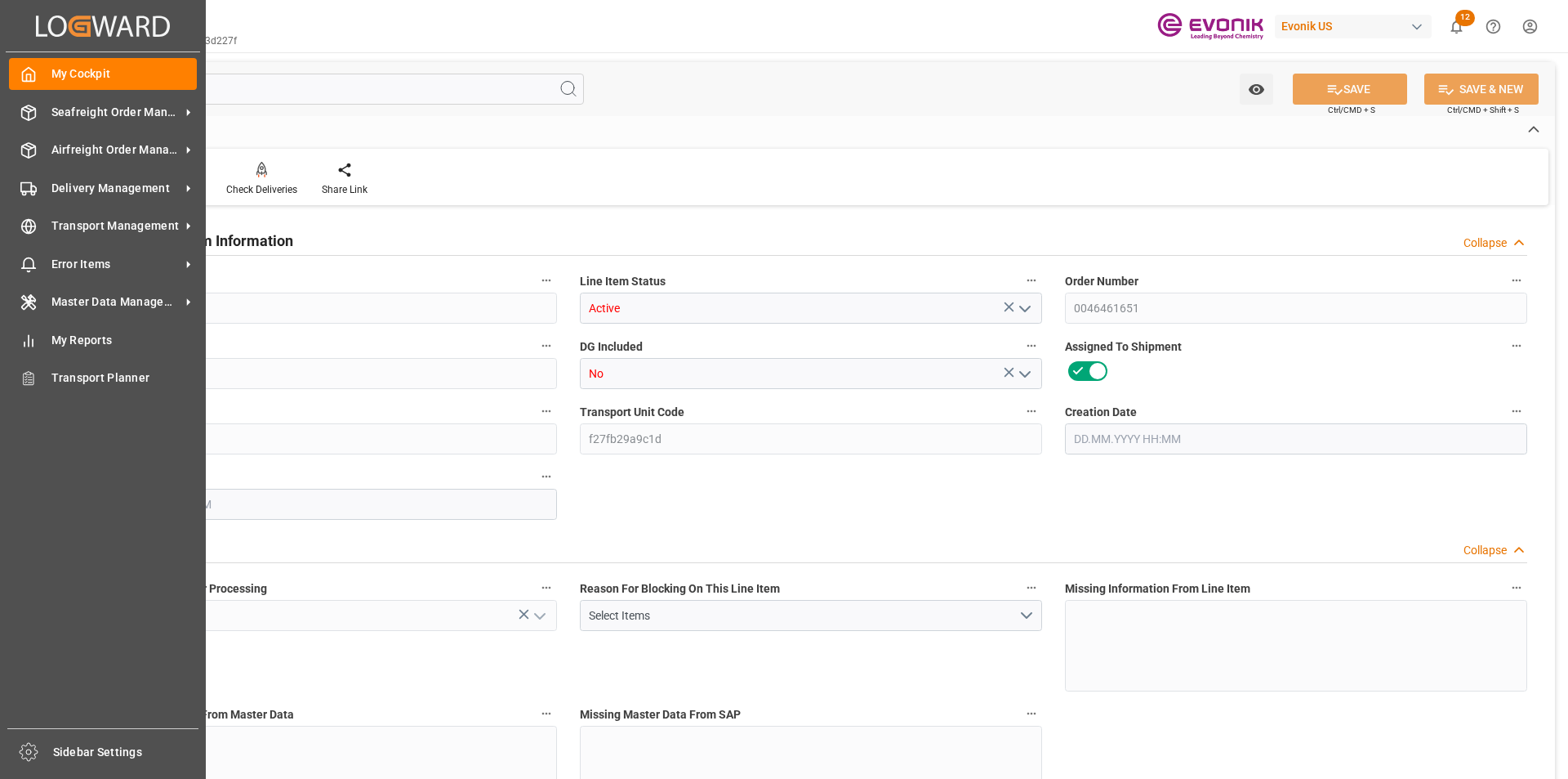
type input "2e053f3d227f"
type input "Active"
type input "0046461651"
type input "00010"
type input "No"
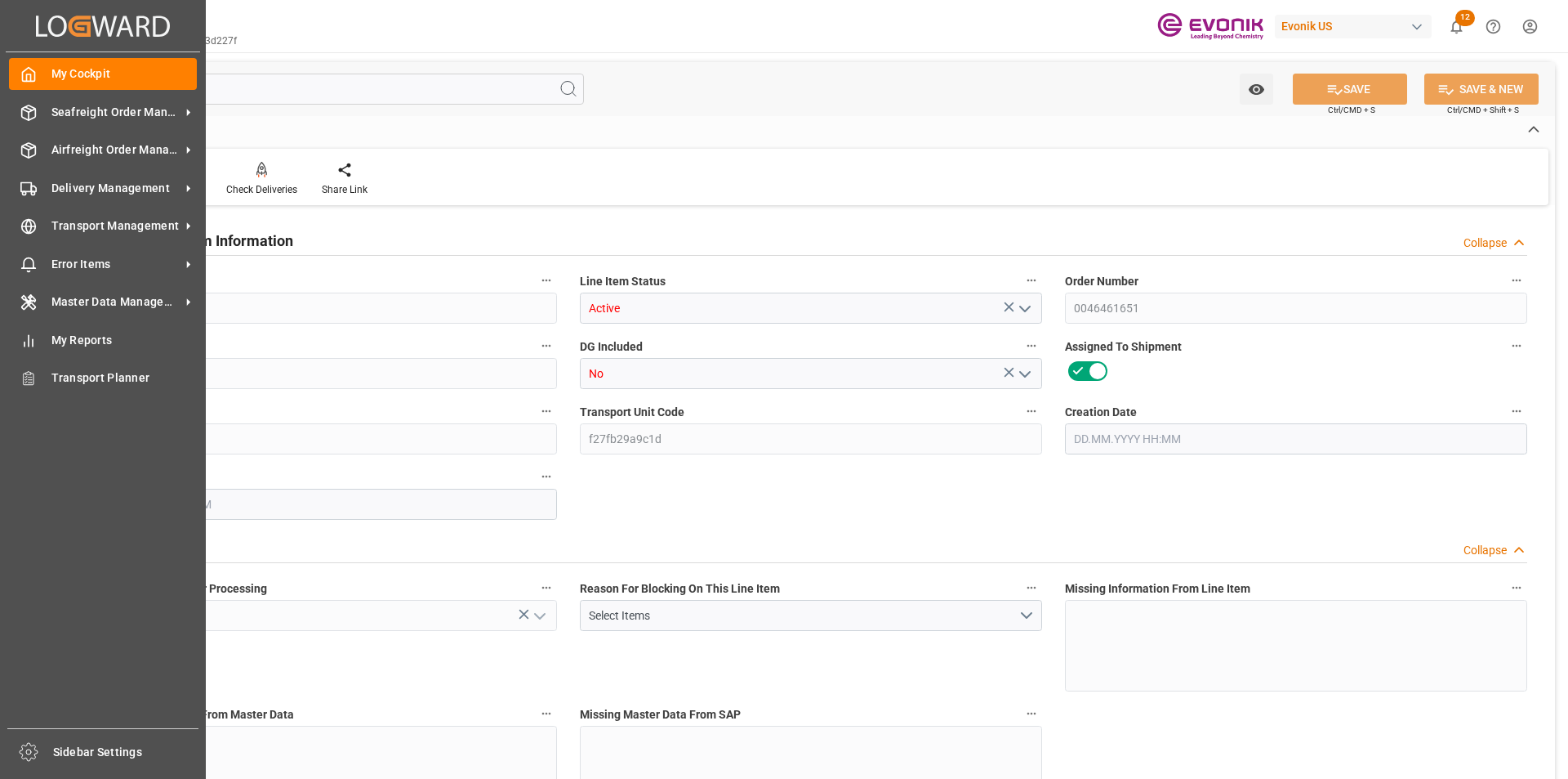
type input "86c6ae235dd0"
type input "f27fb29a9c1d"
type input "No"
type input "DR"
type input "No"
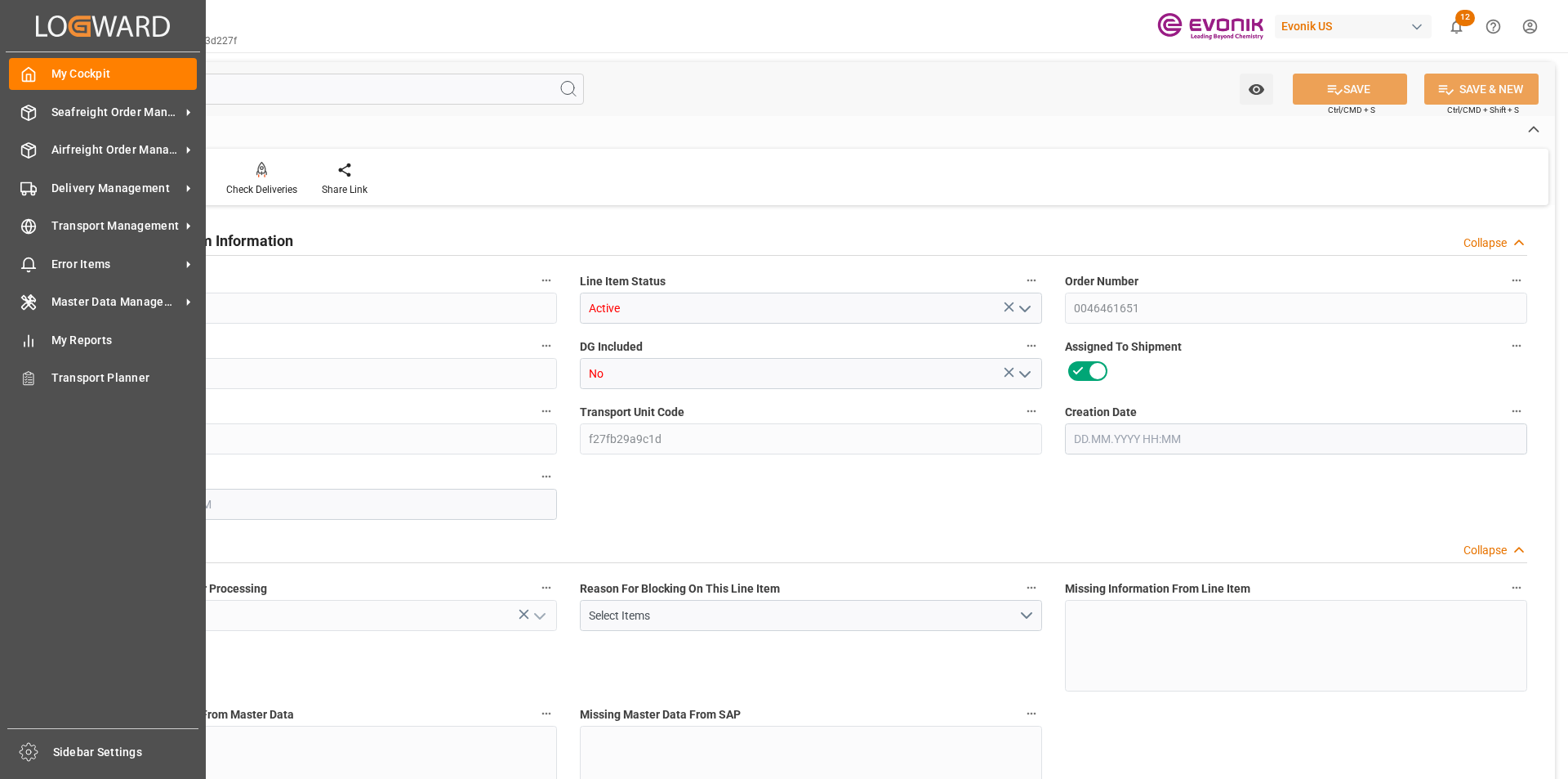
type input "99167045"
type textarea "TOMAMINE AO-455:2475:204:OI:AP"
type input "USD"
type input "PACK"
type input "340242"
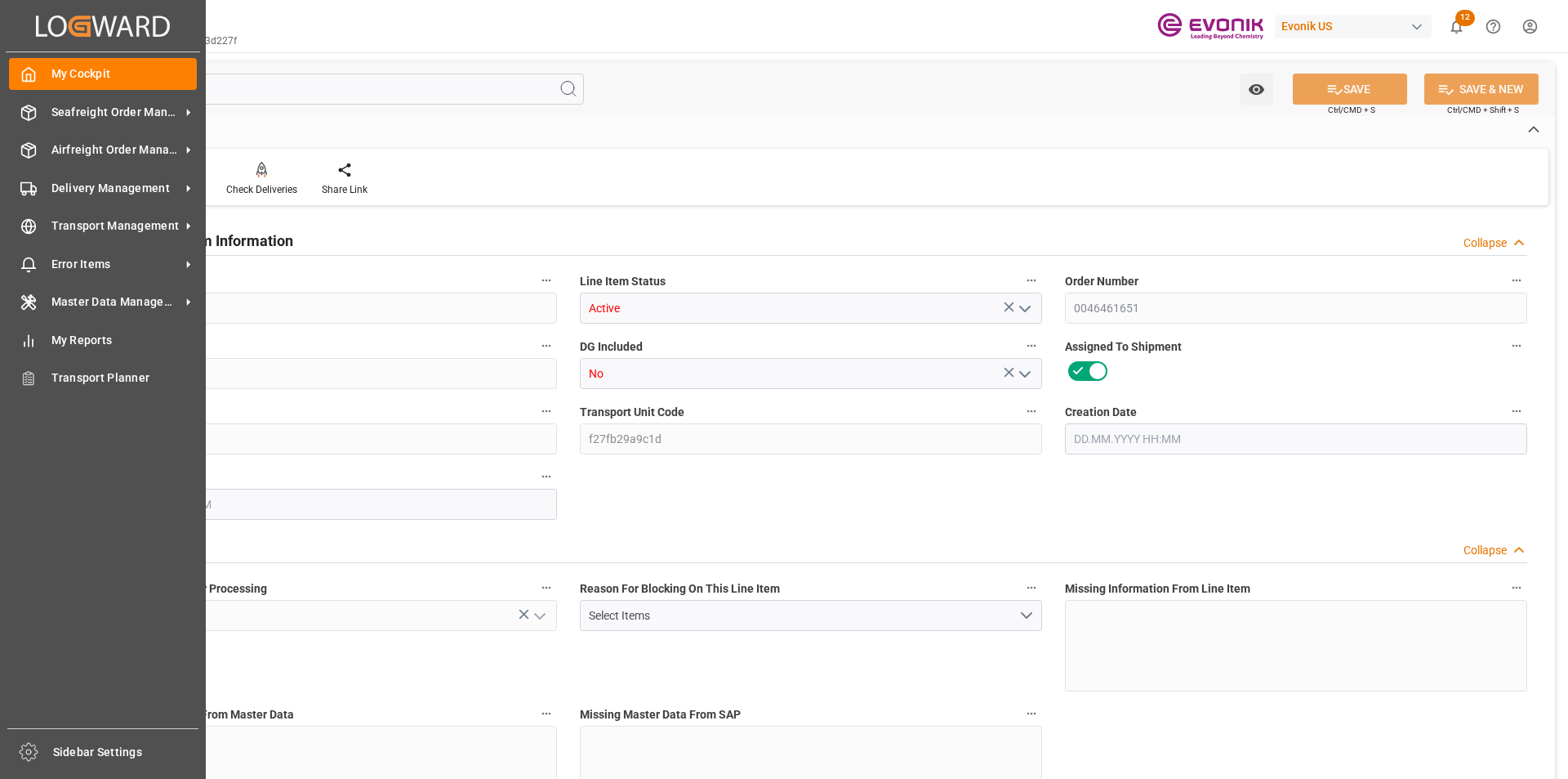
type input "EAR99"
type input "US"
type input "DR"
type input "PCE"
type input "KGM"
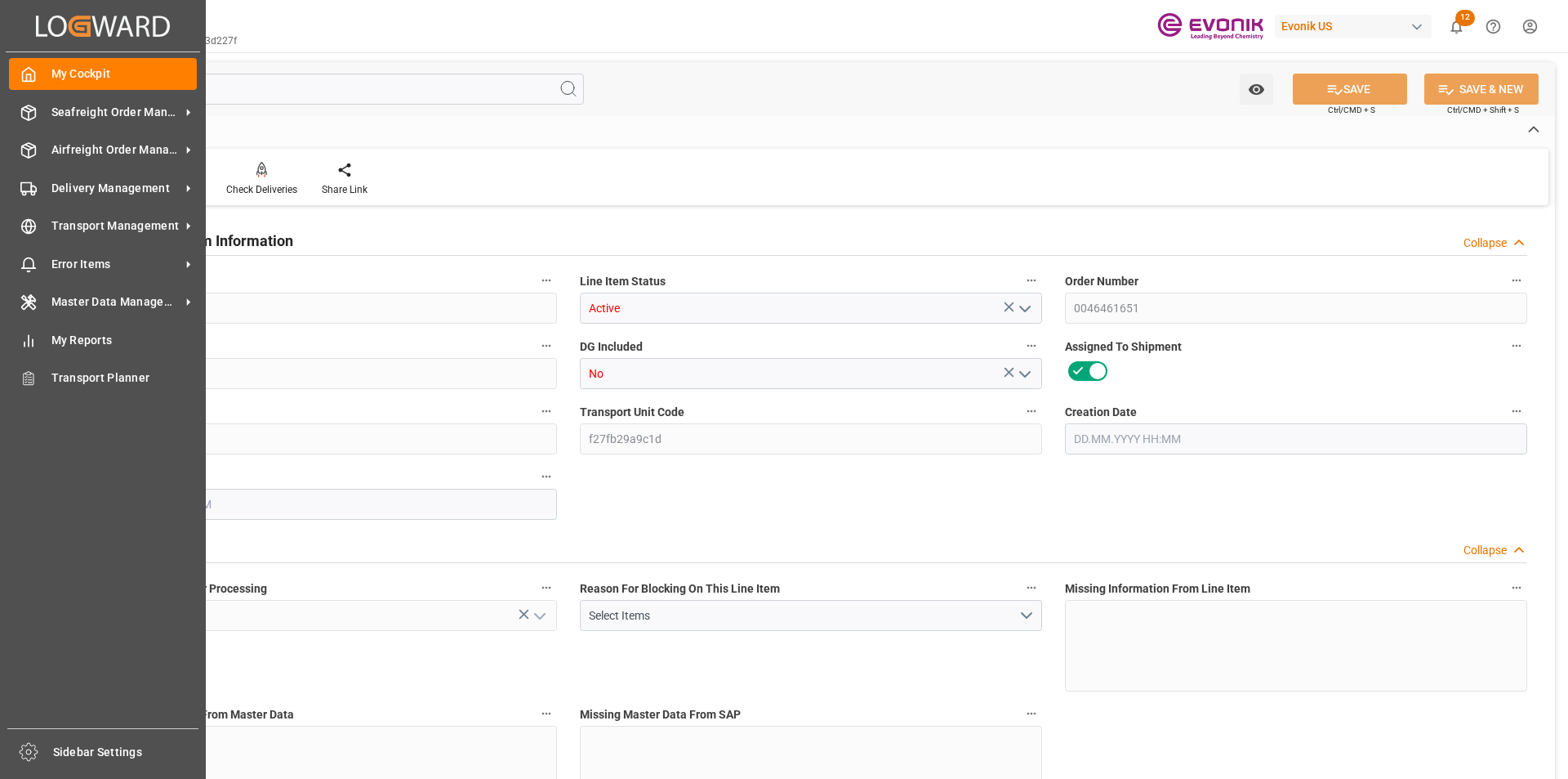
type textarea "KGM"
type input "KGM"
type textarea "KGM"
type input "M3"
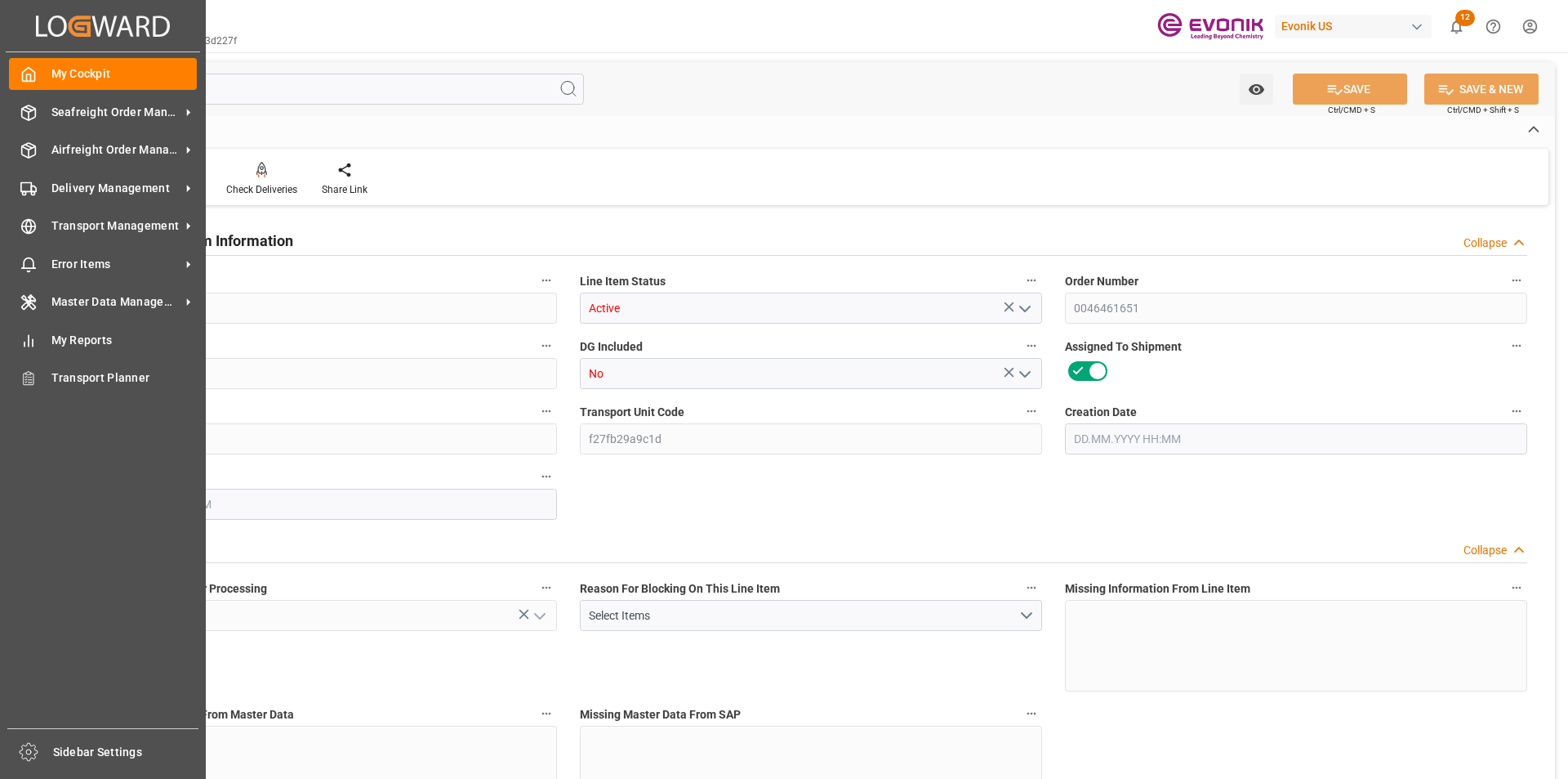
type textarea "DMQ"
type input "M3"
type input "8"
type input "6832"
type input "6528"
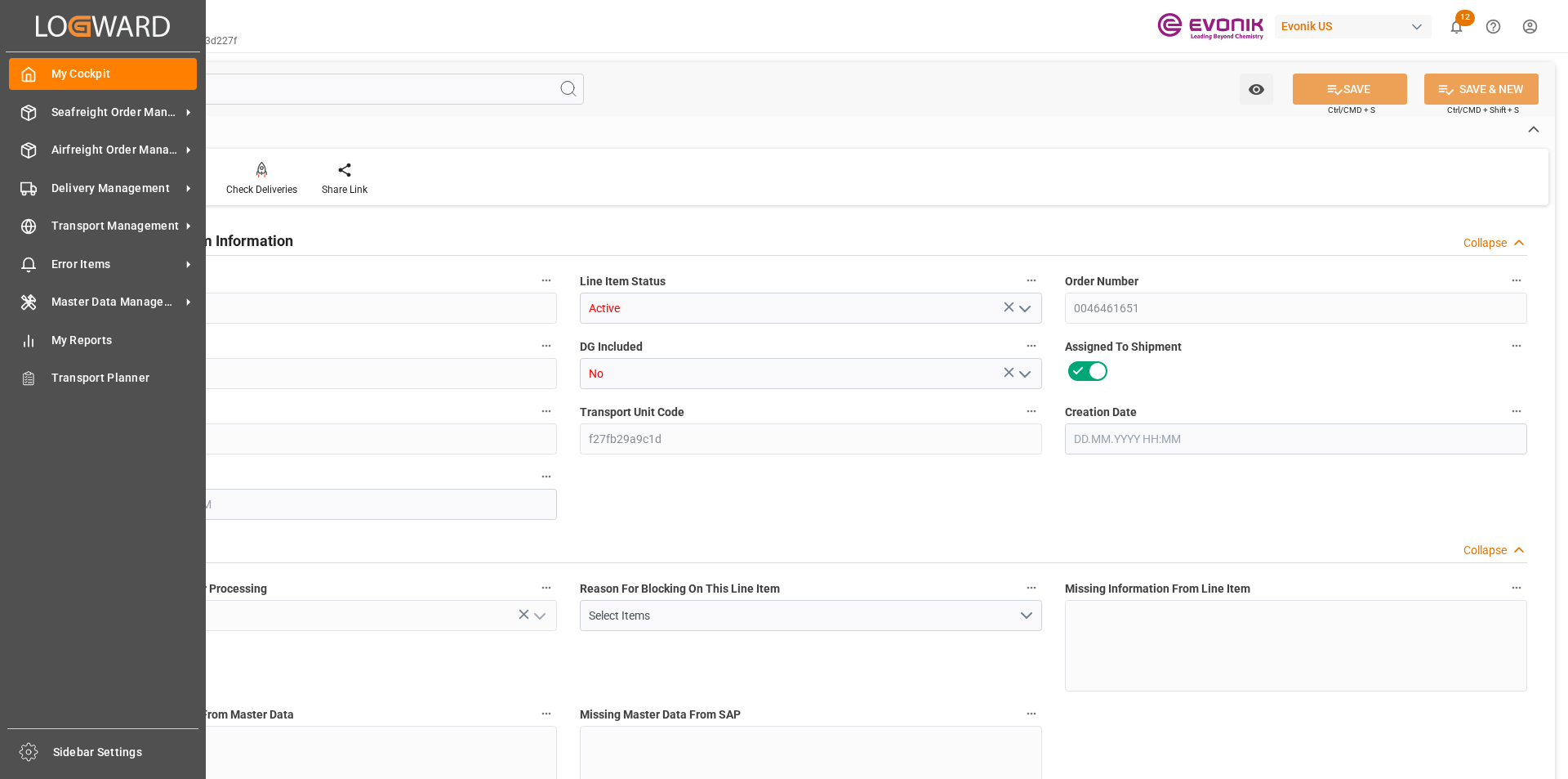
type input "9.2392"
type input "32"
type input "25067.52"
type input "32"
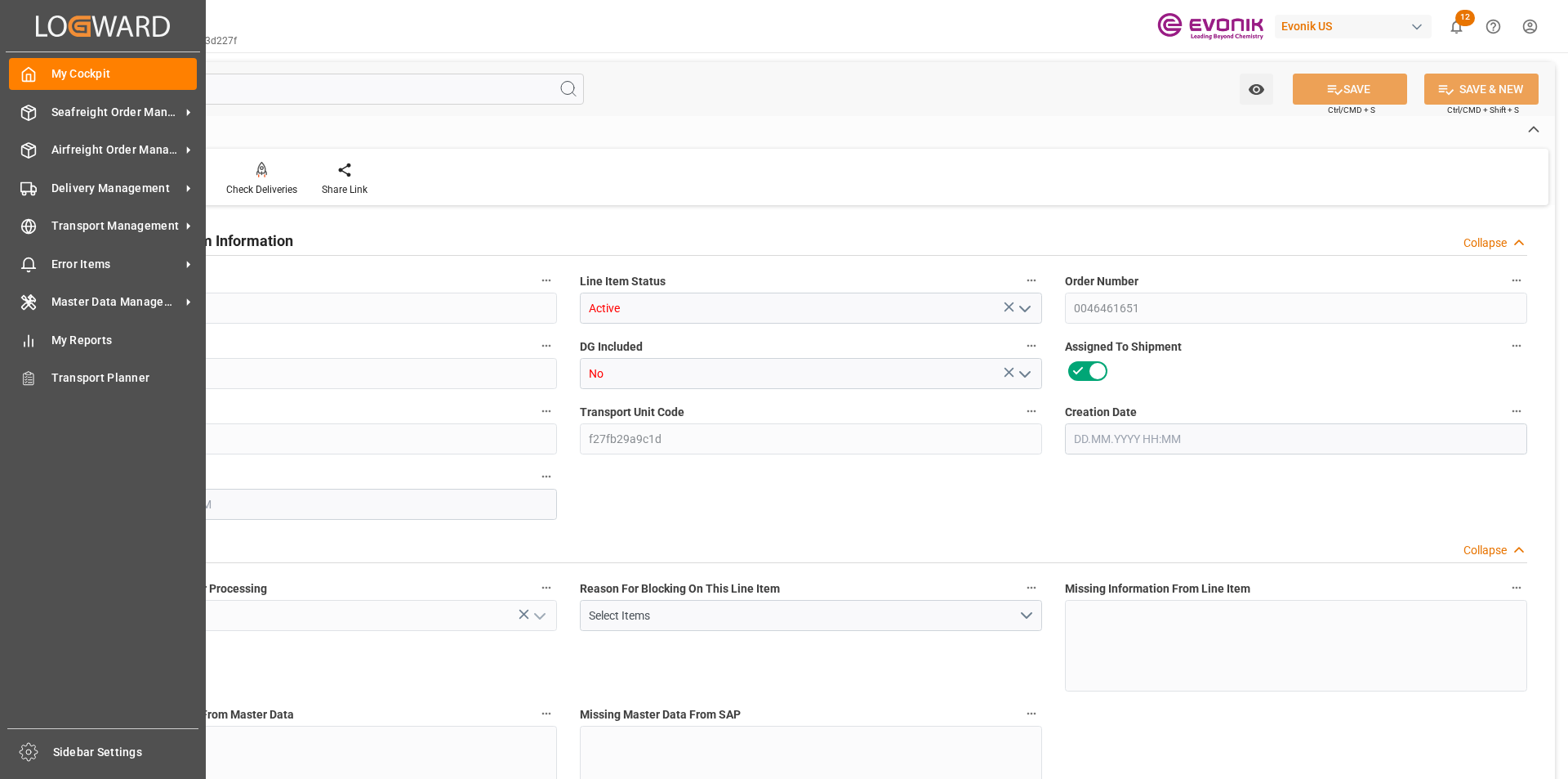
type input "6832"
type input "7013.6"
type input "6528"
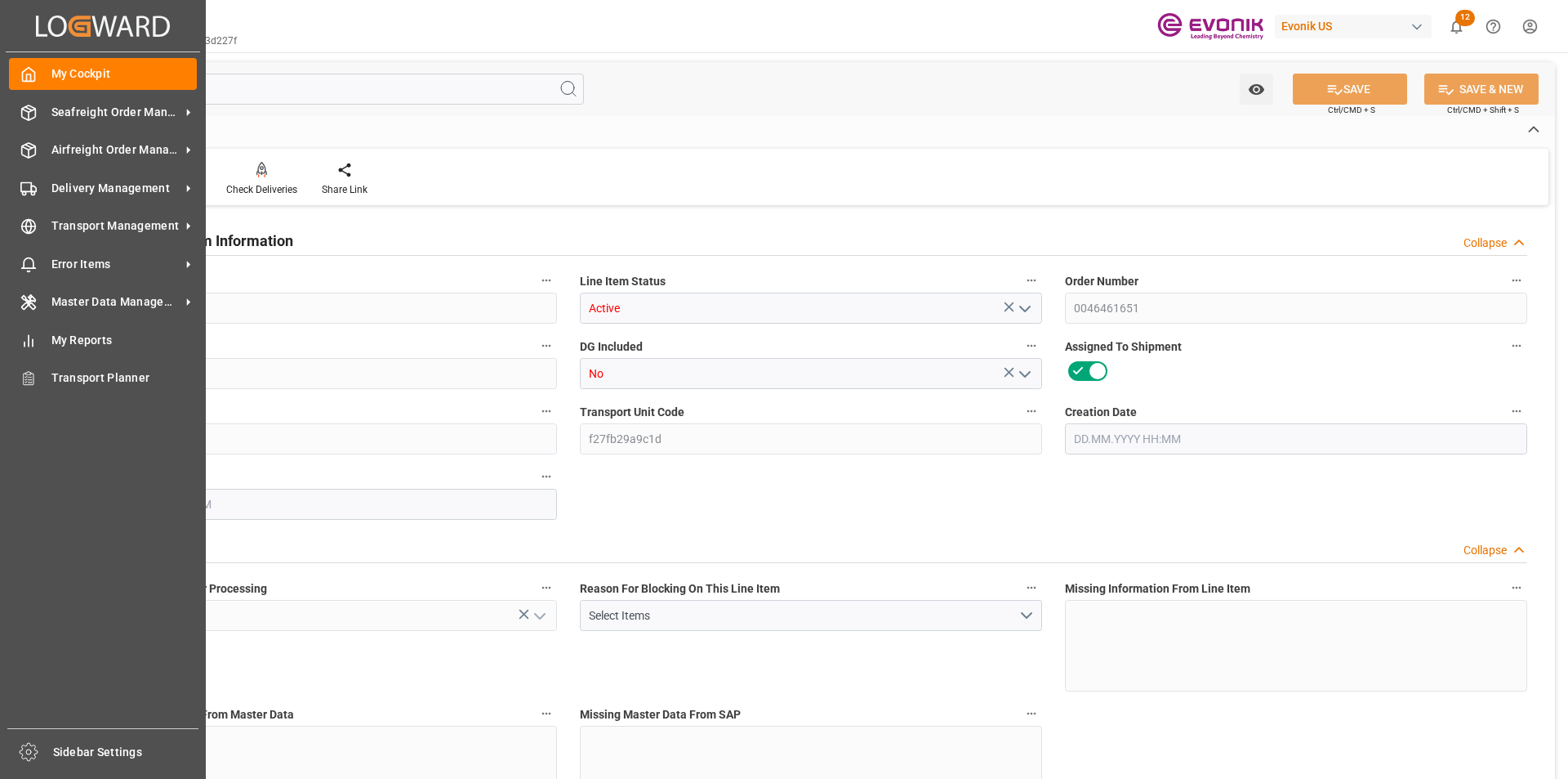
type input "9.2392"
type input "9239.2"
type input "0"
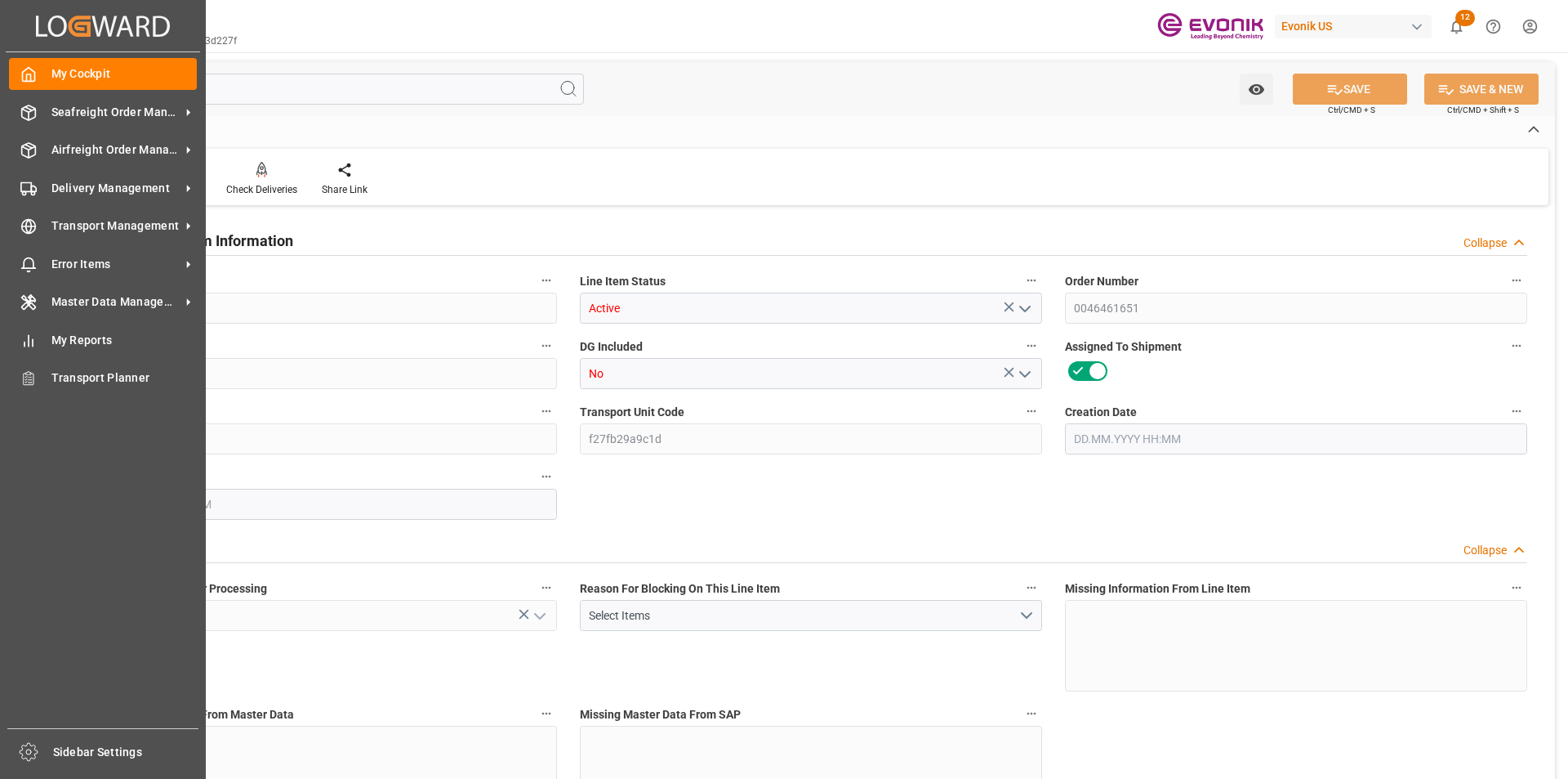
type input "0"
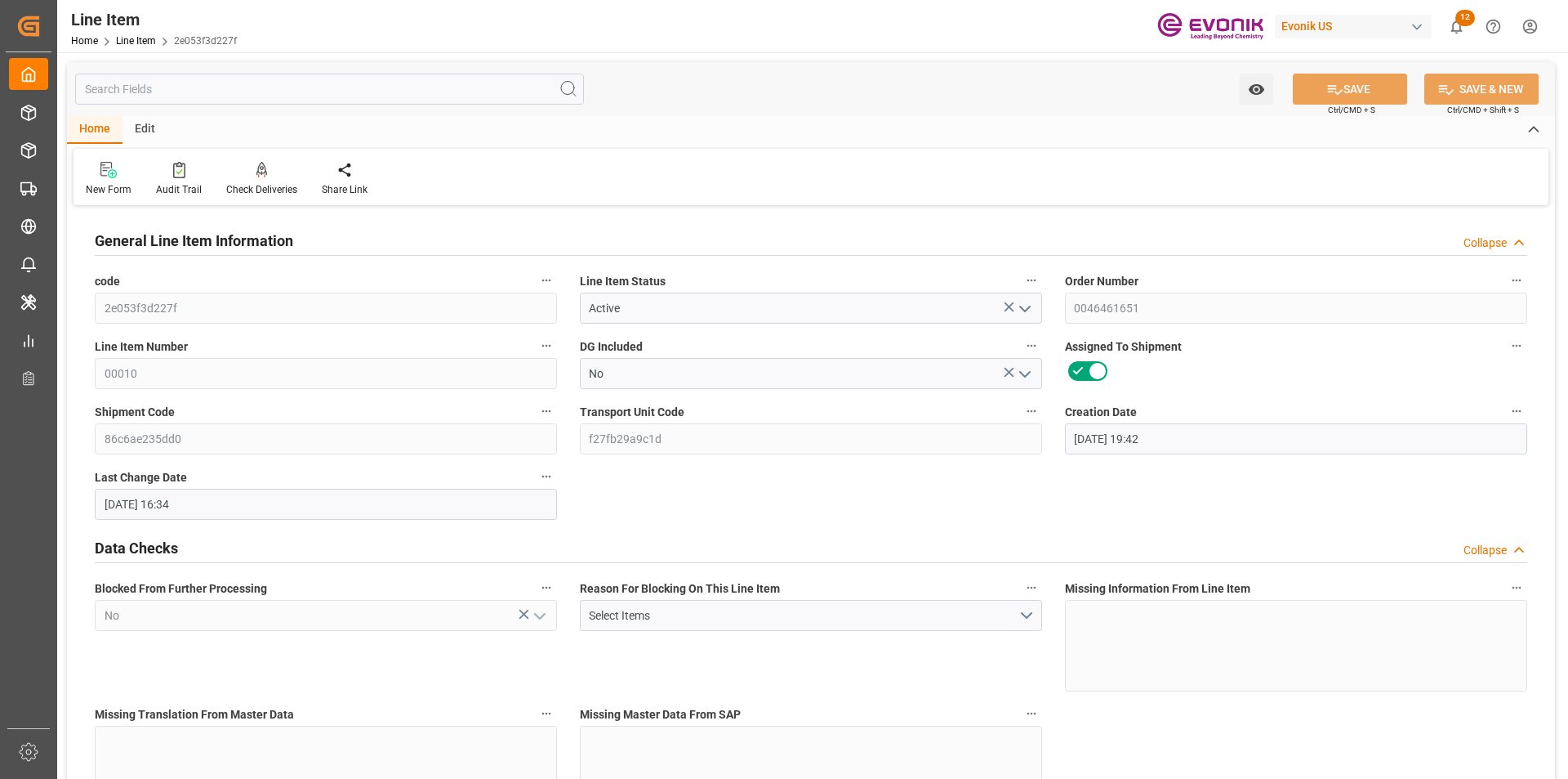
type input "[DATE] 19:42"
type input "20.08.2025 16:34"
type input "27.10.2025"
type input "27.08.2025"
type input "20.08.2025"
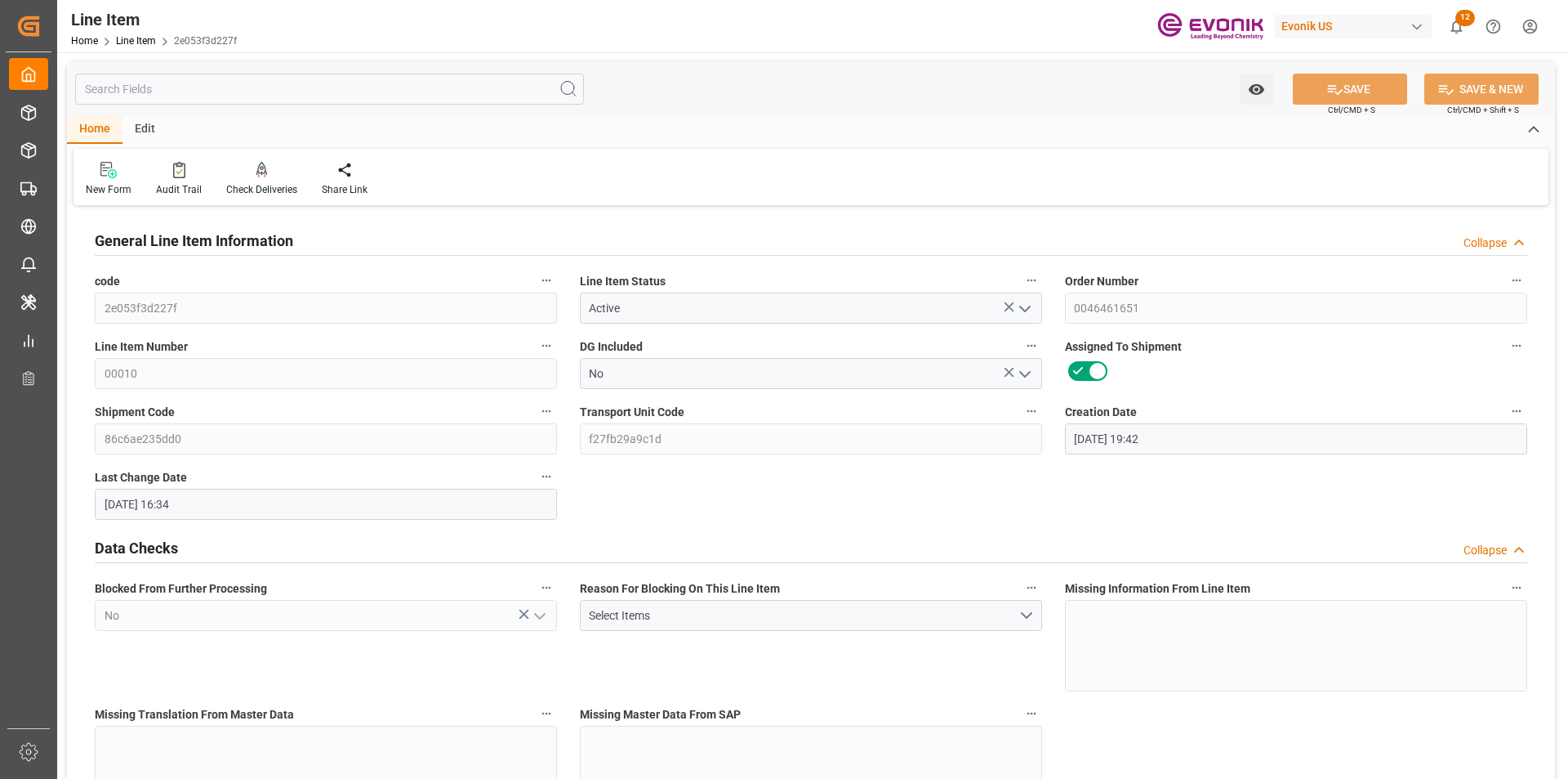
click at [263, 90] on input "text" at bounding box center [329, 88] width 509 height 31
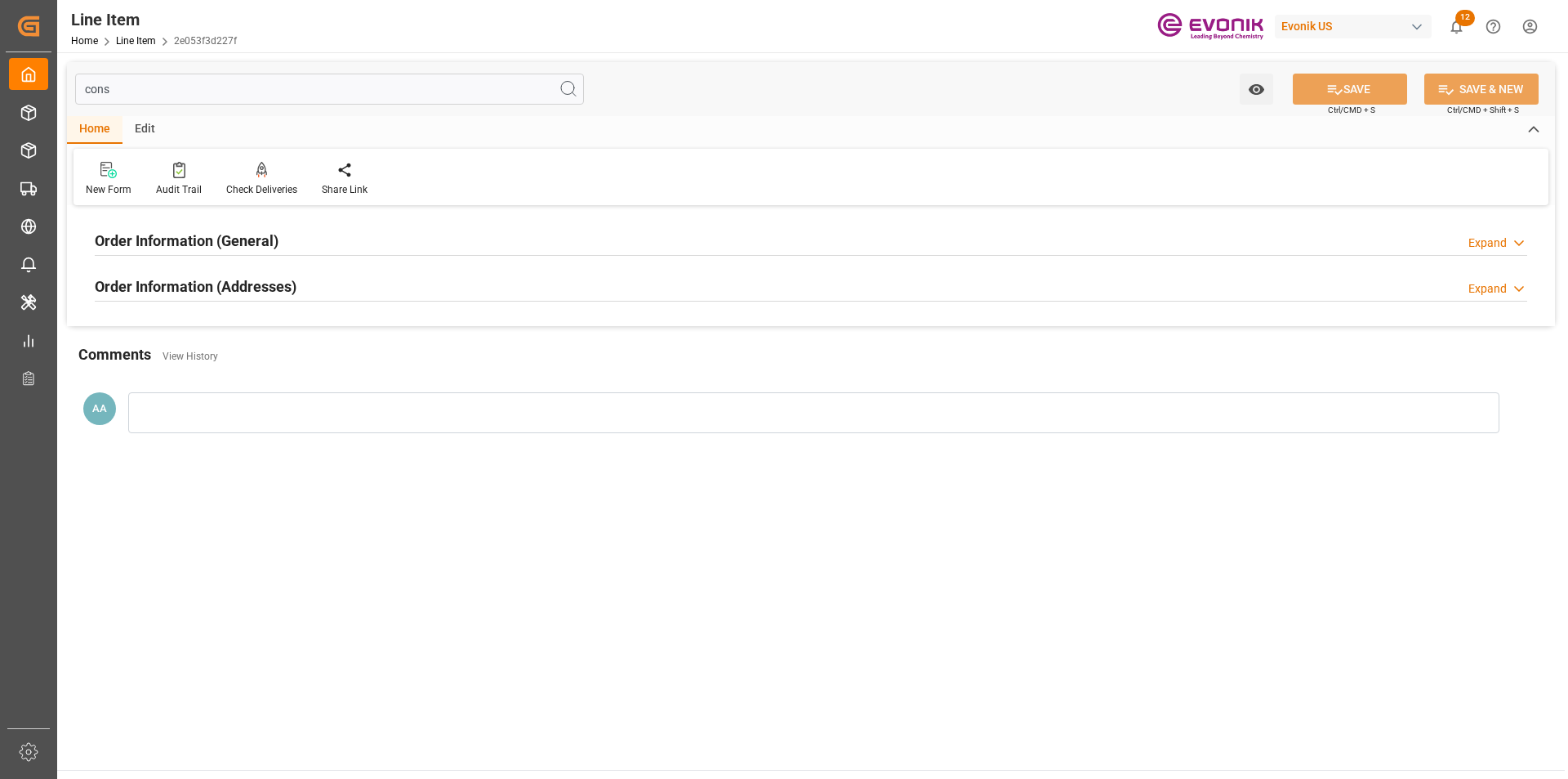
type input "cons"
click at [259, 284] on h2 "Order Information (Addresses)" at bounding box center [195, 287] width 202 height 22
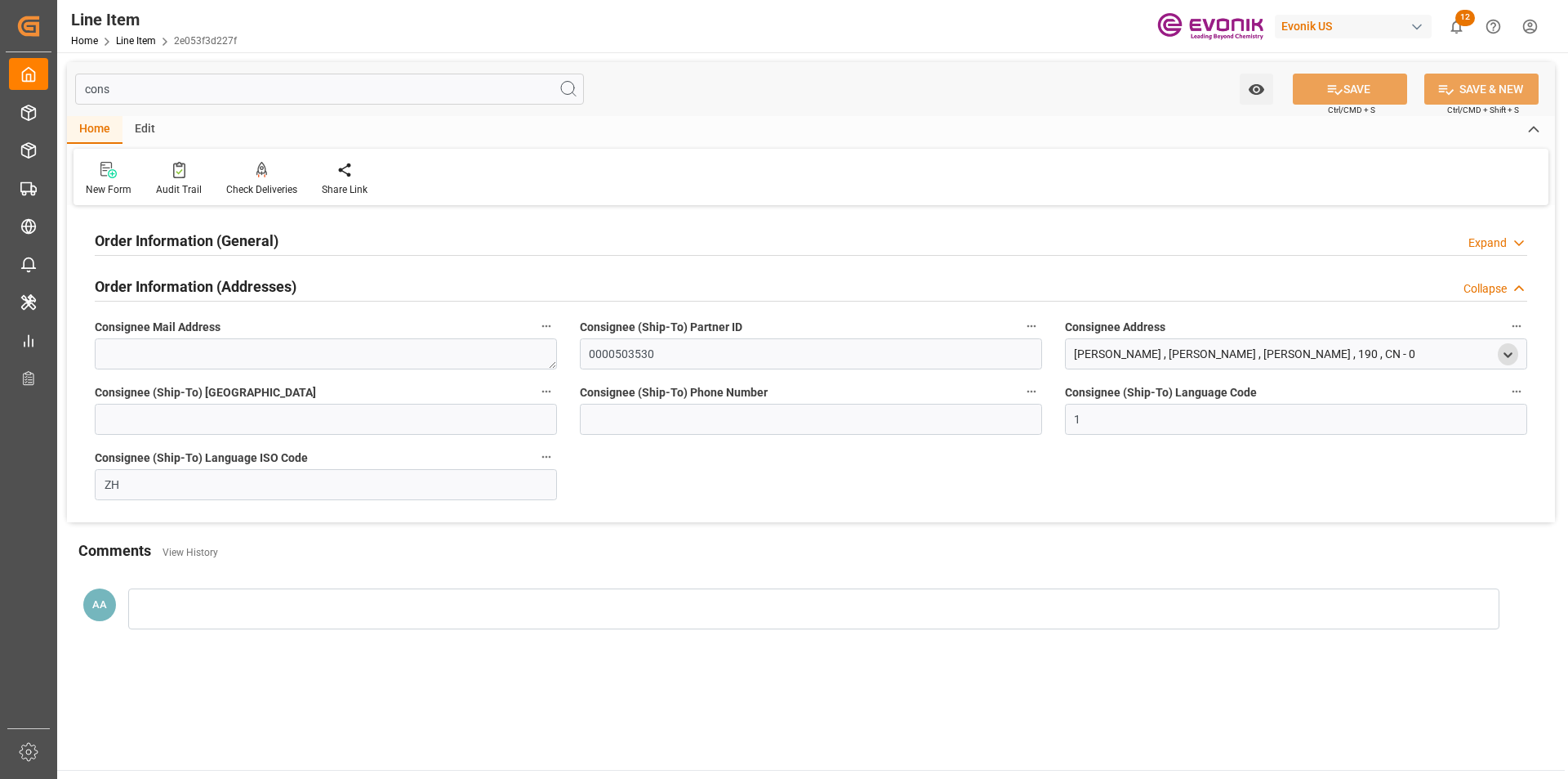
click at [1508, 356] on polyline "open menu" at bounding box center [1508, 355] width 7 height 4
click at [1508, 357] on icon "close menu" at bounding box center [1508, 355] width 14 height 14
click at [256, 239] on h2 "Order Information (General)" at bounding box center [186, 241] width 183 height 22
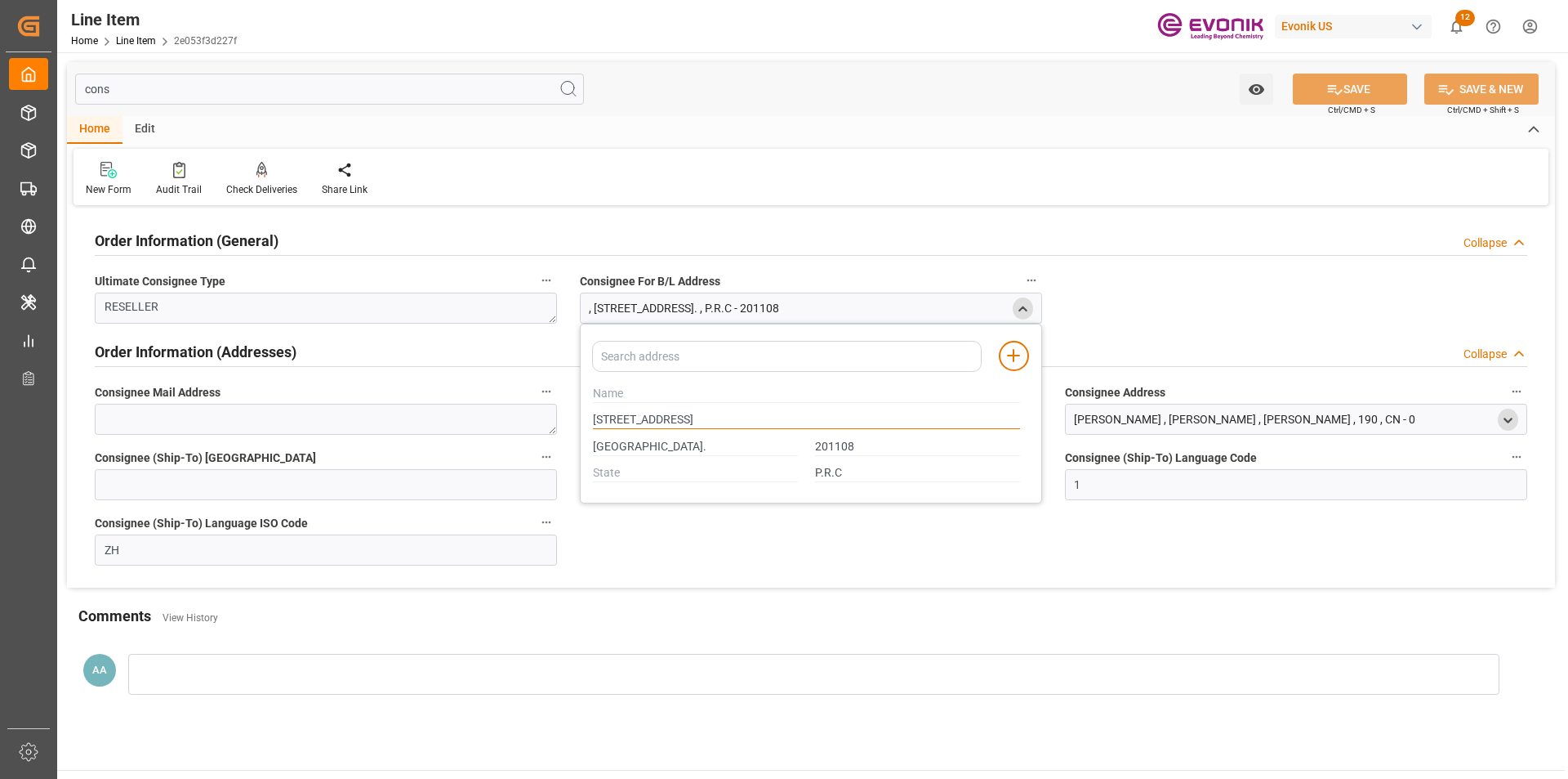
click at [637, 417] on input "55 Chundong Road,Xinzhang Industry Park" at bounding box center [806, 420] width 427 height 18
click at [698, 422] on input "55 Chundong Road,Xinzhang Industry Park" at bounding box center [806, 420] width 427 height 18
drag, startPoint x: 119, startPoint y: 88, endPoint x: 30, endPoint y: 86, distance: 89.0
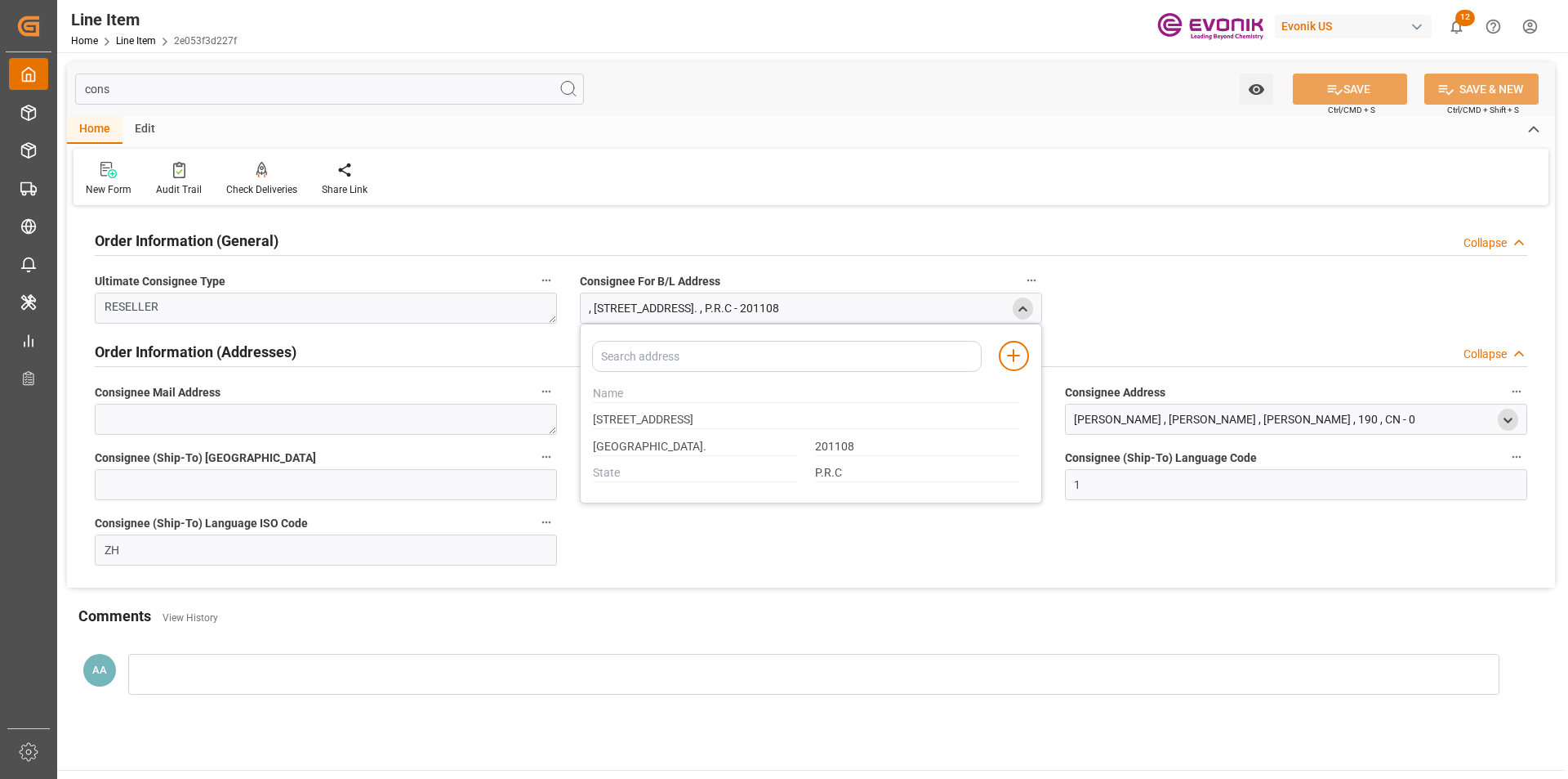
click at [30, 86] on div "Created by potrace 1.15, written by Peter Selinger 2001-2017 Created by potrace…" at bounding box center [784, 389] width 1568 height 779
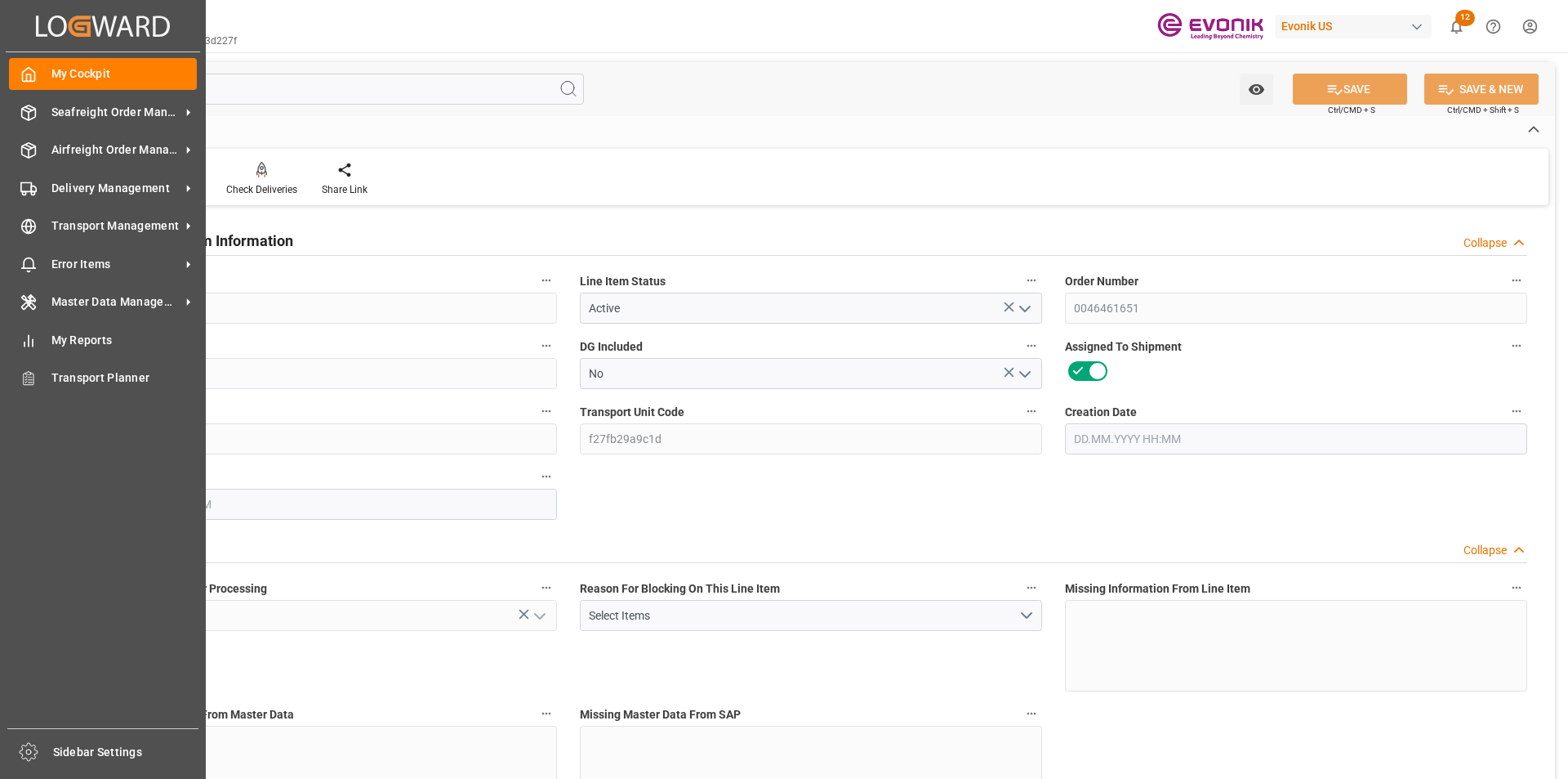
type input "8"
type input "6832"
type input "6528"
type input "9.2392"
type input "32"
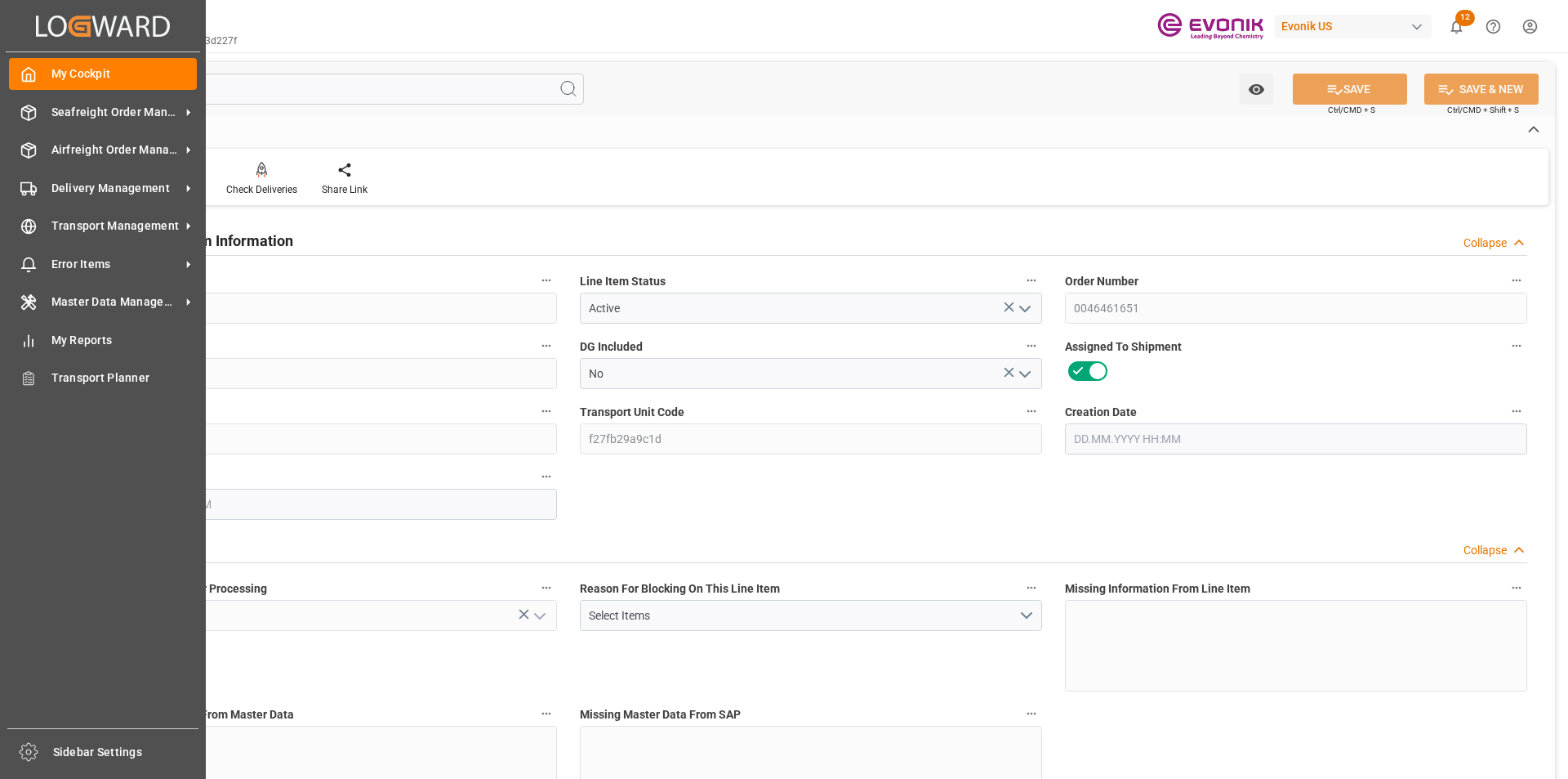
type input "25067.52"
type input "32"
type input "6832"
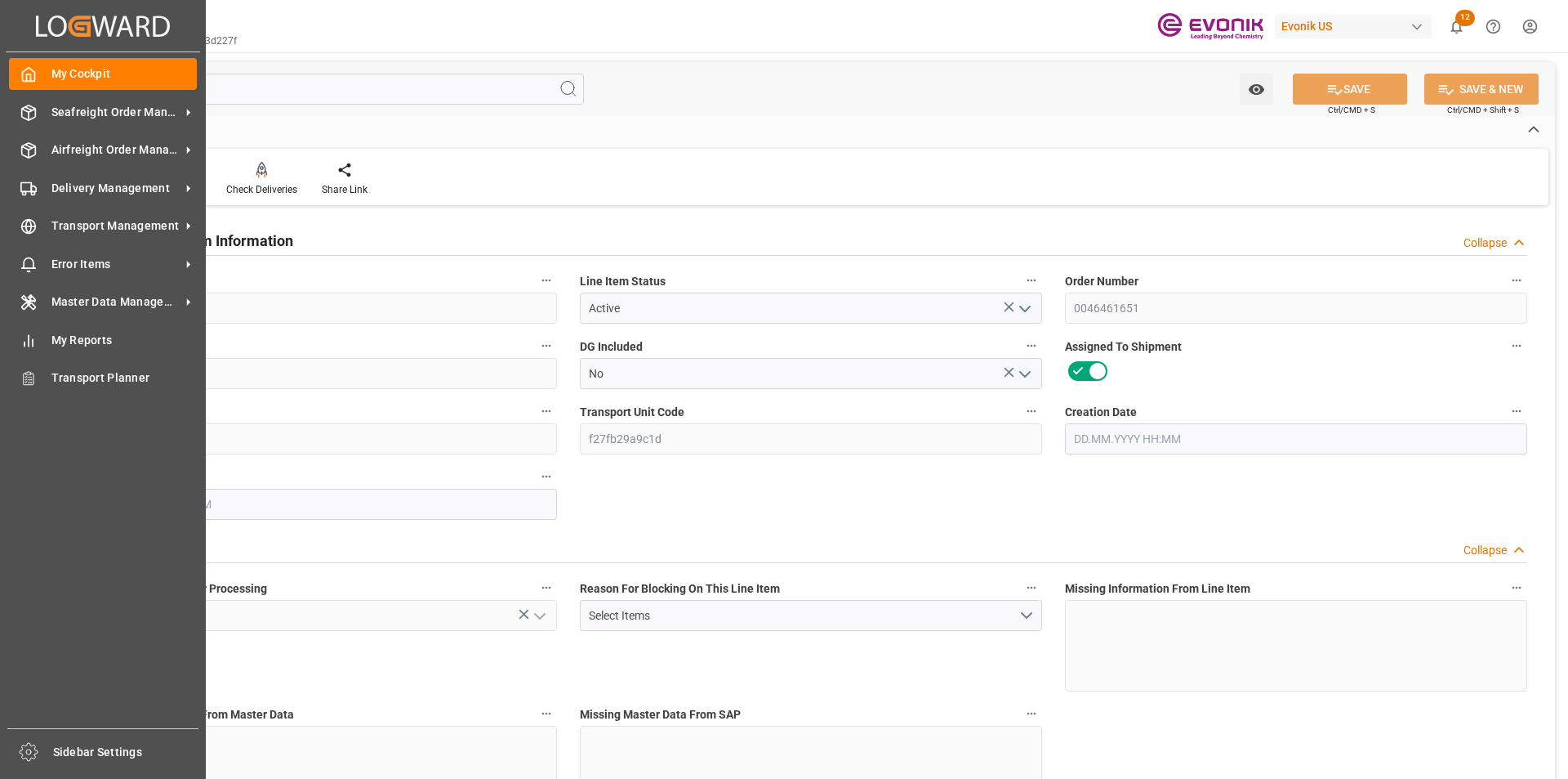
type input "7013.6"
type input "6528"
type input "9.2392"
type input "9239.2"
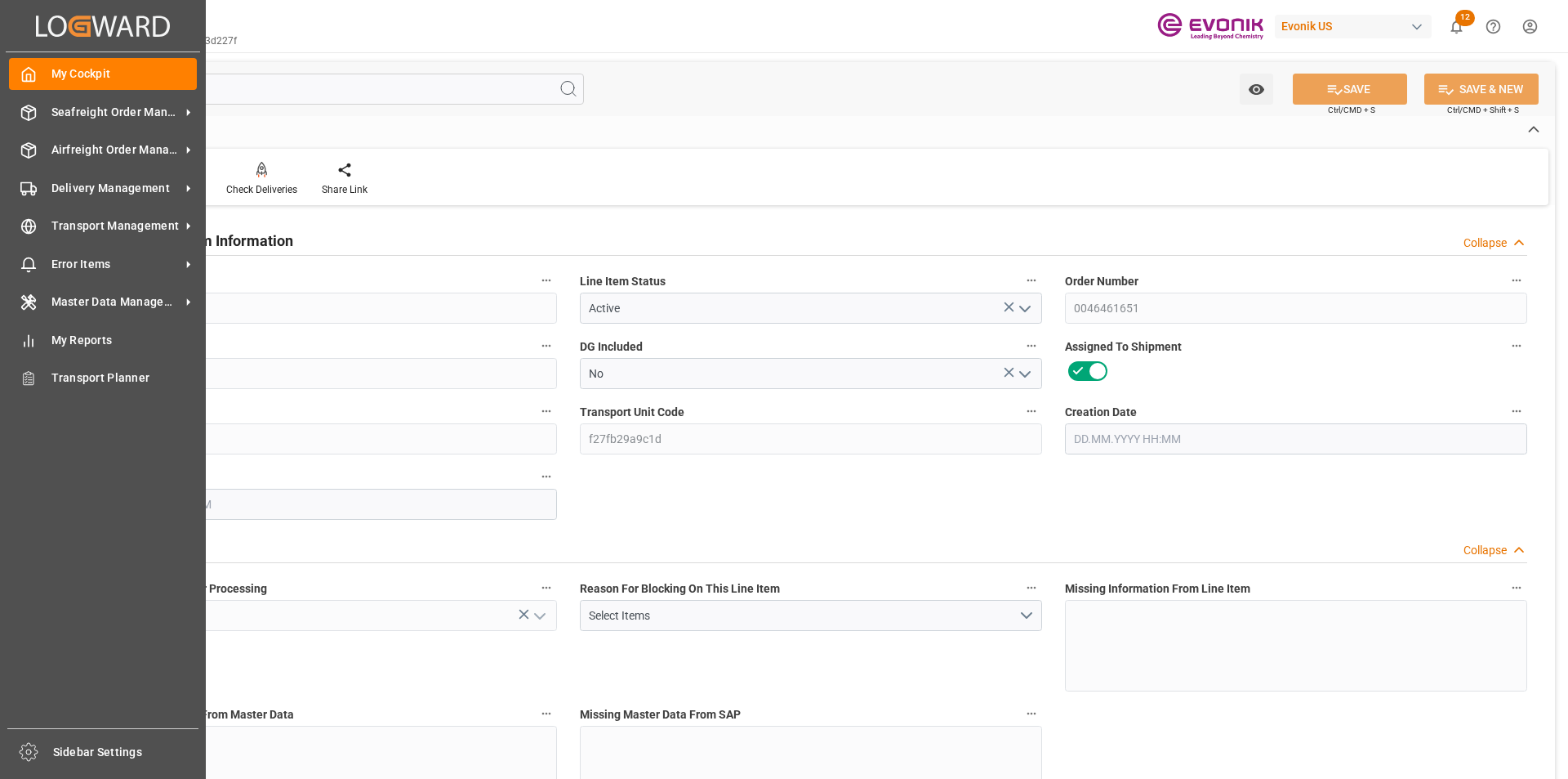
type input "0"
type input "19.08.2025 19:42"
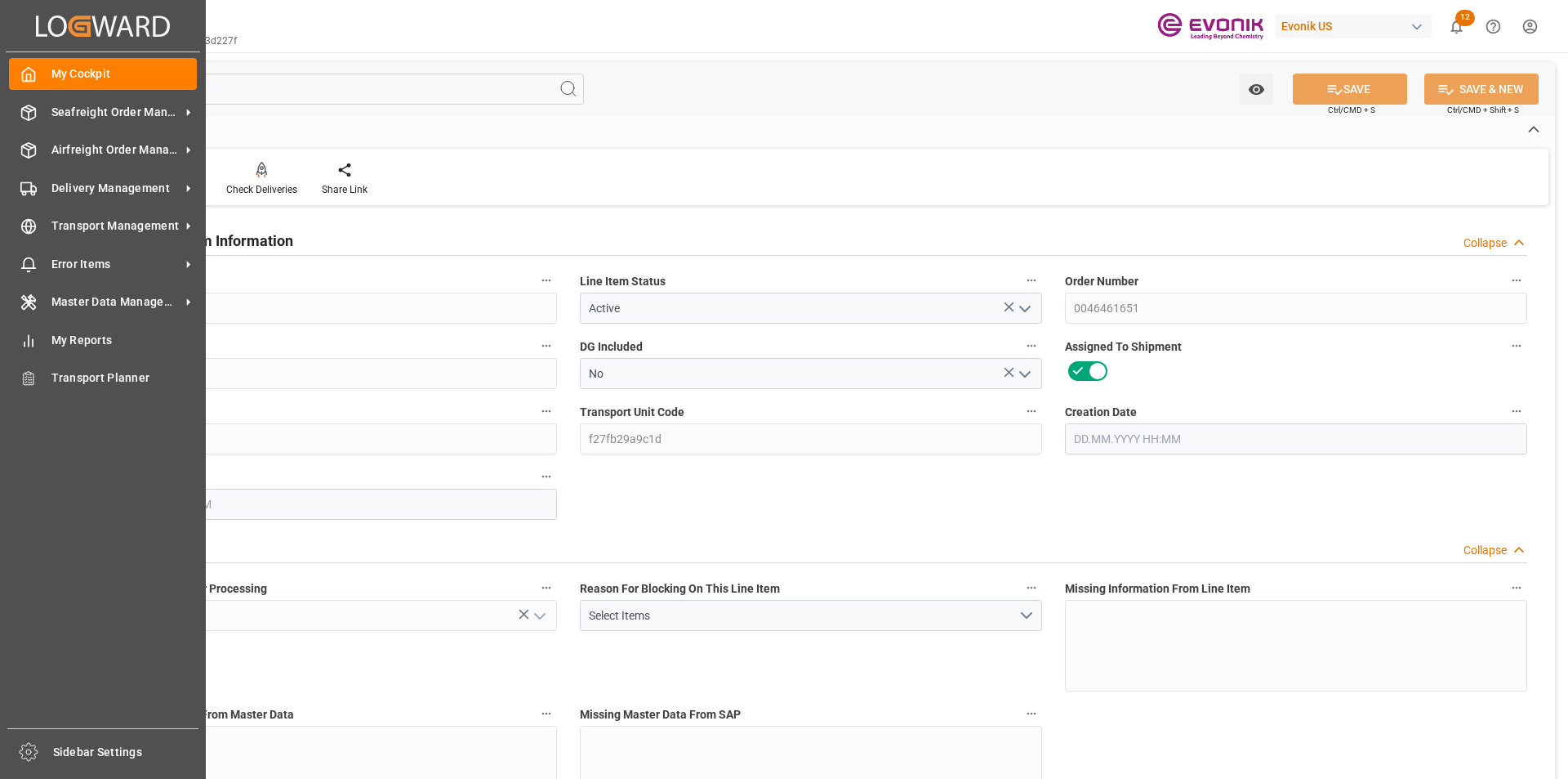
type input "20.08.2025 16:34"
type input "27.10.2025"
type input "[DATE]"
type input "20.08.2025"
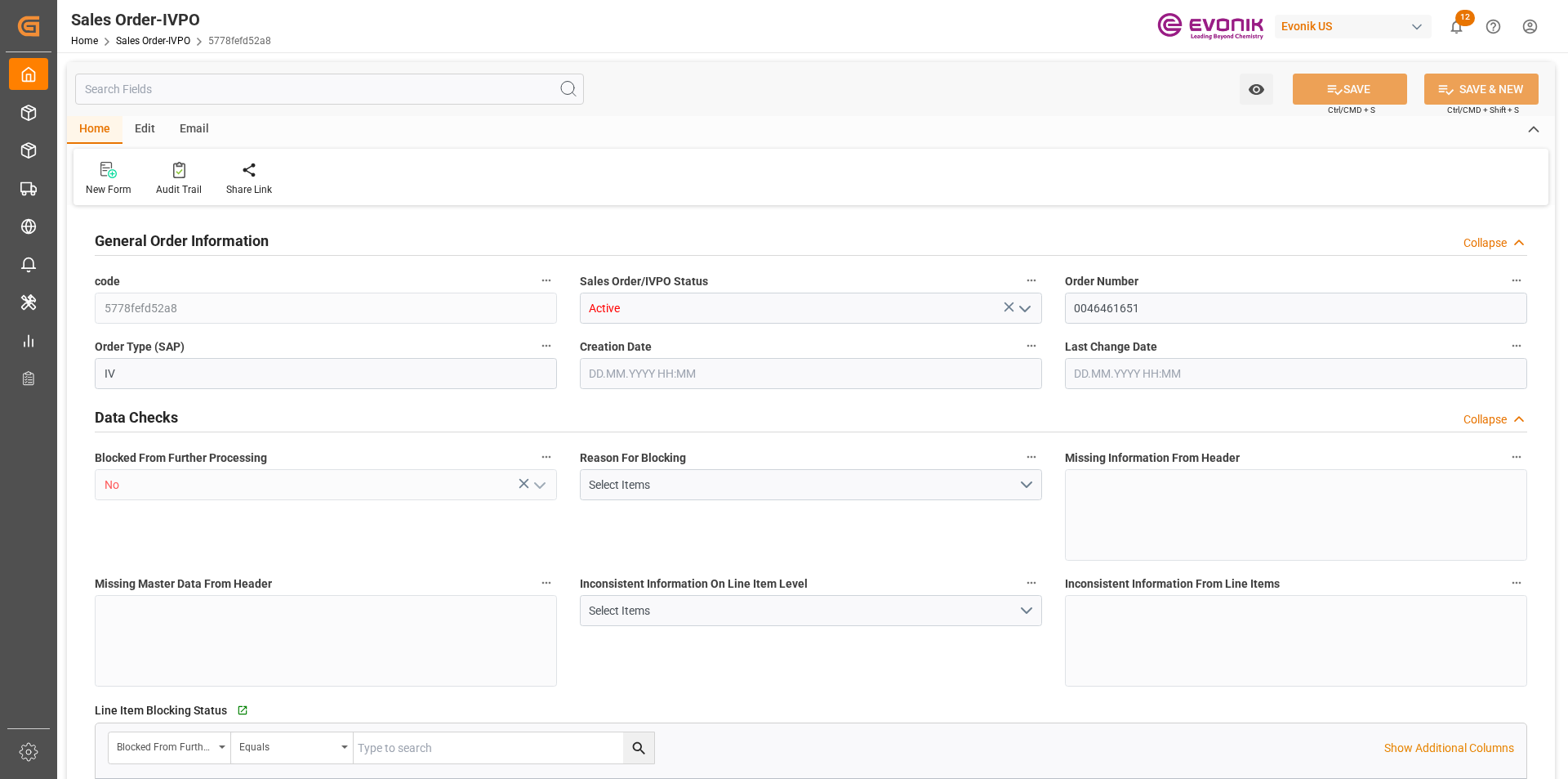
type input "CNHUN"
type input "0"
type input "1"
type input "7013.6"
type input "[DATE] 19:42"
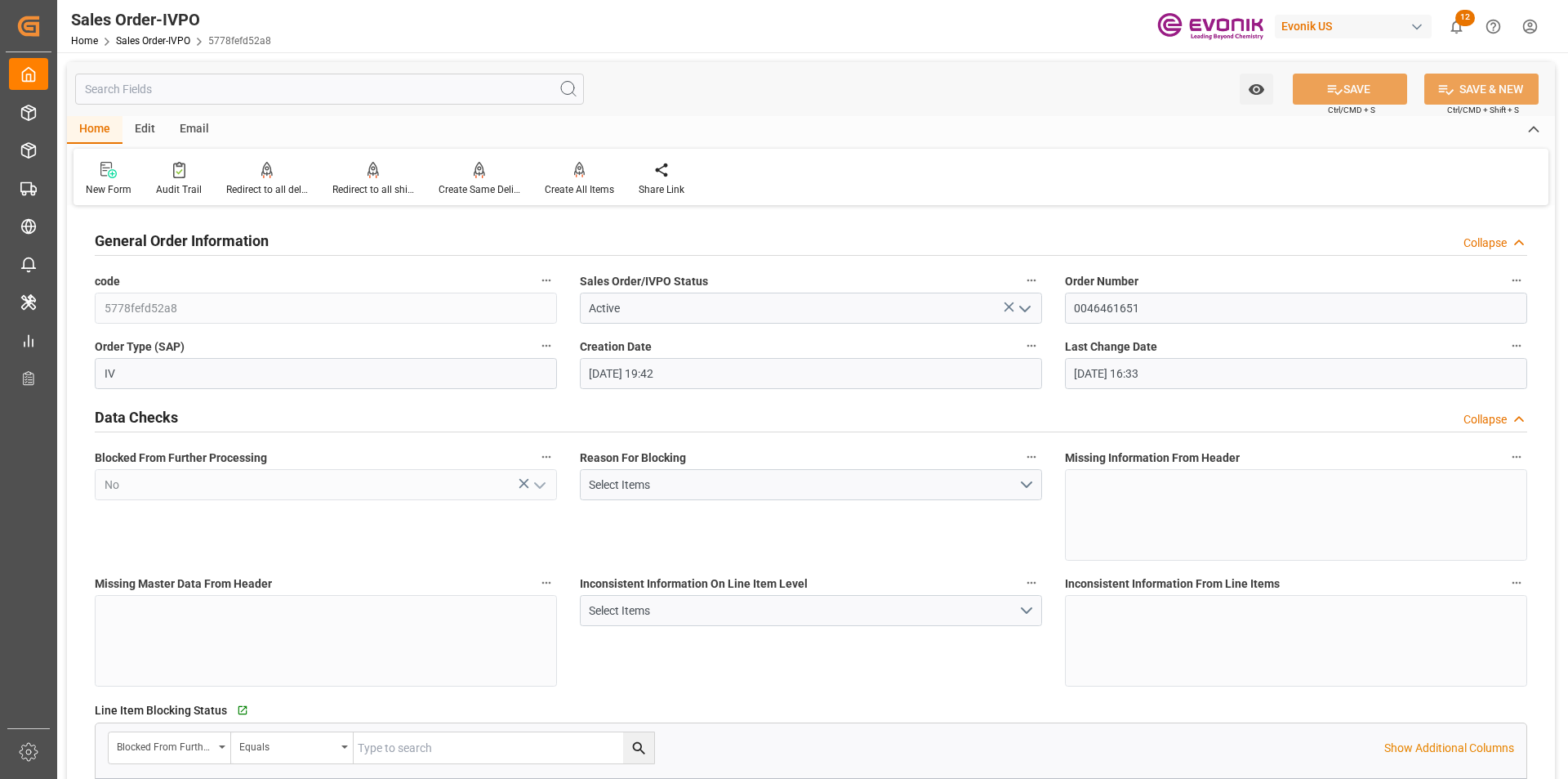
type input "[DATE] 16:33"
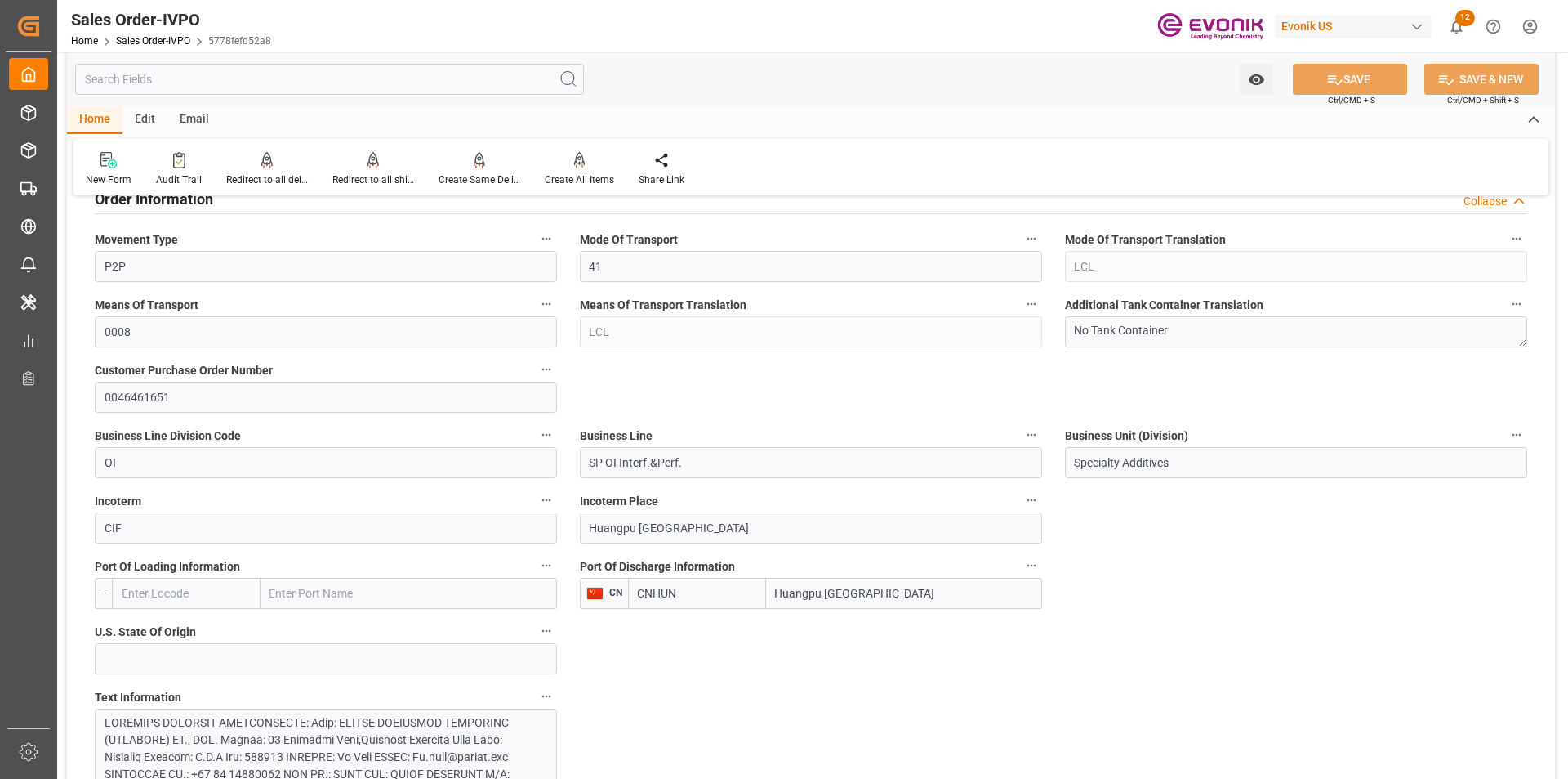
scroll to position [1062, 0]
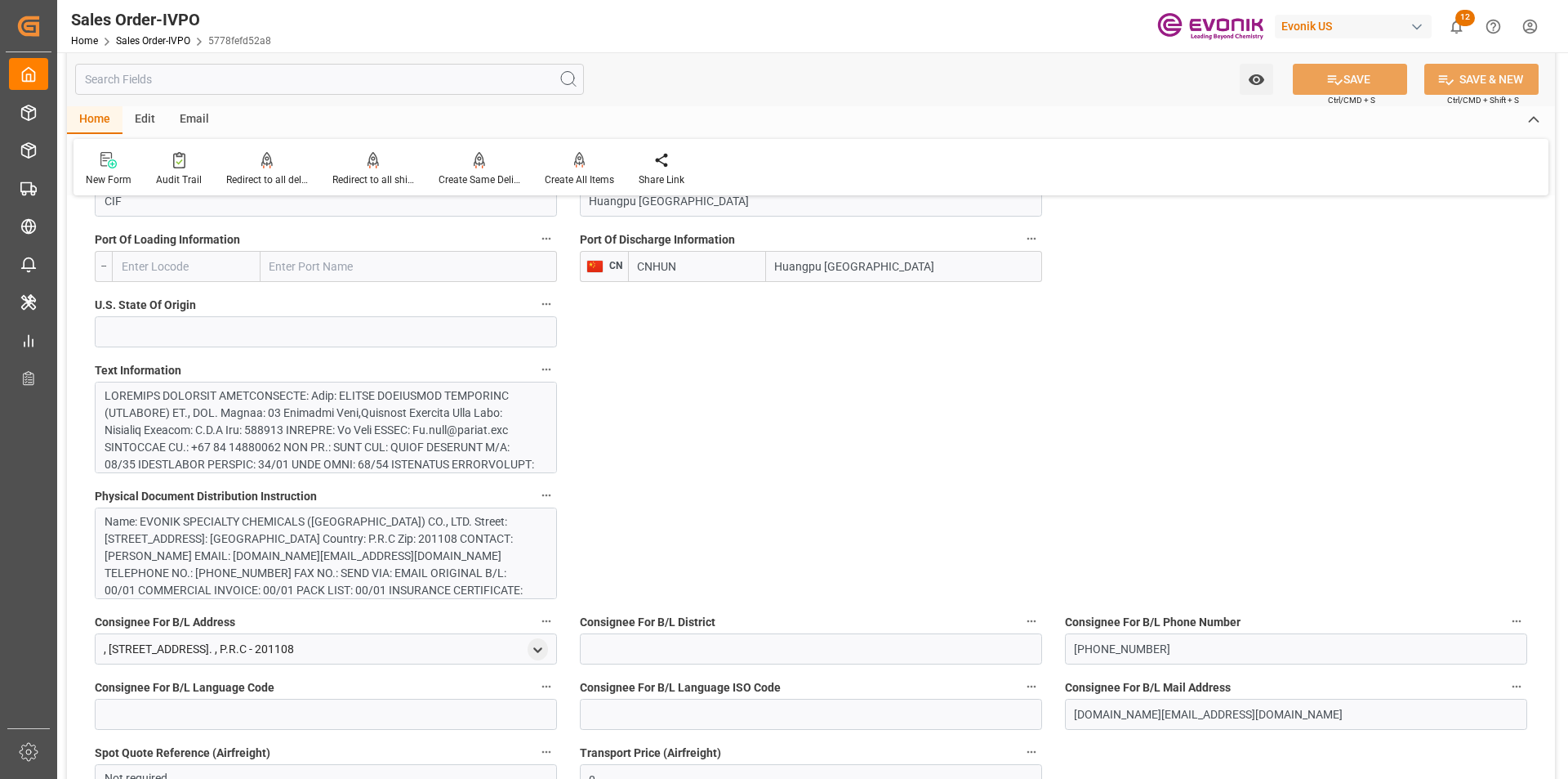
click at [378, 417] on div at bounding box center [319, 567] width 431 height 360
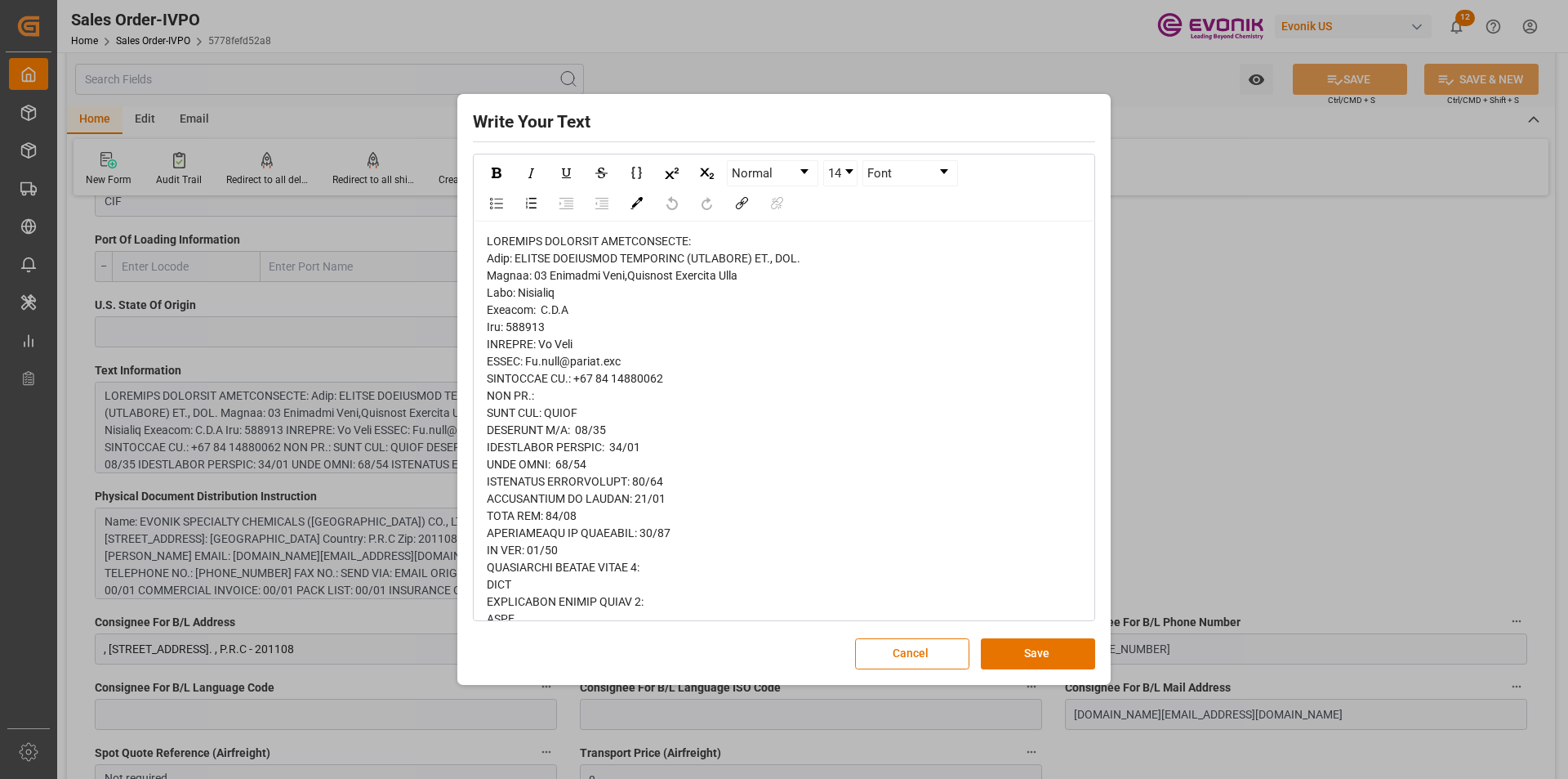
click at [546, 260] on span "rdw-editor" at bounding box center [679, 747] width 385 height 1026
drag, startPoint x: 523, startPoint y: 257, endPoint x: 622, endPoint y: 257, distance: 99.0
click at [622, 257] on span "rdw-editor" at bounding box center [679, 747] width 385 height 1026
copy span "EVONIK SPECIALTY"
click at [566, 271] on span "rdw-editor" at bounding box center [679, 747] width 385 height 1026
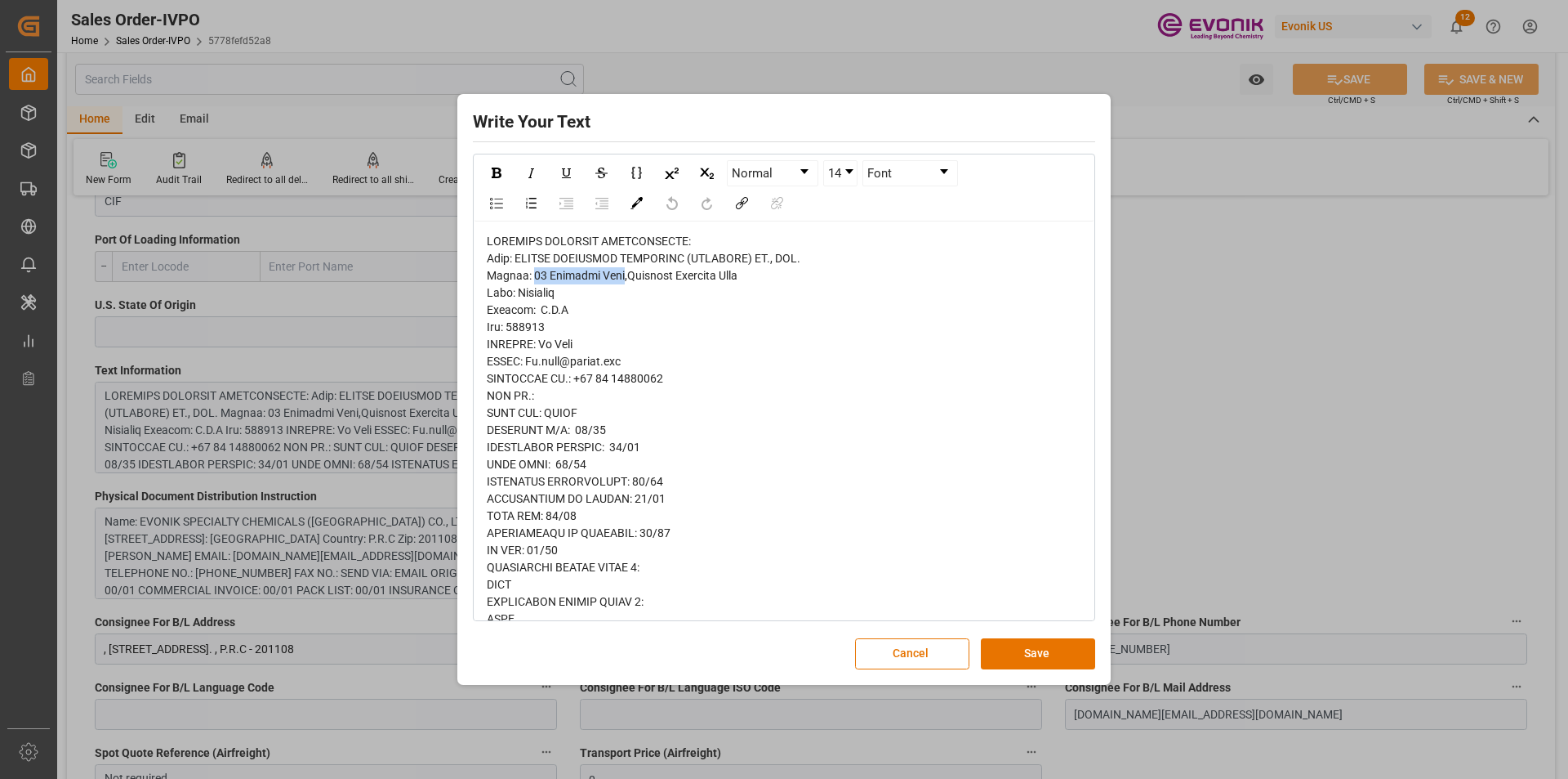
drag, startPoint x: 525, startPoint y: 275, endPoint x: 619, endPoint y: 278, distance: 94.0
click at [619, 278] on span "rdw-editor" at bounding box center [679, 747] width 385 height 1026
copy span "55 Chundong Road"
click at [541, 289] on span "rdw-editor" at bounding box center [679, 747] width 385 height 1026
click at [544, 292] on span "rdw-editor" at bounding box center [679, 747] width 385 height 1026
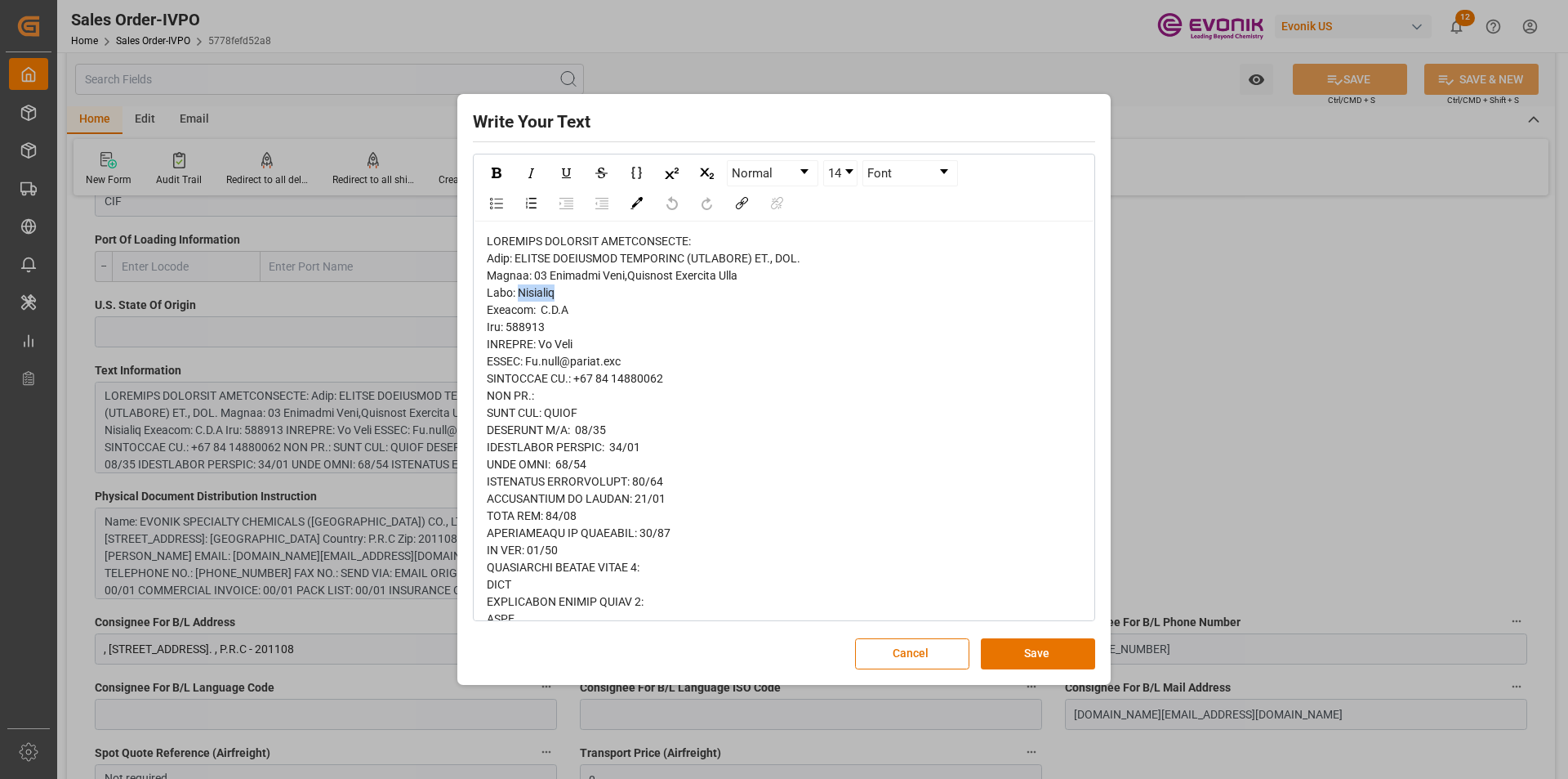
click at [544, 292] on span "rdw-editor" at bounding box center [679, 747] width 385 height 1026
copy span "Shanghai"
click at [1240, 342] on div "Write Your Text Normal 14 Font Cancel Save" at bounding box center [784, 389] width 1568 height 779
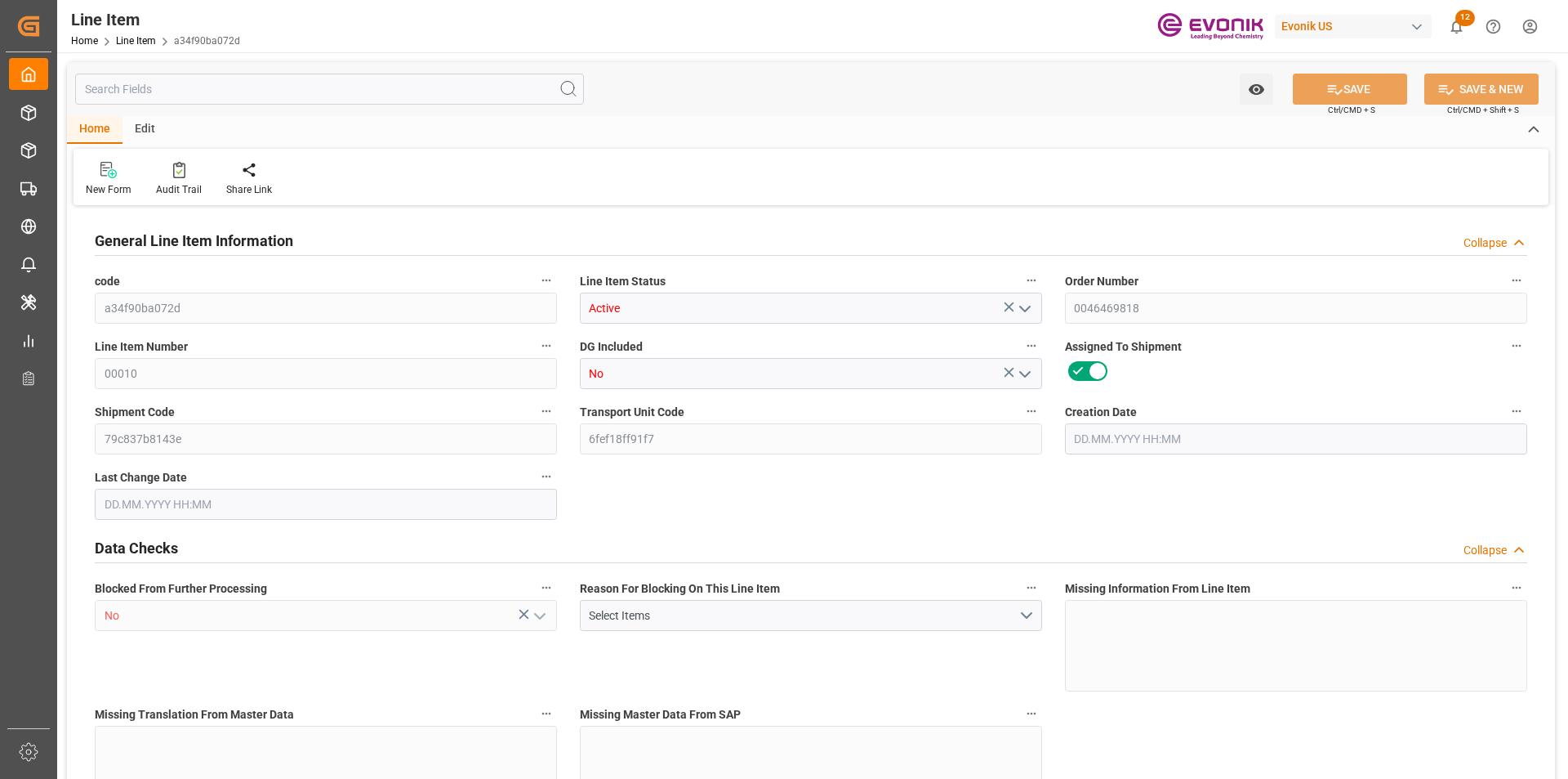
type input "6"
type input "5179.2"
type input "4776"
type input "6.9009"
type input "24"
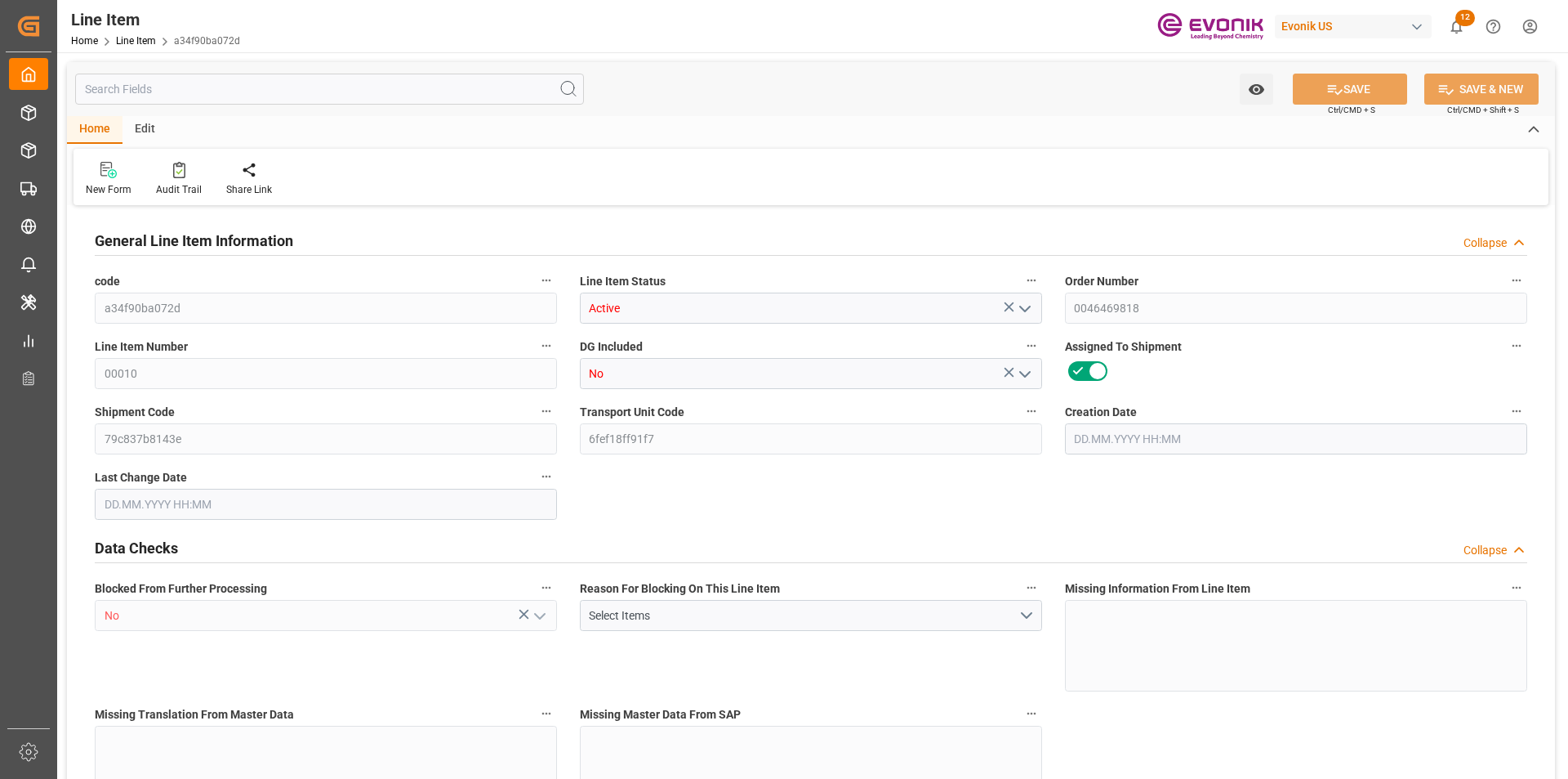
type input "27557.52"
type input "24"
type input "5179.2"
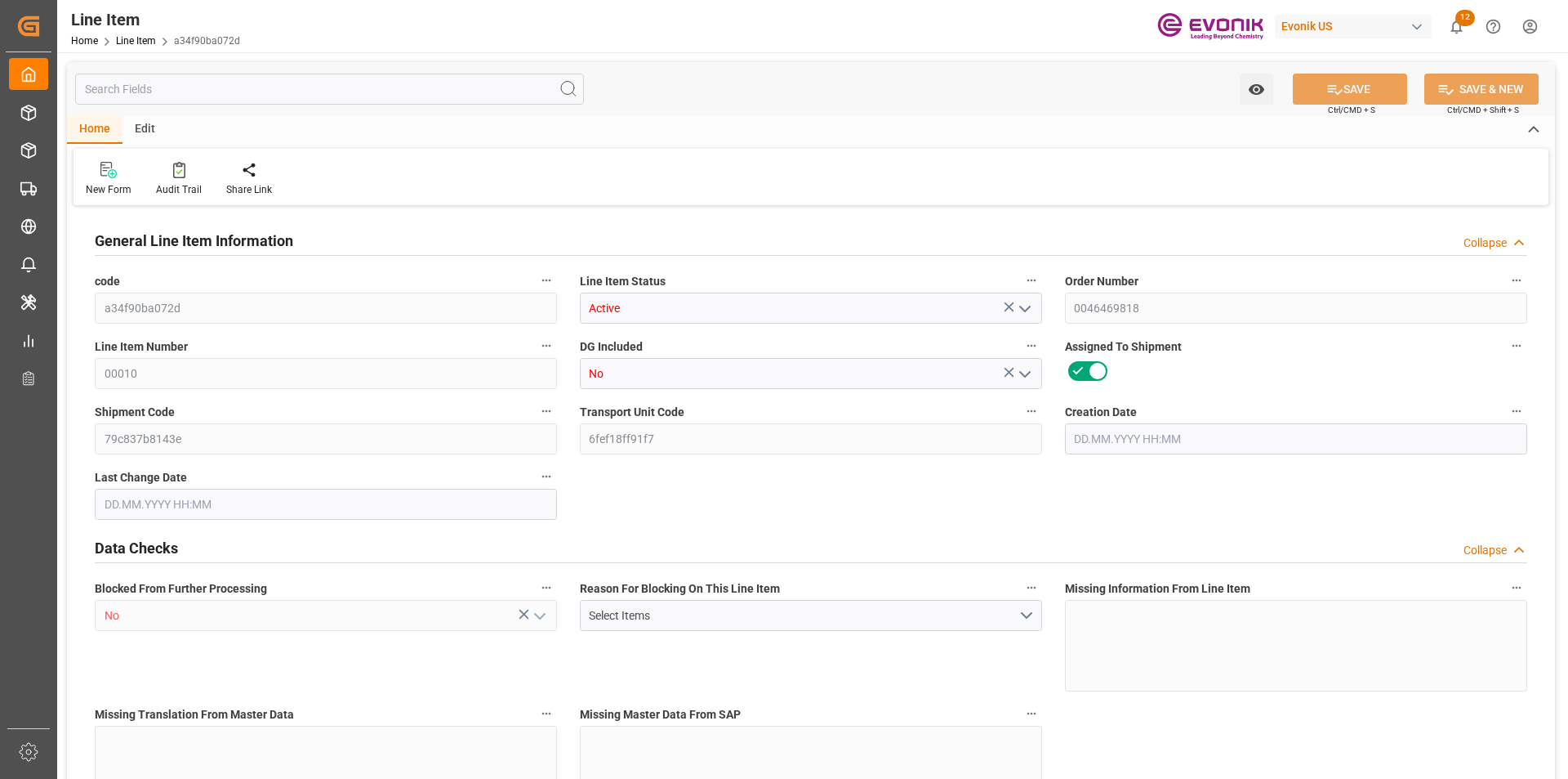
type input "5299.2"
type input "4776"
type input "6.9009"
type input "6900.888"
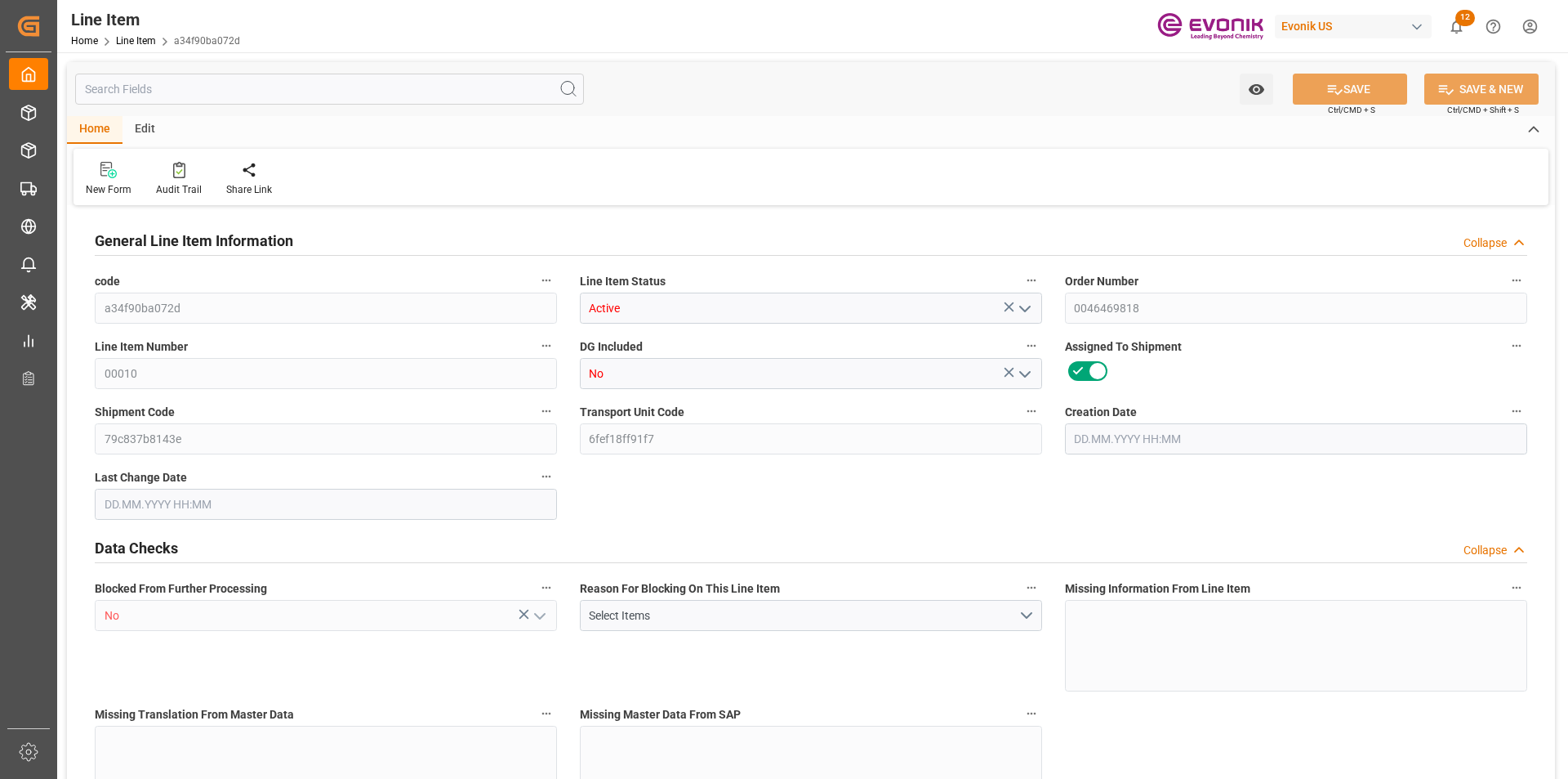
type input "0"
type input "22.08.2025 10:35"
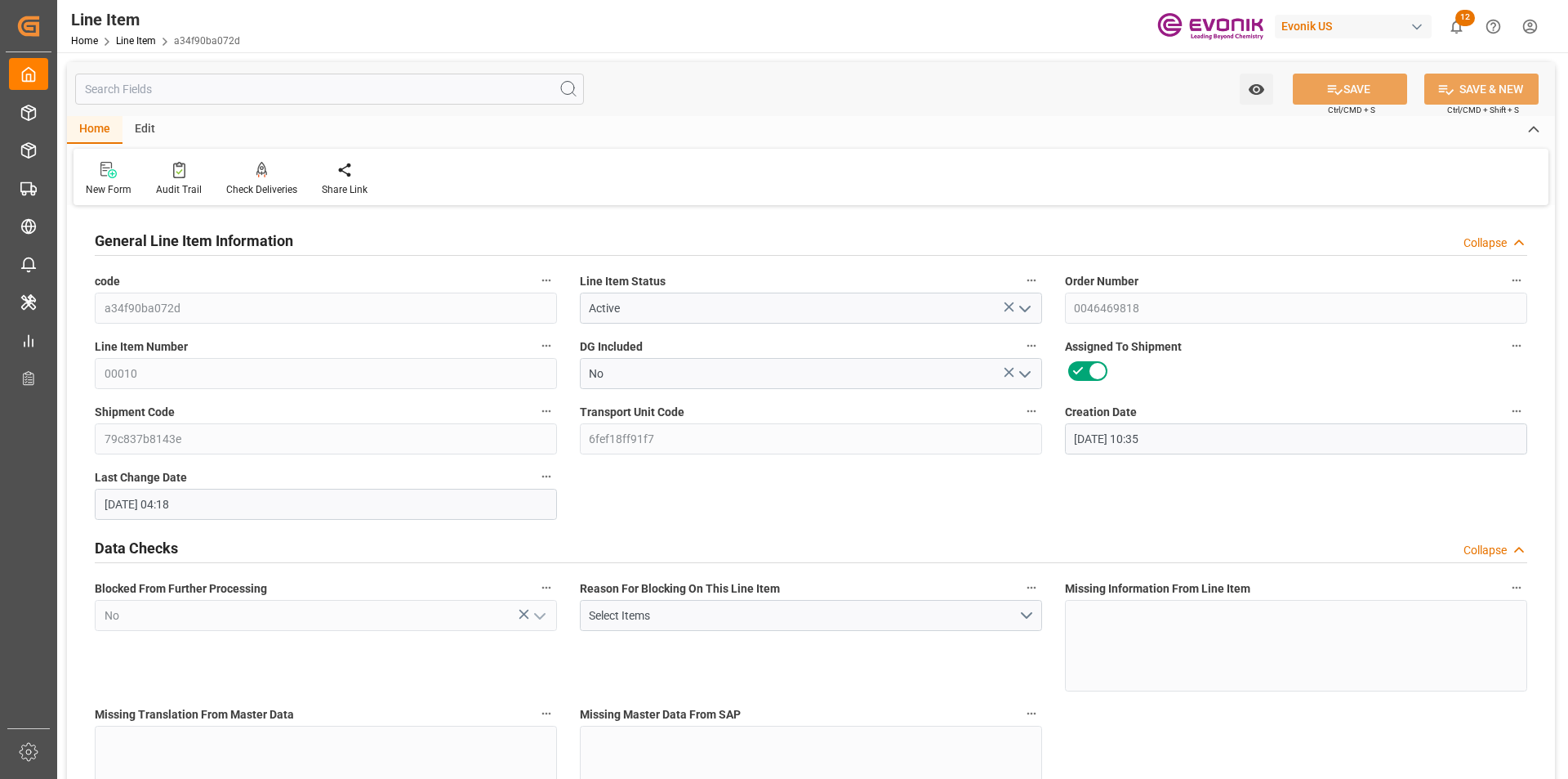
type input "25.08.2025 04:18"
type input "01.11.2025"
type input "04.09.2025"
type input "27.08.2025"
click at [237, 83] on input "text" at bounding box center [329, 88] width 509 height 31
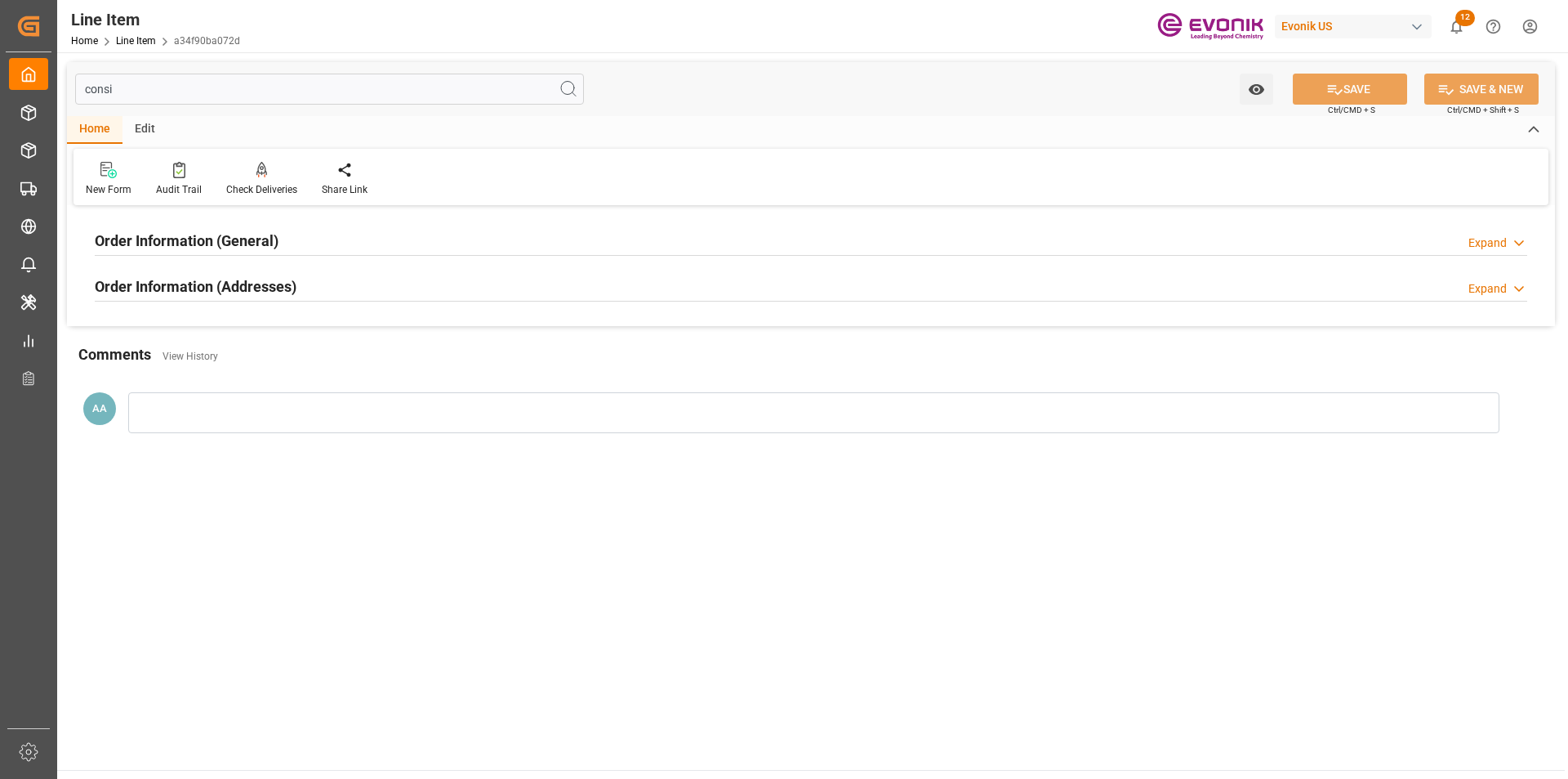
type input "consi"
click at [262, 233] on h2 "Order Information (General)" at bounding box center [186, 241] width 183 height 22
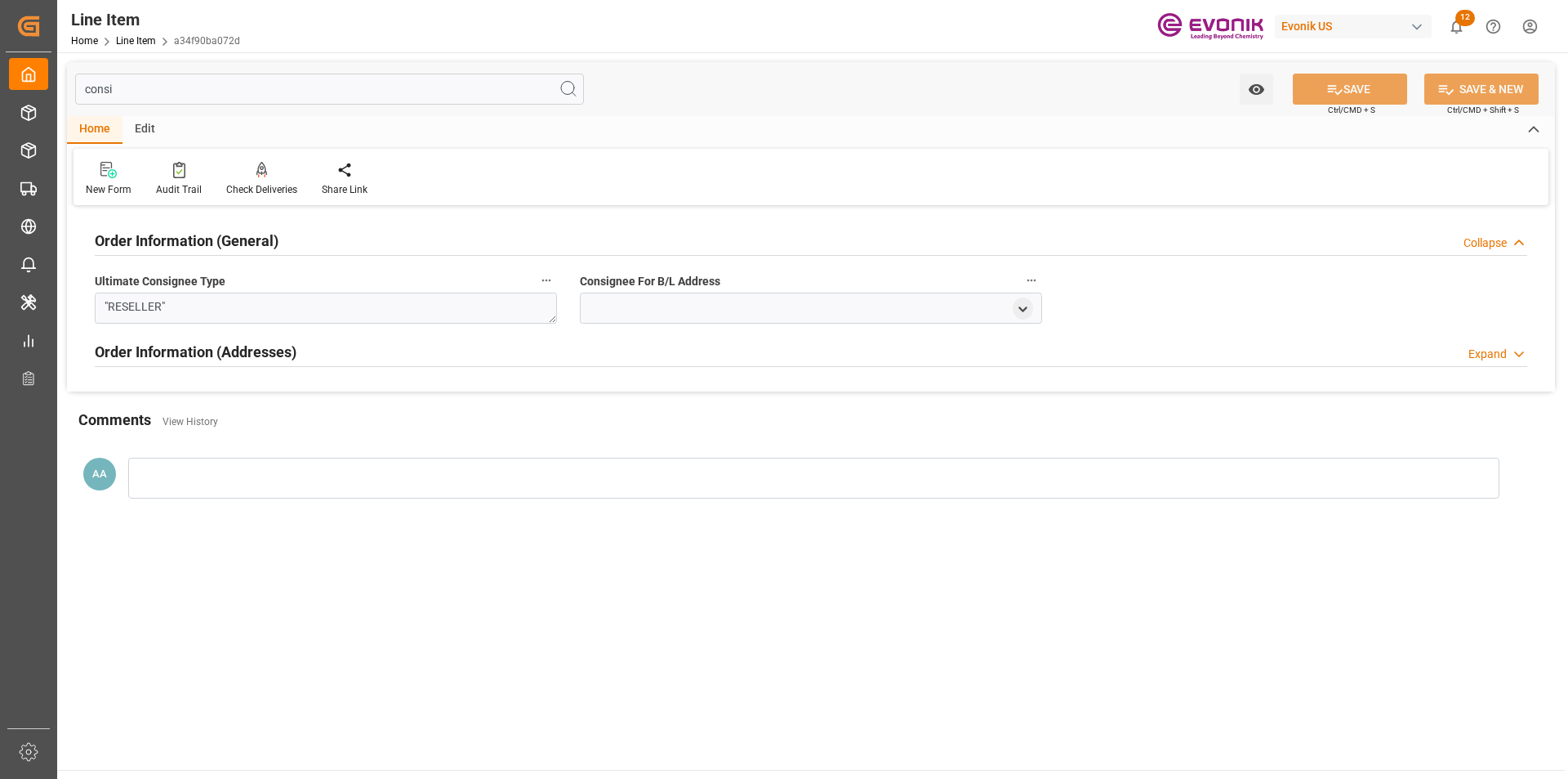
click at [302, 233] on div "Order Information (General) Collapse" at bounding box center [811, 239] width 1433 height 31
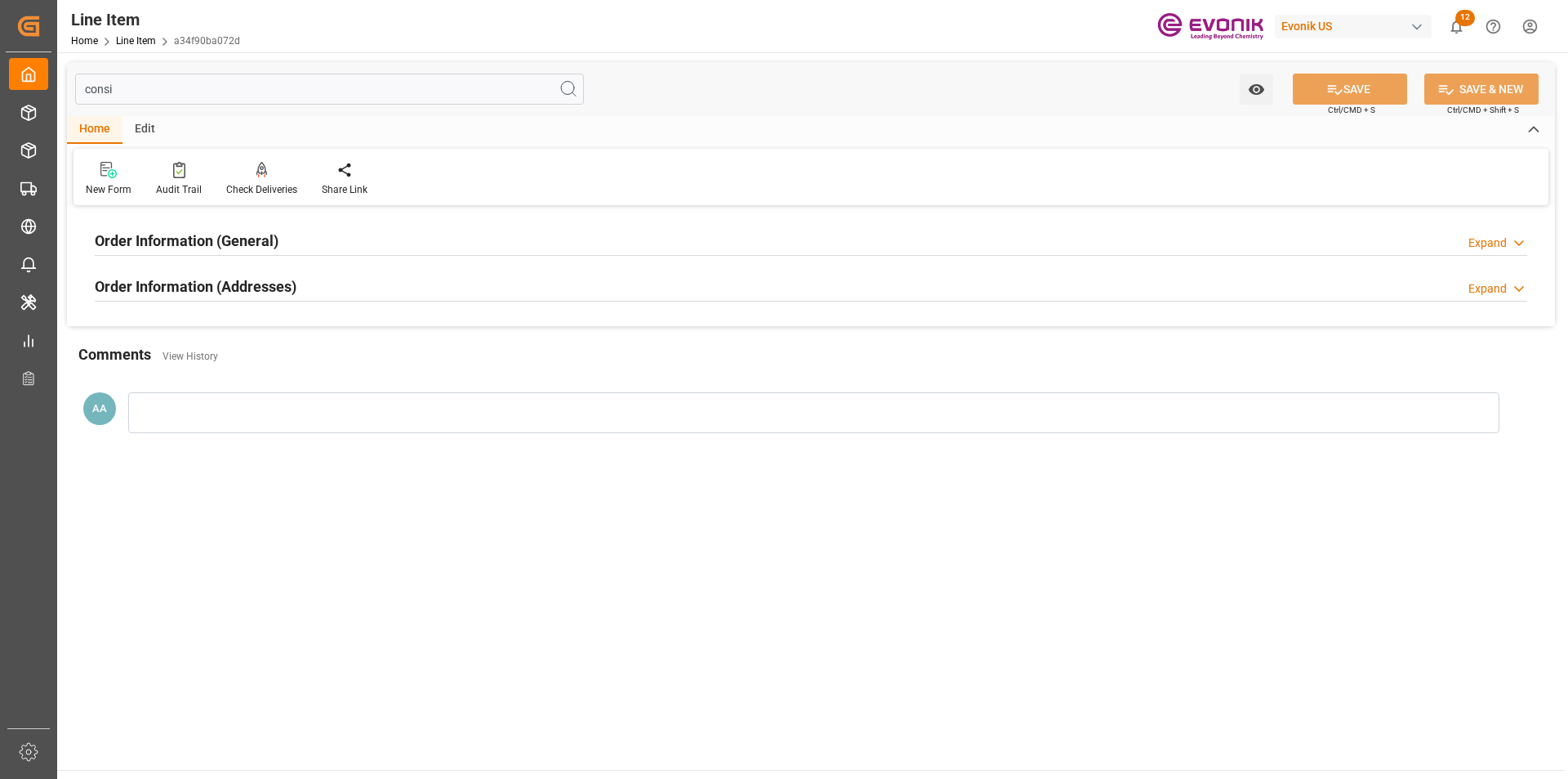
click at [360, 290] on div "Order Information (Addresses) Expand" at bounding box center [811, 285] width 1433 height 31
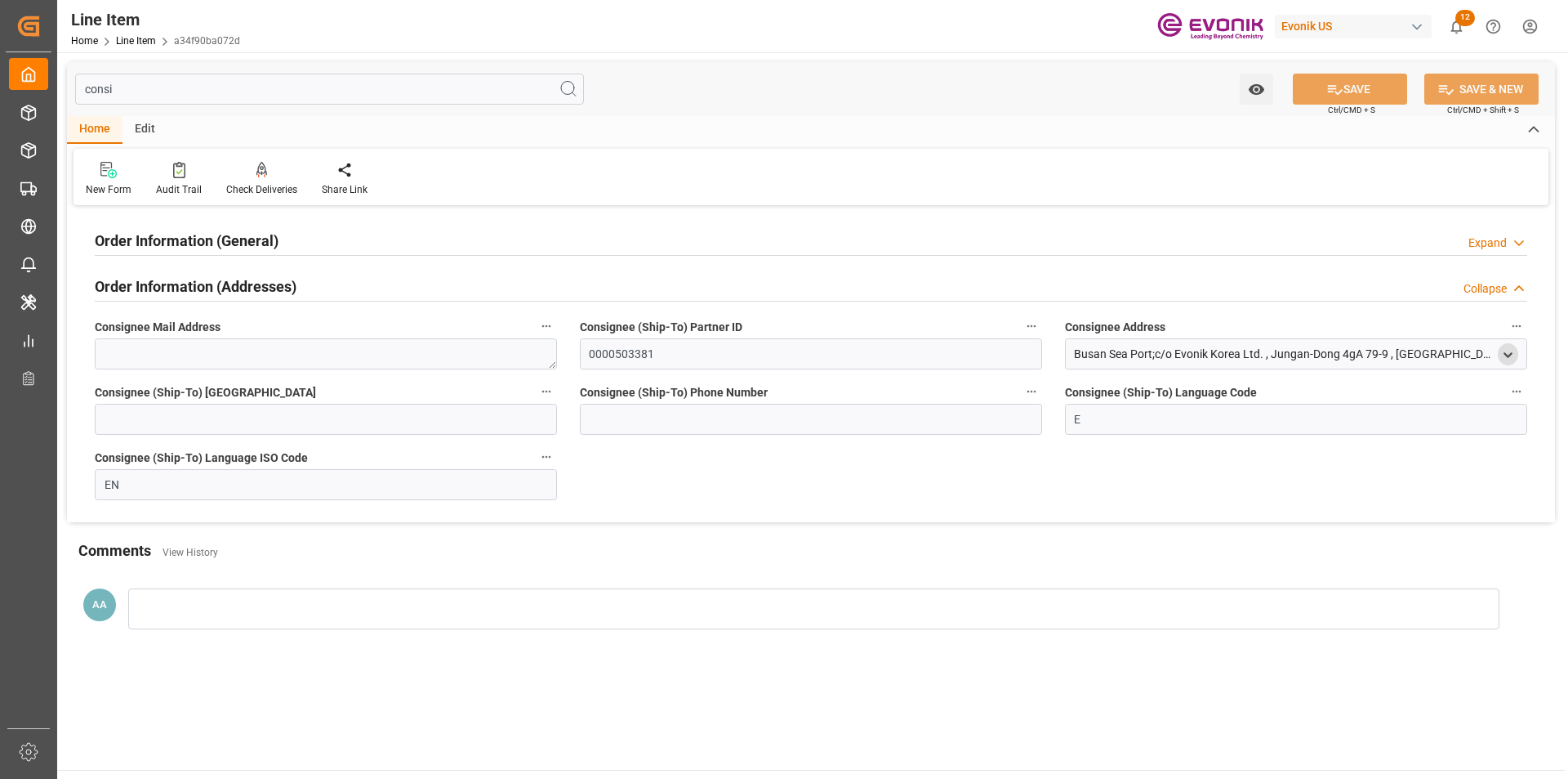
click at [1507, 353] on icon "open menu" at bounding box center [1508, 355] width 14 height 14
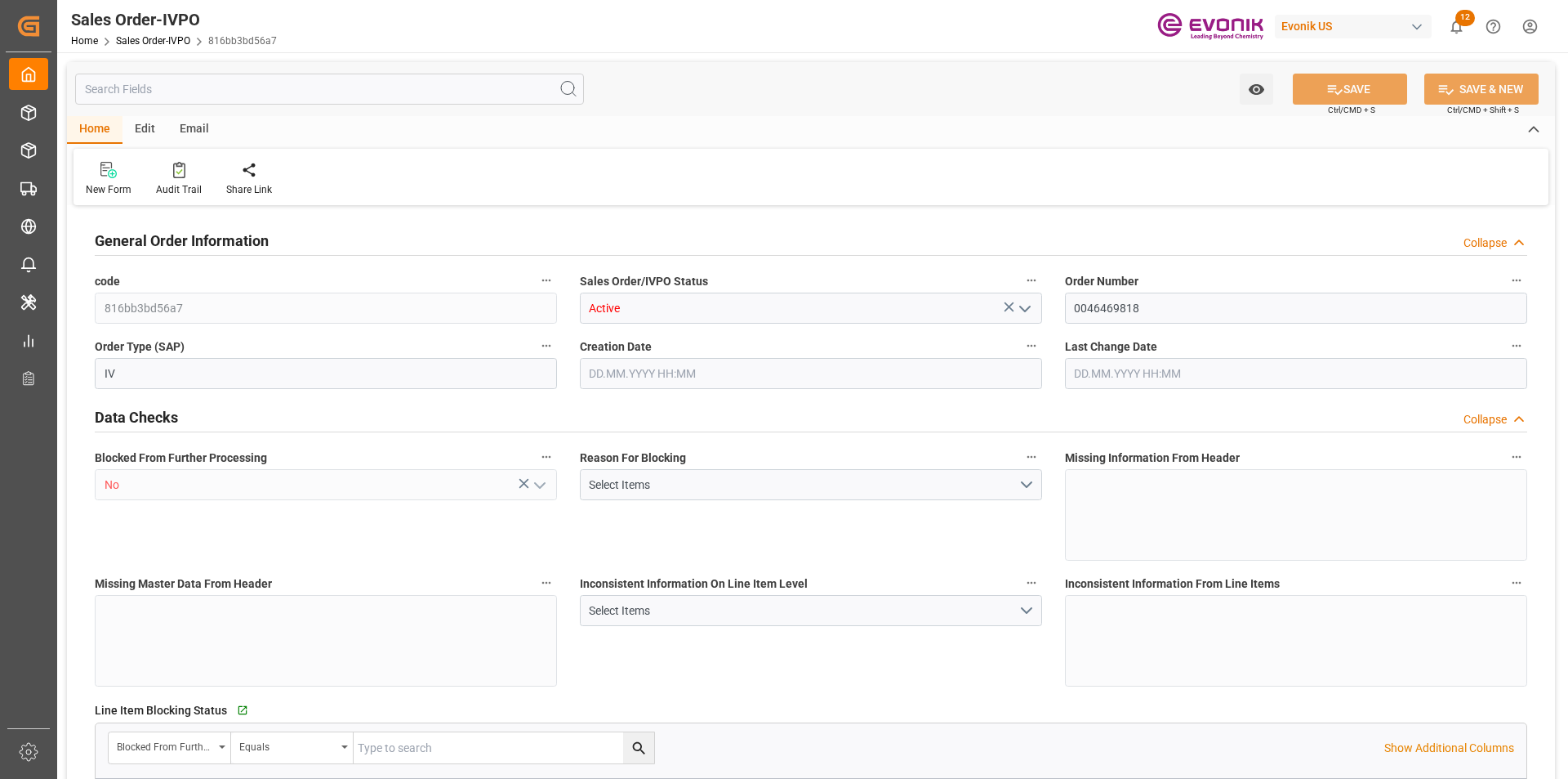
type input "KRPUS"
type input "0"
type input "1"
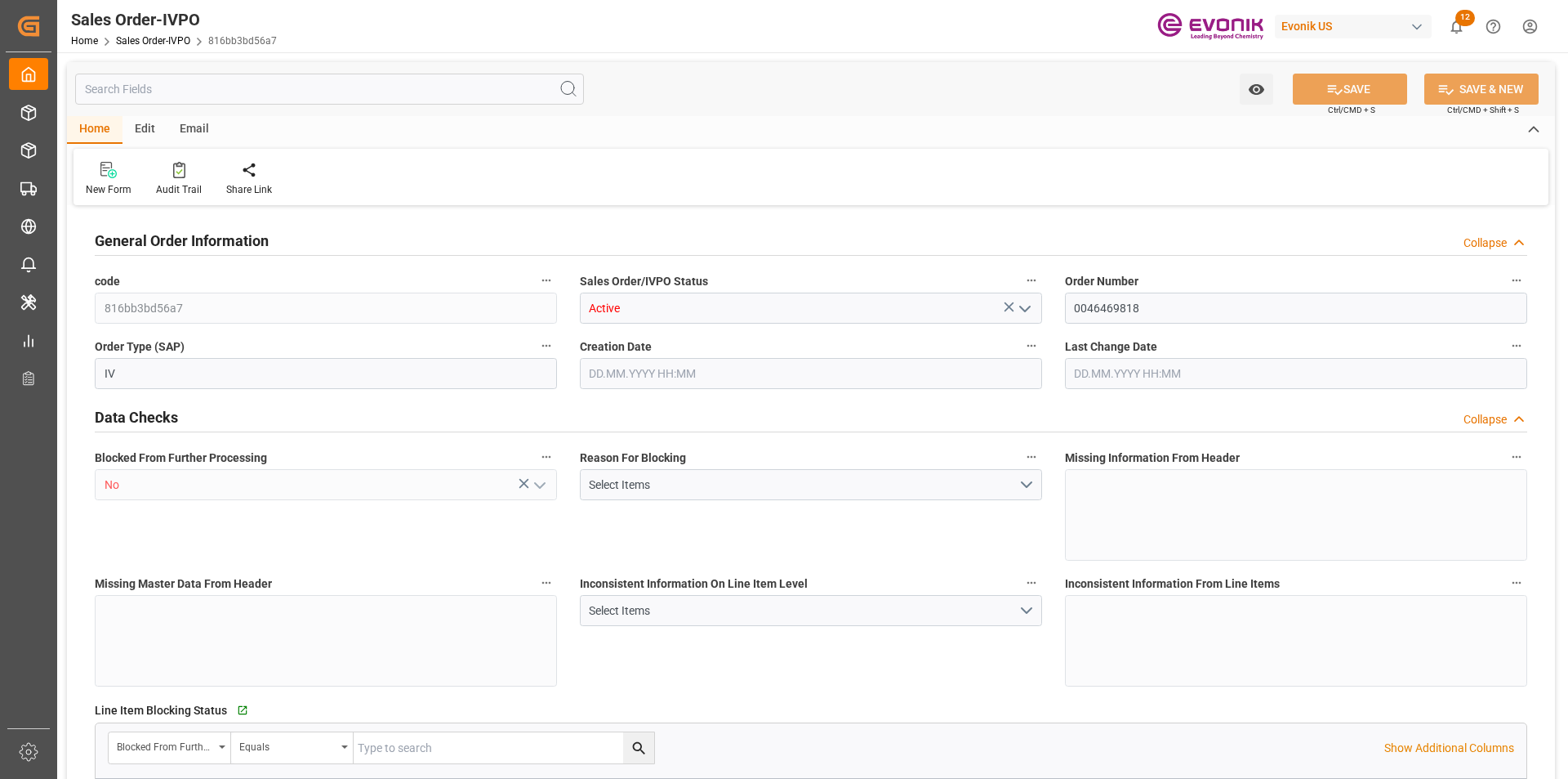
type input "5299.2"
type input "13.8018"
type input "17000"
type input "30"
type input "[DATE] 10:35"
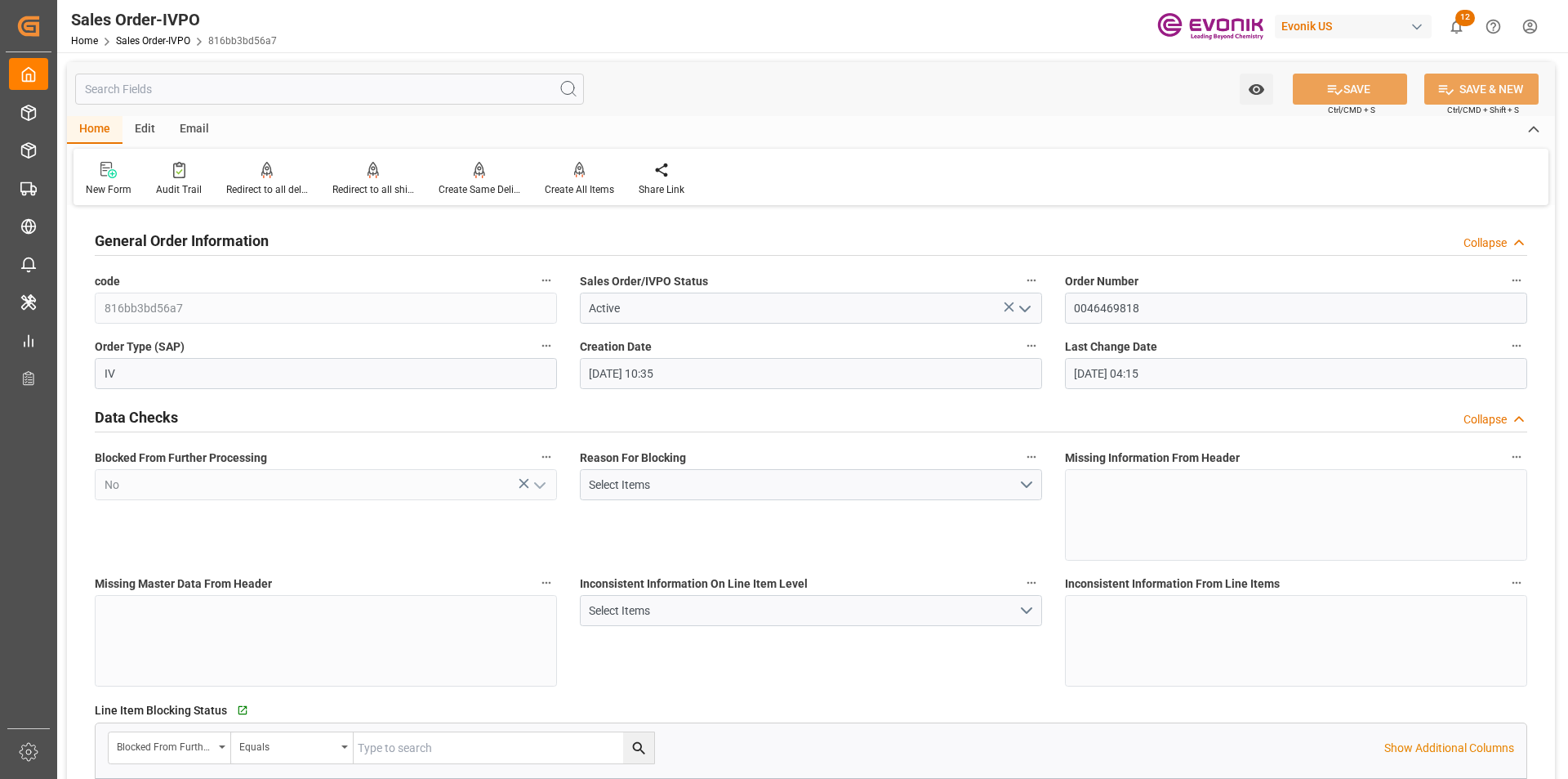
type input "[DATE] 04:15"
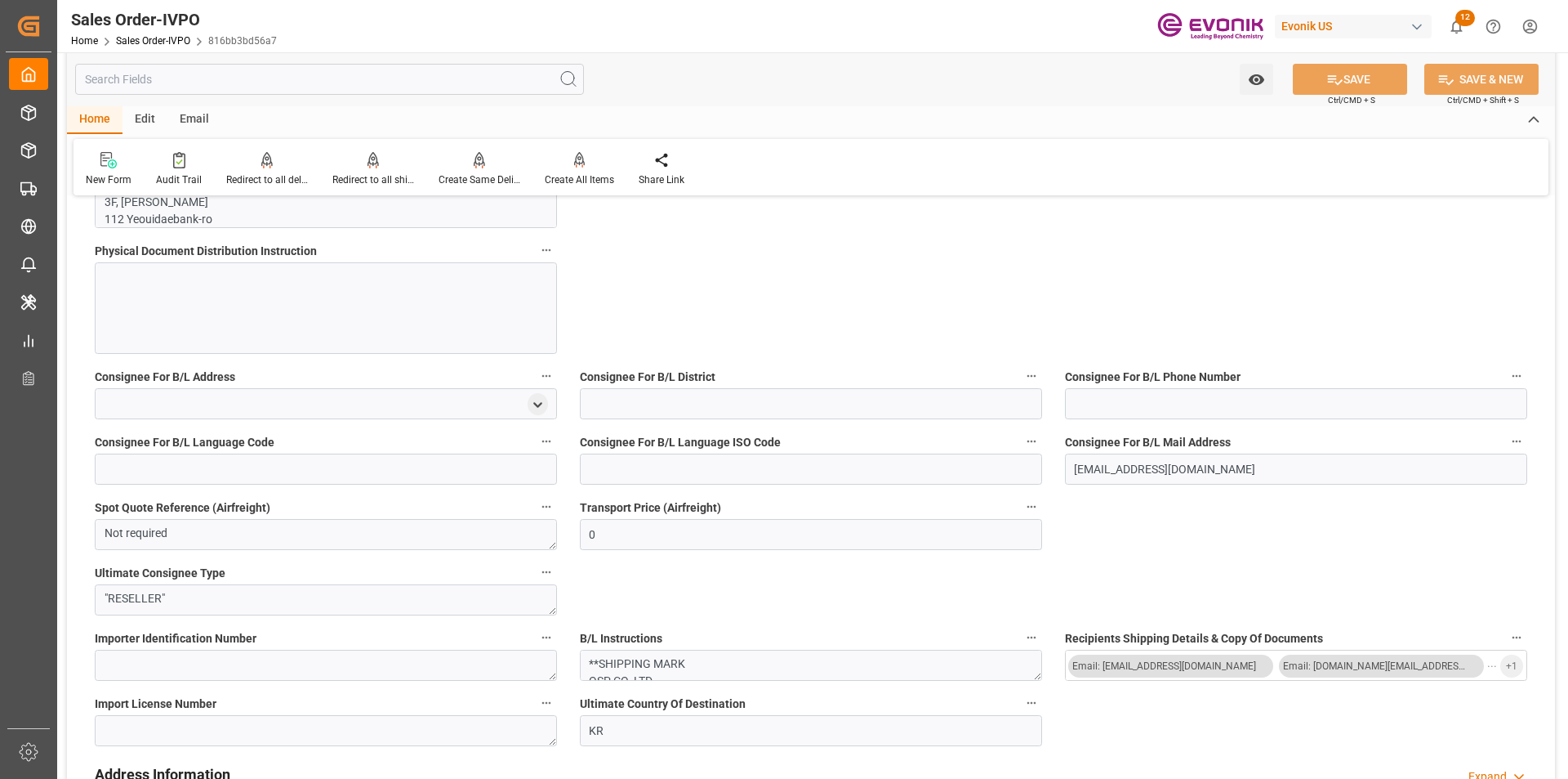
scroll to position [1062, 0]
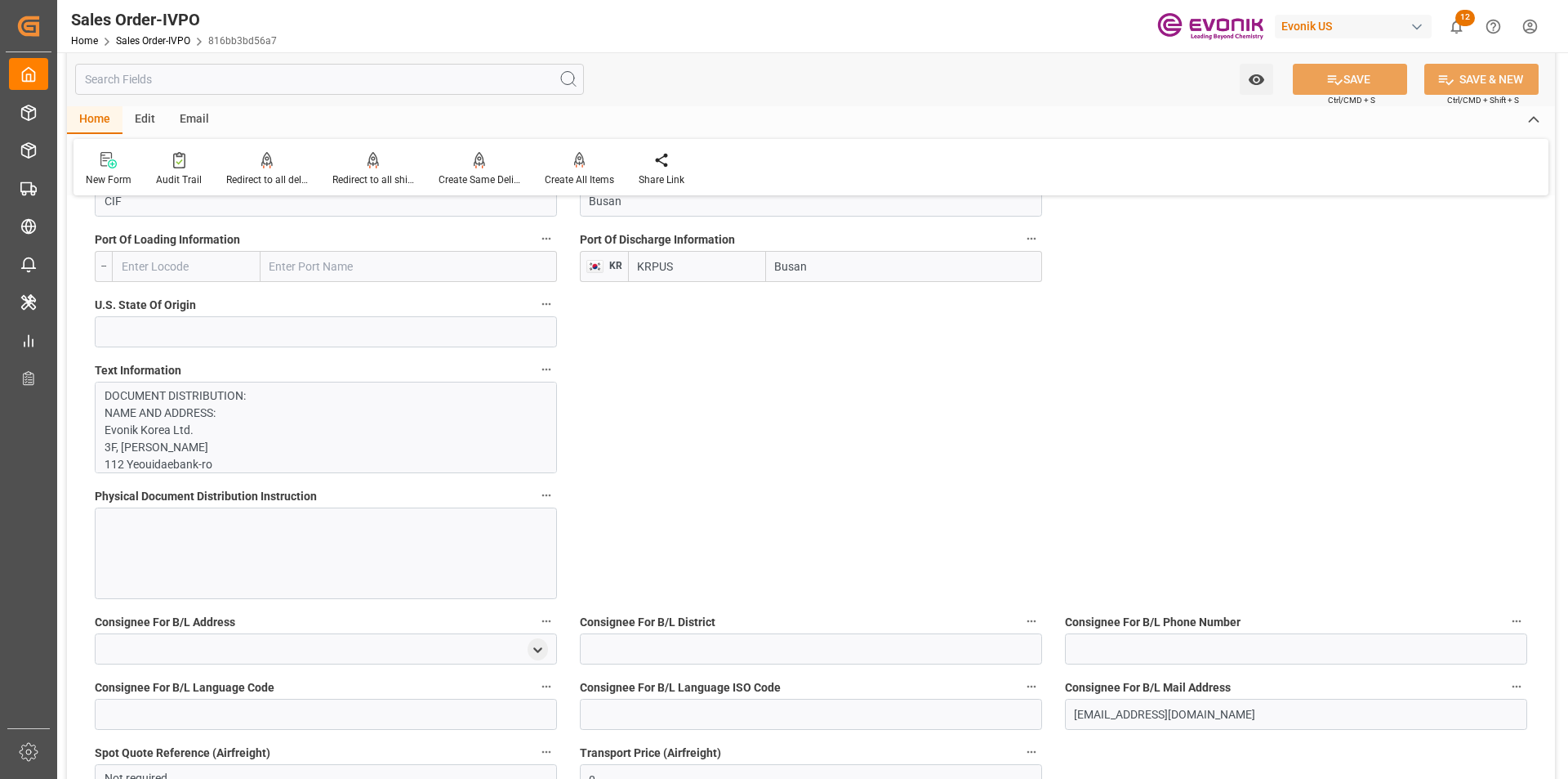
click at [306, 423] on p "DOCUMENT DISTRIBUTION: NAME AND ADDRESS: Evonik Korea Ltd. [STREET_ADDRESS] SEN…" at bounding box center [319, 782] width 431 height 789
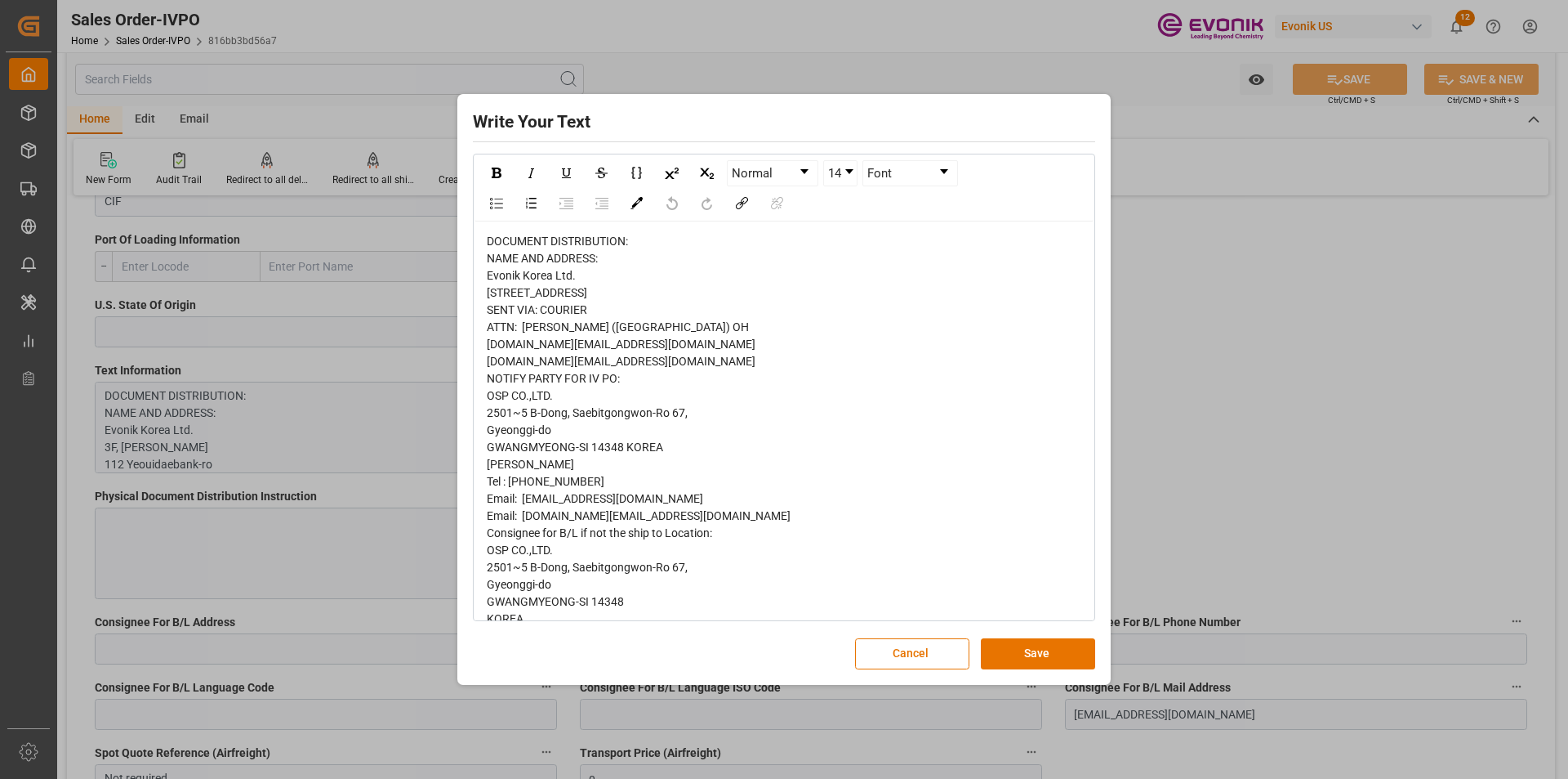
click at [517, 280] on span "DOCUMENT DISTRIBUTION: NAME AND ADDRESS: Evonik Korea Ltd. [STREET_ADDRESS] SEN…" at bounding box center [638, 601] width 304 height 733
drag, startPoint x: 490, startPoint y: 275, endPoint x: 579, endPoint y: 280, distance: 89.1
click at [579, 280] on div "DOCUMENT DISTRIBUTION: NAME AND ADDRESS: Evonik Korea Ltd. [STREET_ADDRESS] SEN…" at bounding box center [784, 601] width 596 height 738
copy span "Evonik Korea Ltd."
drag, startPoint x: 1273, startPoint y: 360, endPoint x: 1259, endPoint y: 354, distance: 15.2
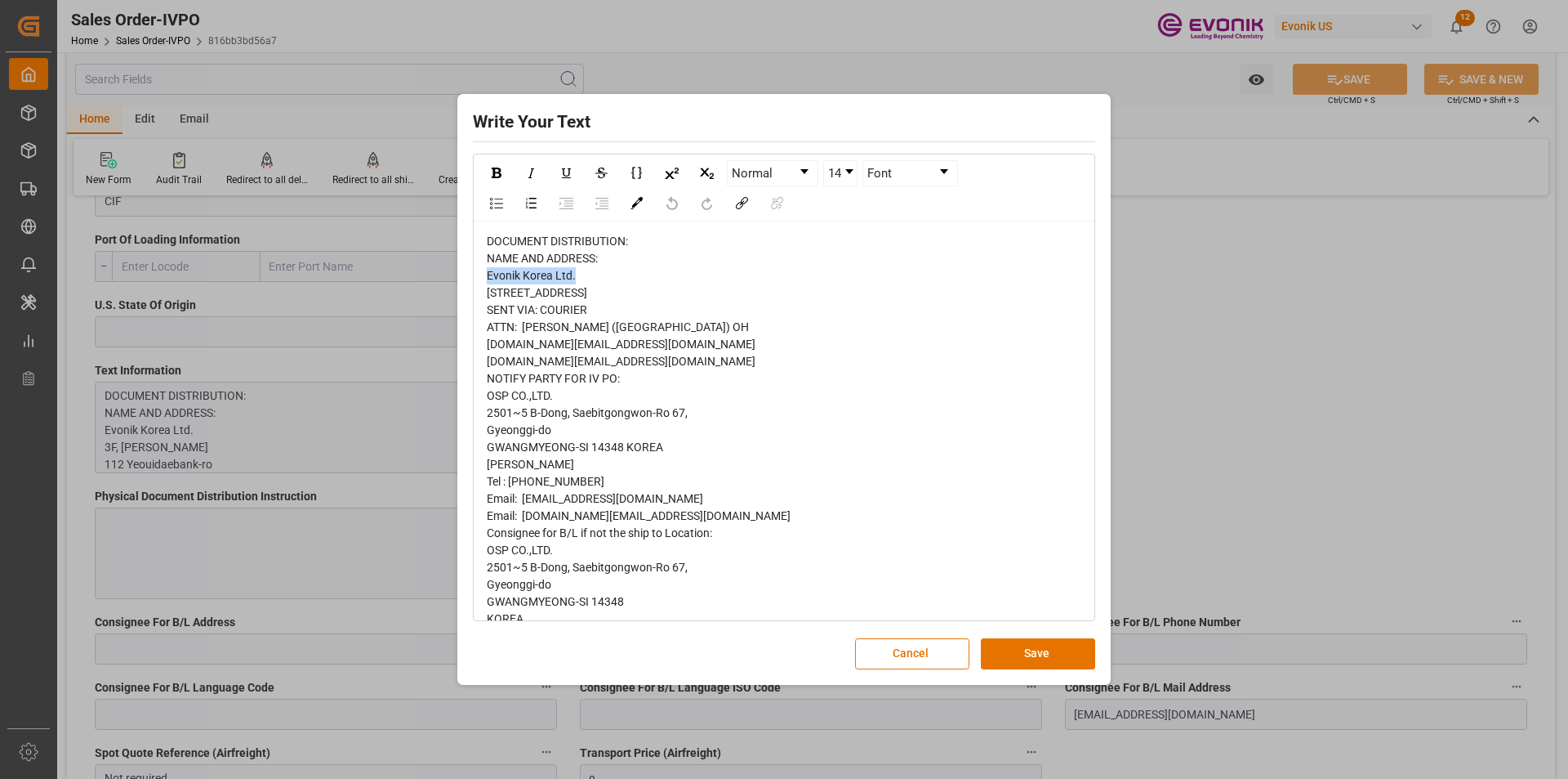
click at [1271, 360] on div "Write Your Text Normal 14 Font Cancel Save" at bounding box center [784, 389] width 1568 height 779
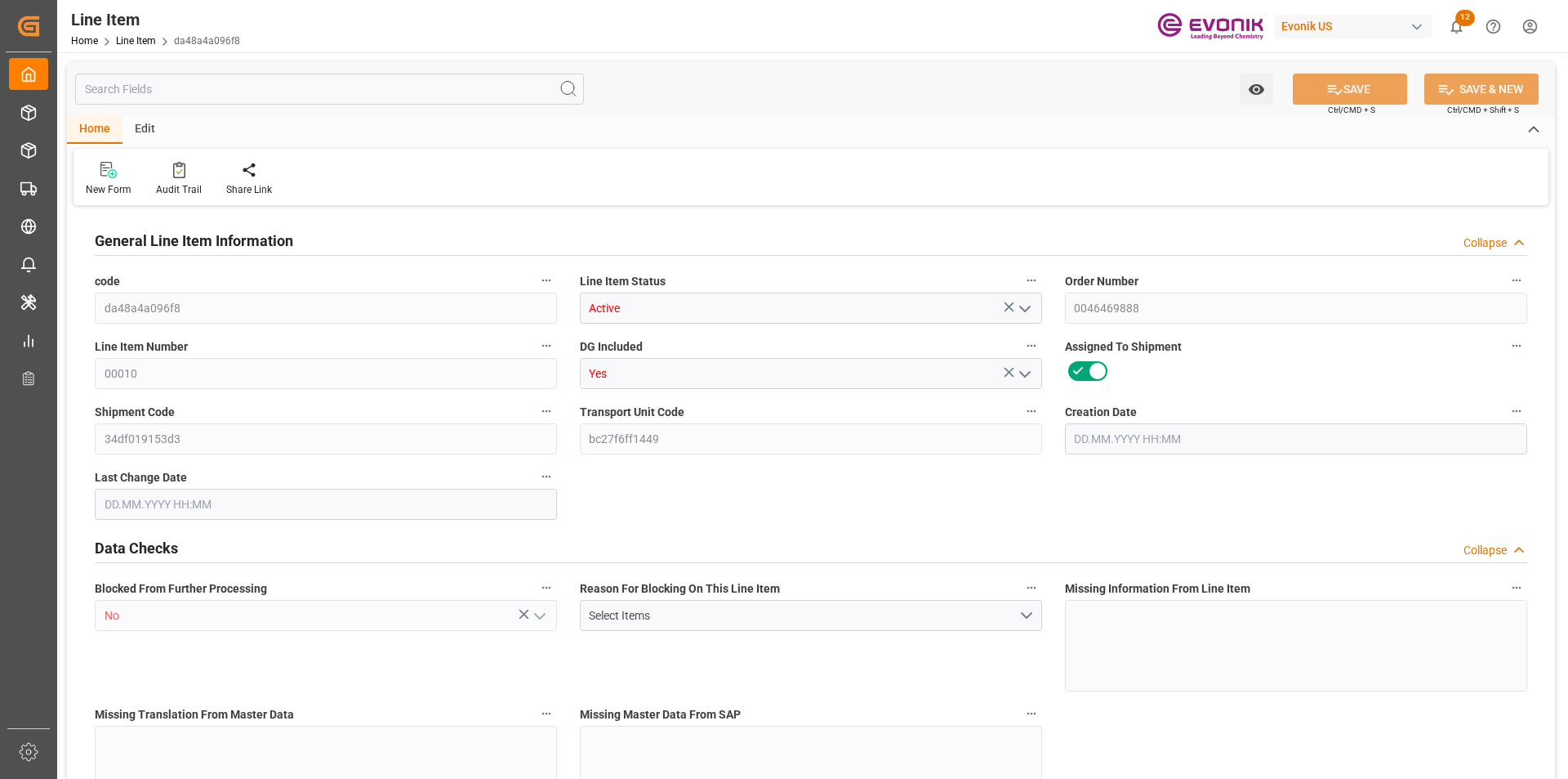
type input "16"
type input "12571.136"
type input "11008"
type input "18.7246"
type input "64"
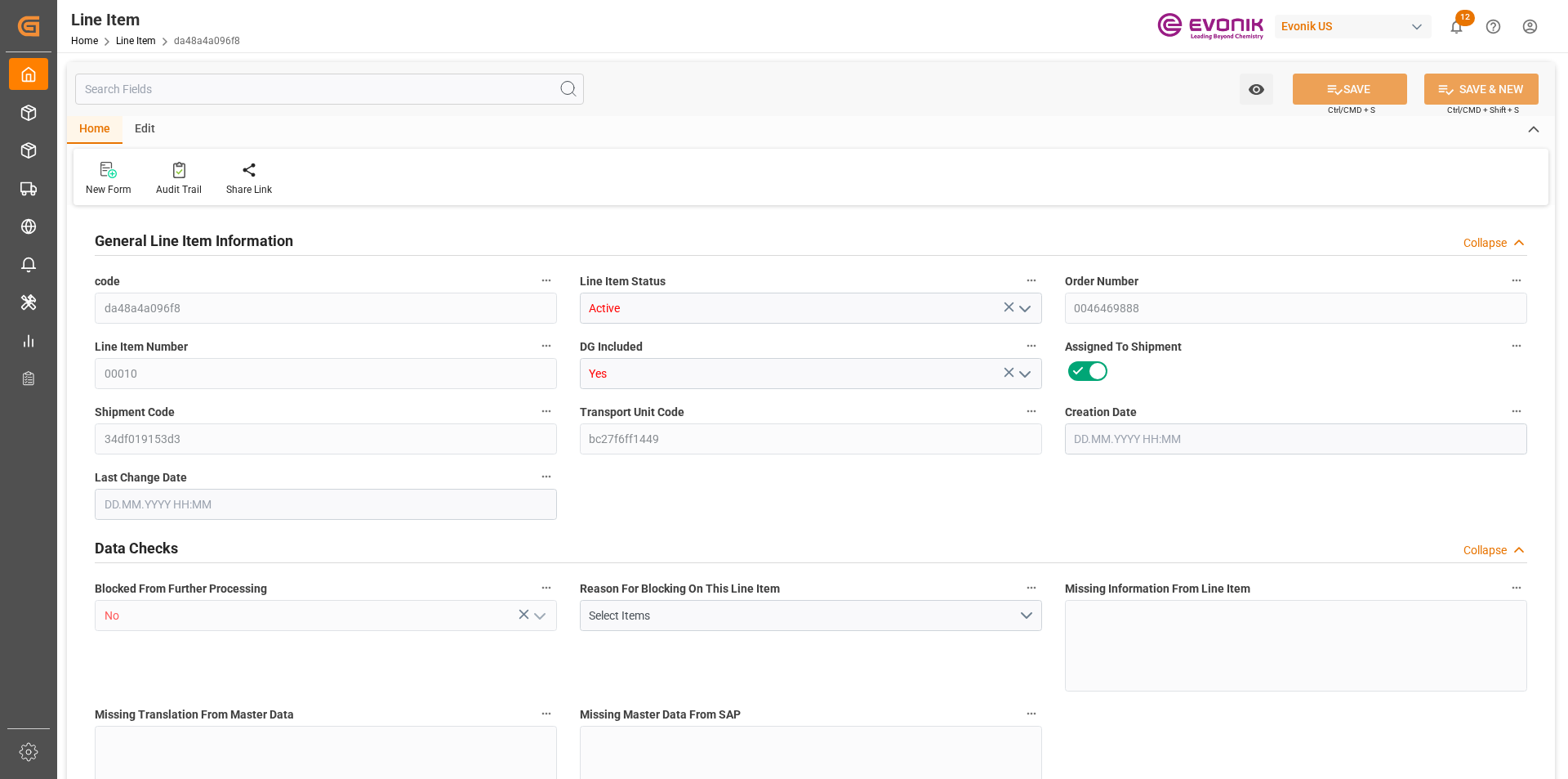
type input "121968.64"
type input "64"
type input "11008"
type input "12571.136"
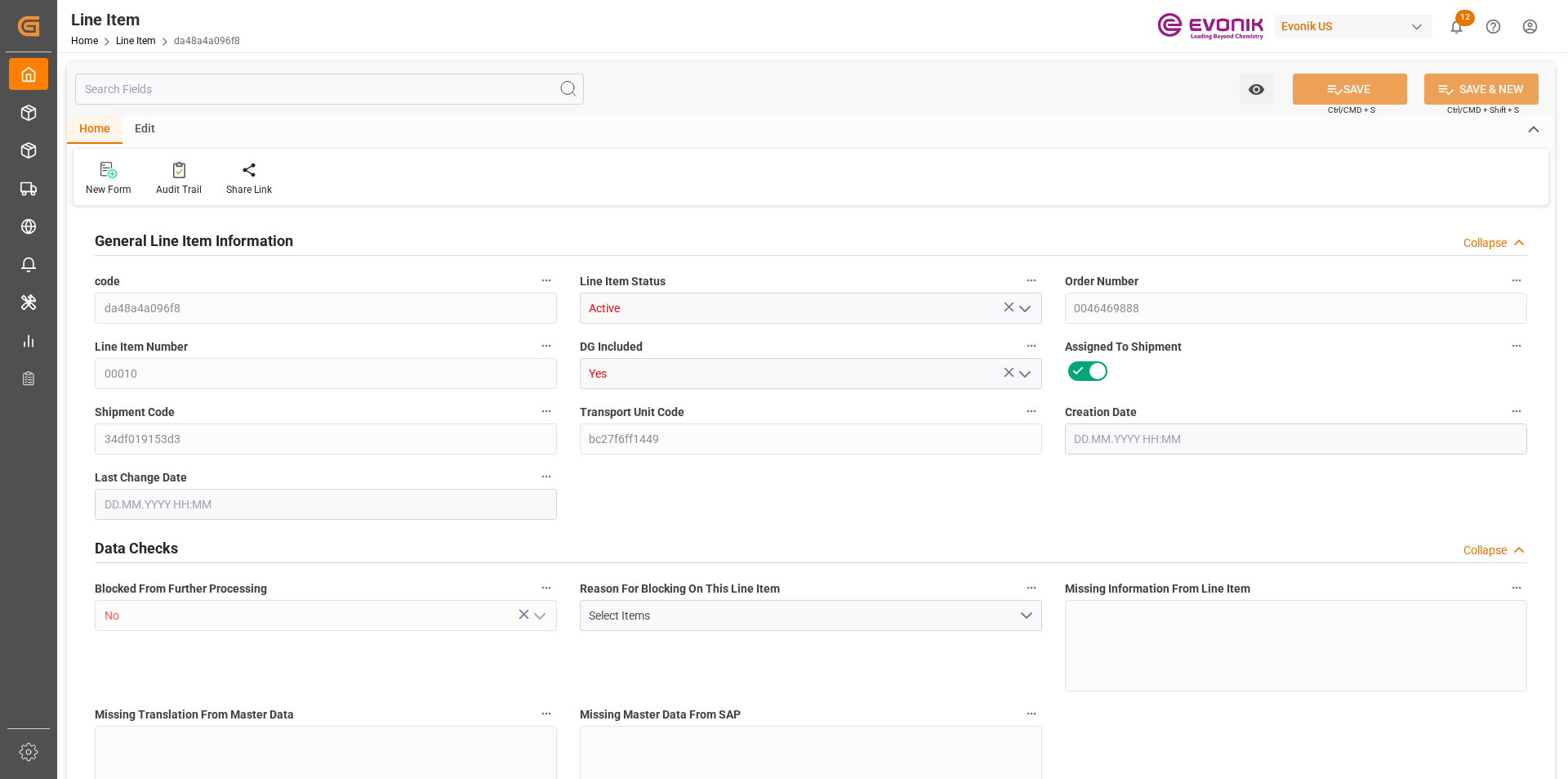
type input "12971.136"
type input "11008"
type input "18.7246"
type input "18724.608"
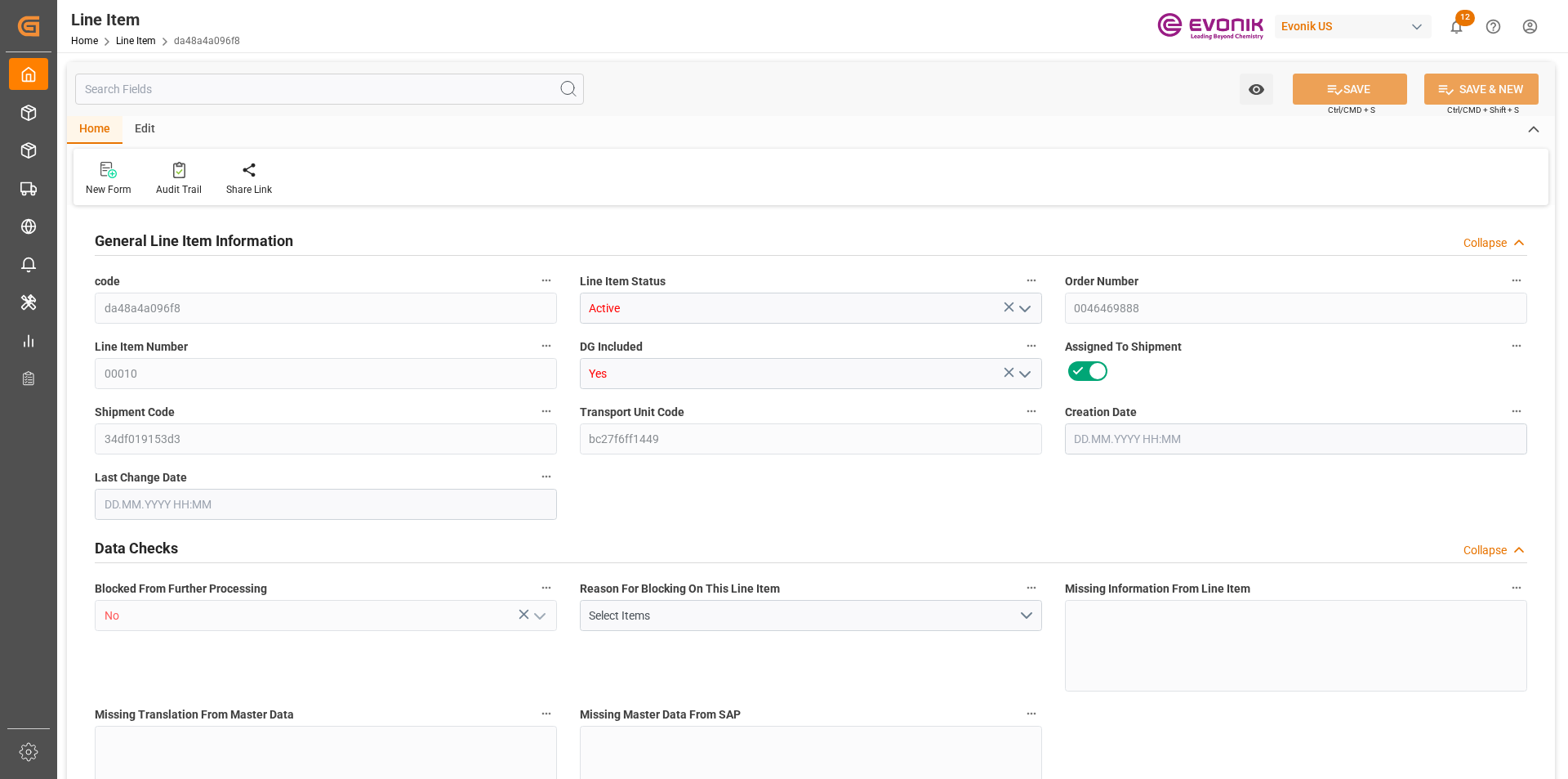
type input "0"
type input "[DATE] 17:49"
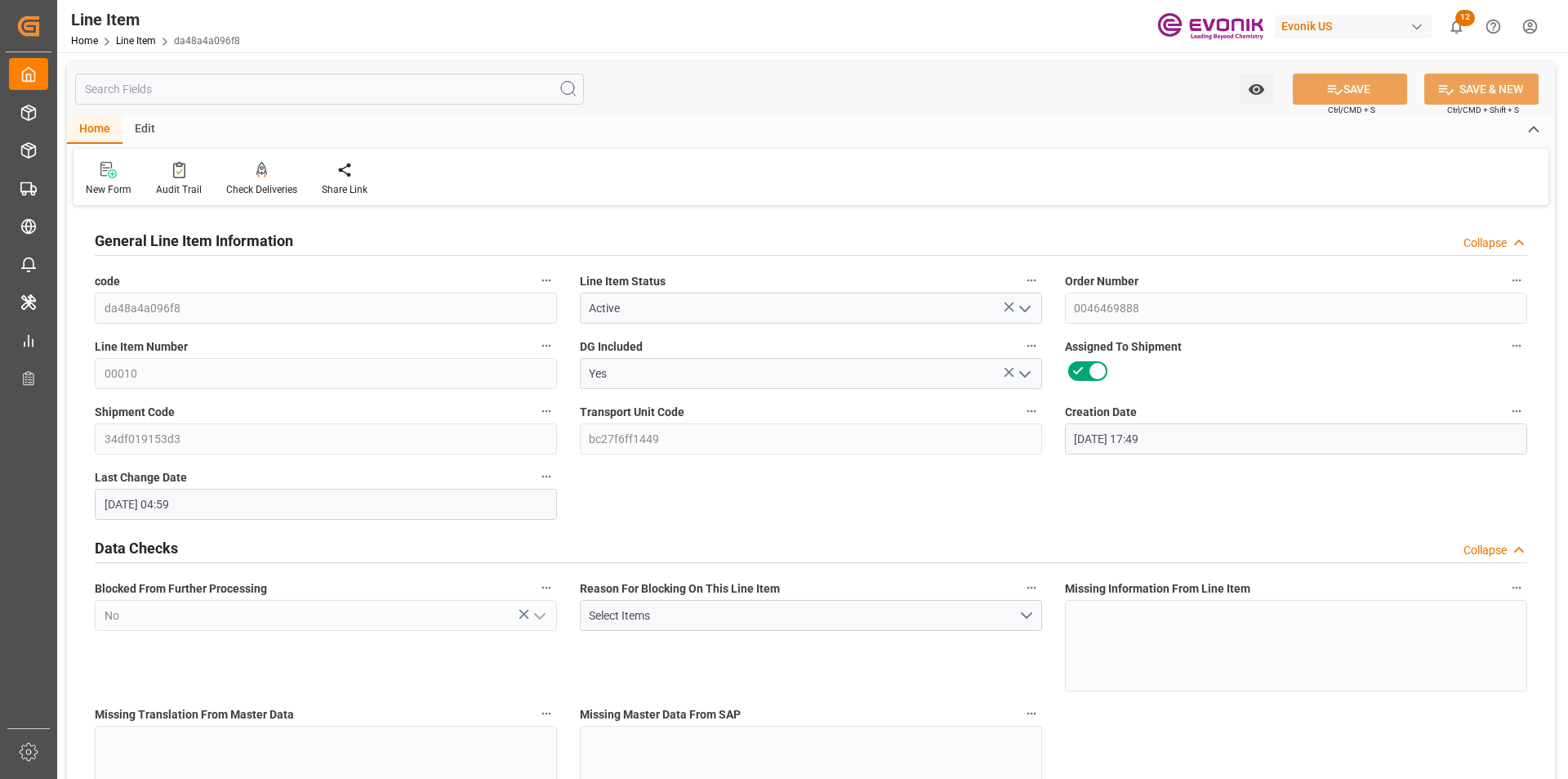
type input "[DATE] 04:59"
type input "[DATE]"
click at [417, 89] on input "text" at bounding box center [329, 88] width 509 height 31
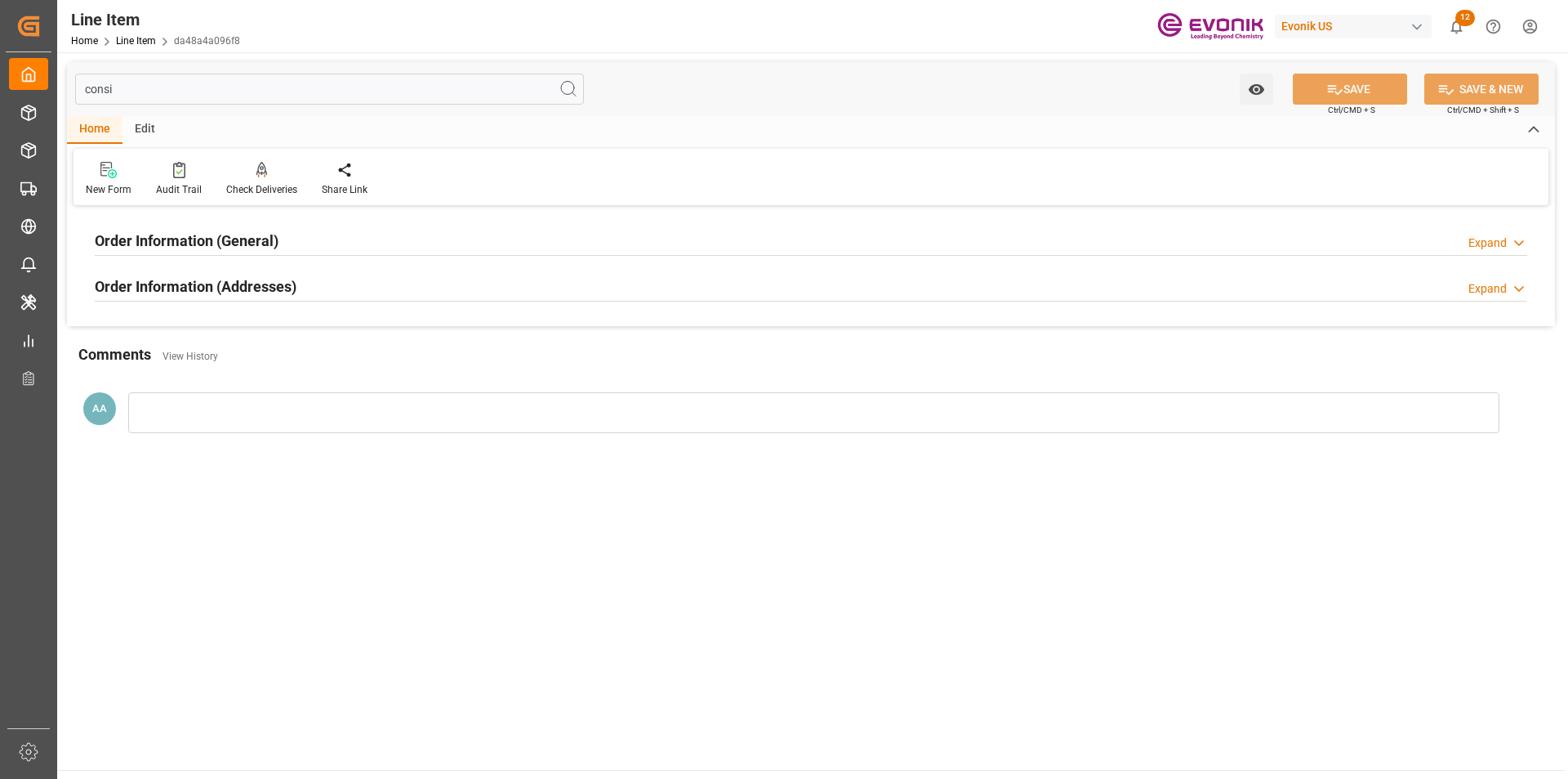
type input "consi"
click at [294, 239] on div "Order Information (General) Expand" at bounding box center [811, 239] width 1433 height 31
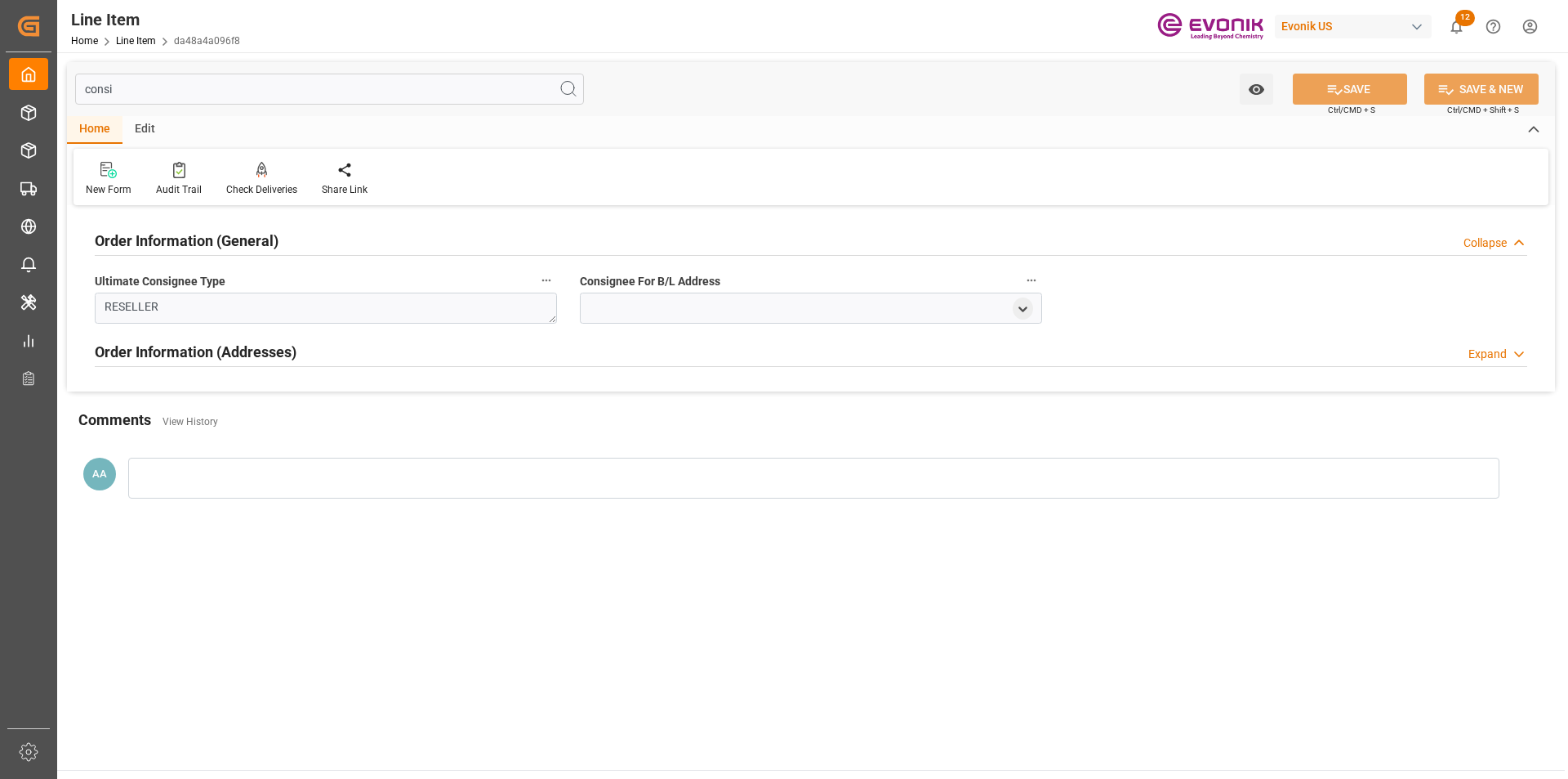
click at [307, 238] on div "Order Information (General) Collapse" at bounding box center [811, 239] width 1433 height 31
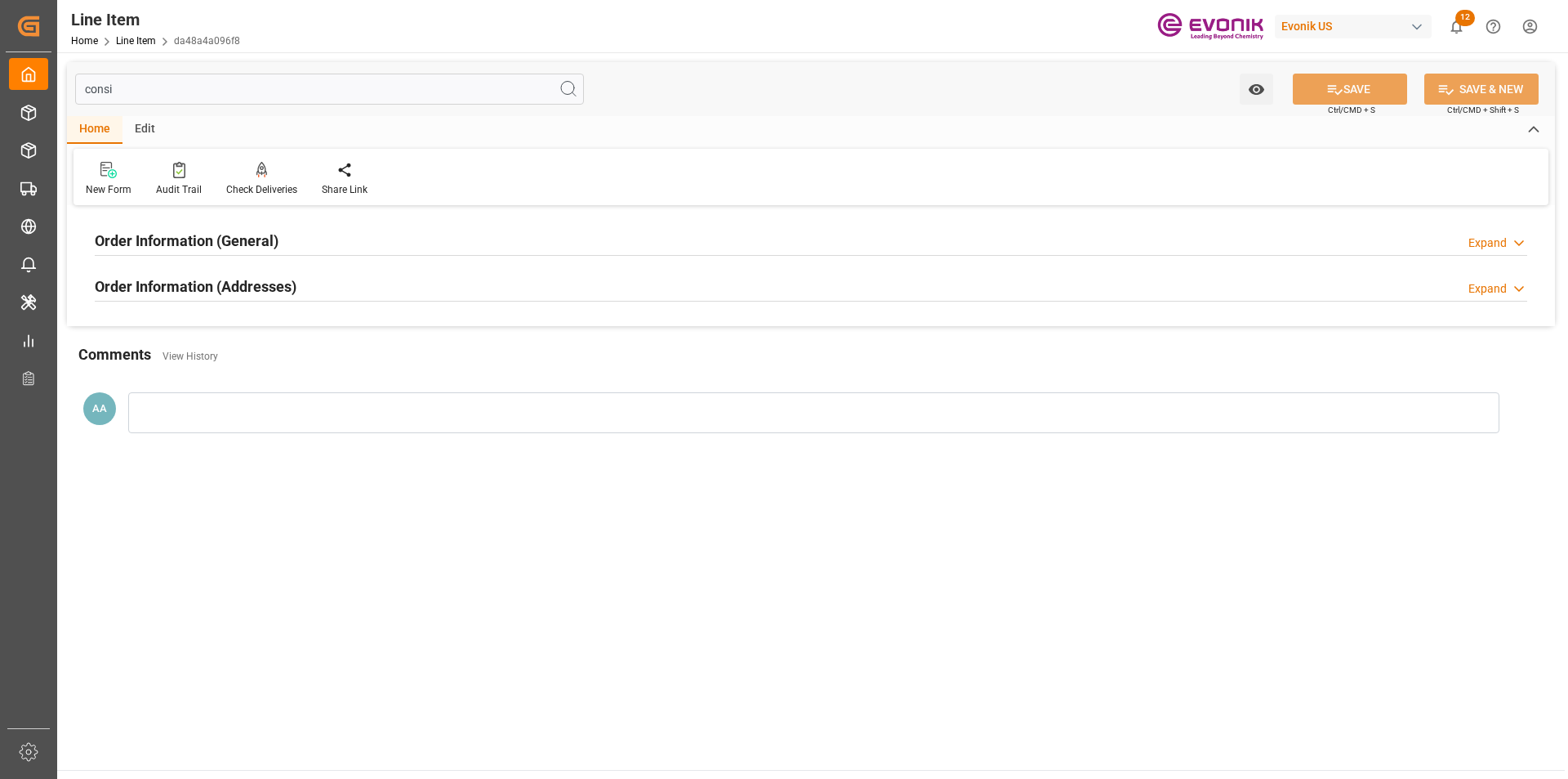
click at [522, 308] on div "Order Information (Addresses) Expand" at bounding box center [811, 287] width 1455 height 46
click at [523, 298] on div "Order Information (Addresses) Expand" at bounding box center [811, 285] width 1433 height 31
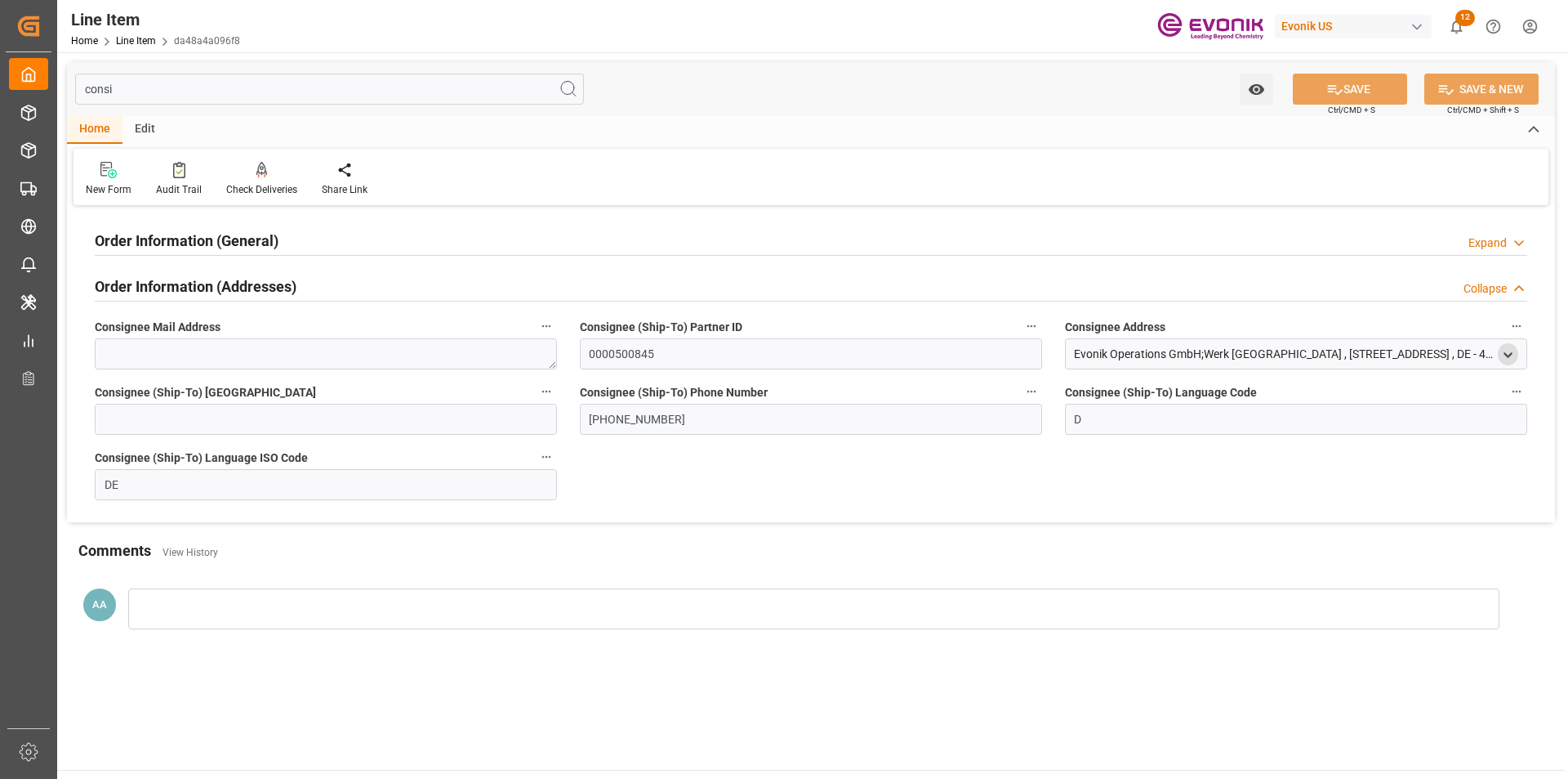
click at [1507, 356] on icon "open menu" at bounding box center [1508, 355] width 14 height 14
